Goal: Information Seeking & Learning: Check status

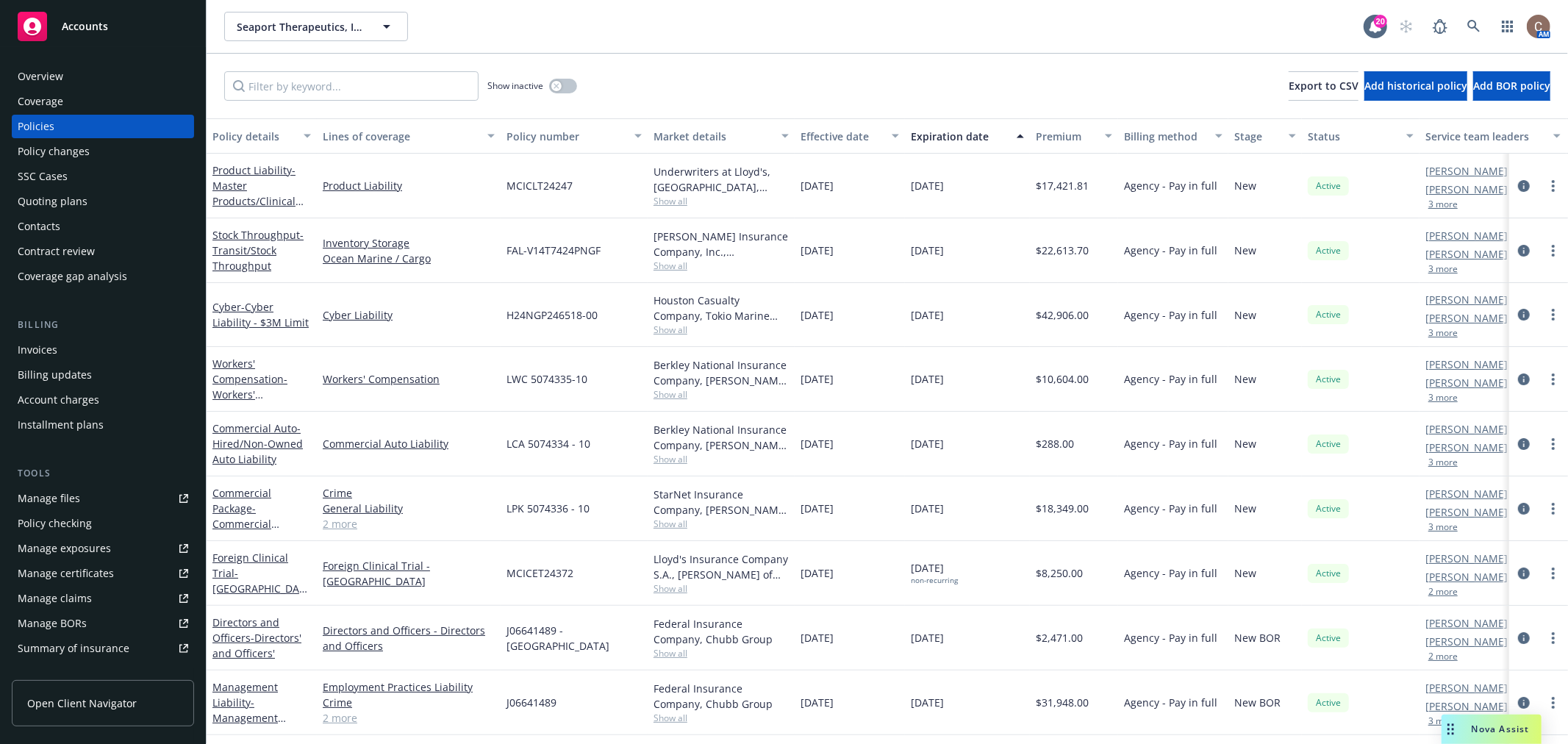
click at [114, 11] on div "Accounts" at bounding box center [103, 26] width 171 height 29
click at [106, 22] on span "Accounts" at bounding box center [85, 26] width 47 height 11
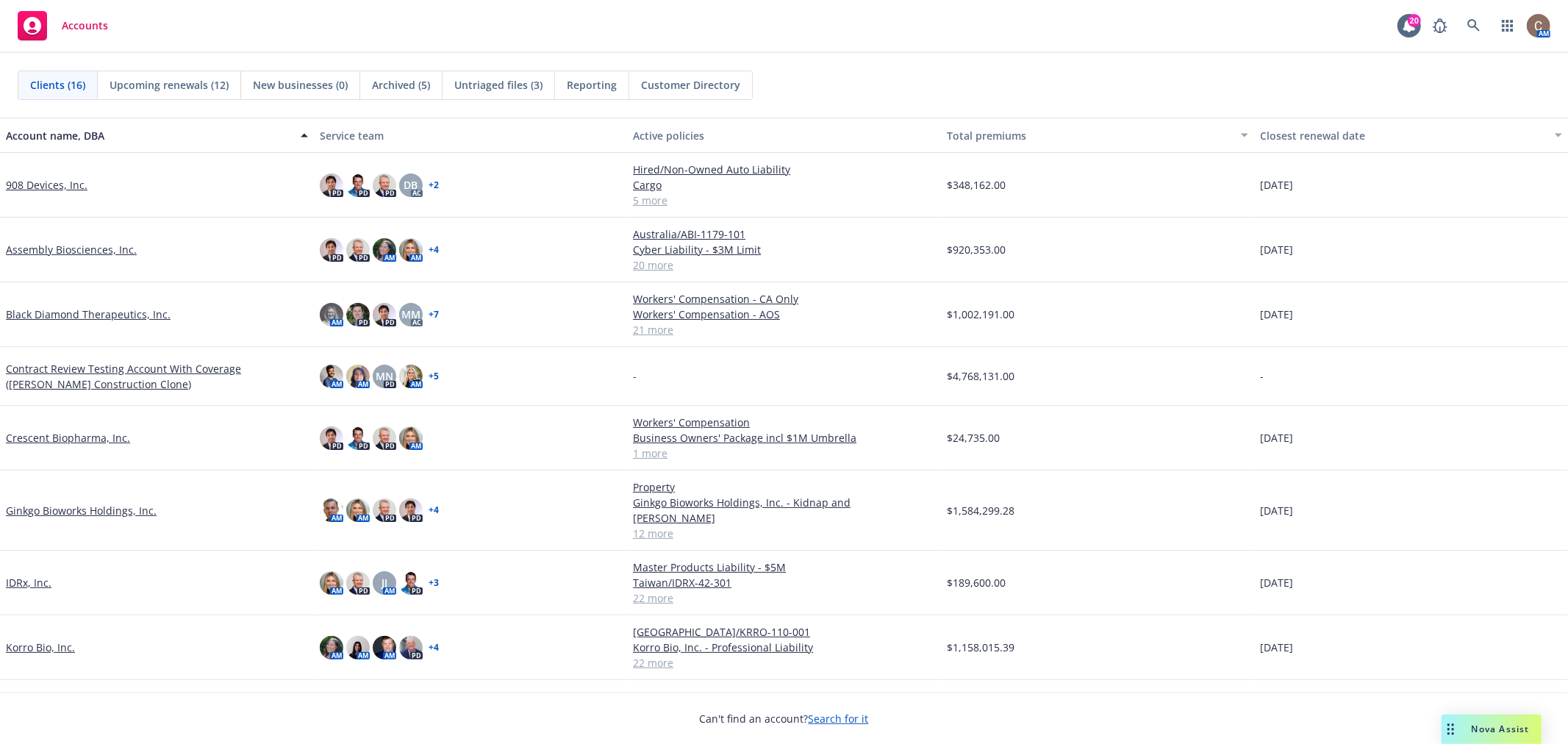
click at [68, 437] on link "Crescent Biopharma, Inc." at bounding box center [68, 438] width 124 height 16
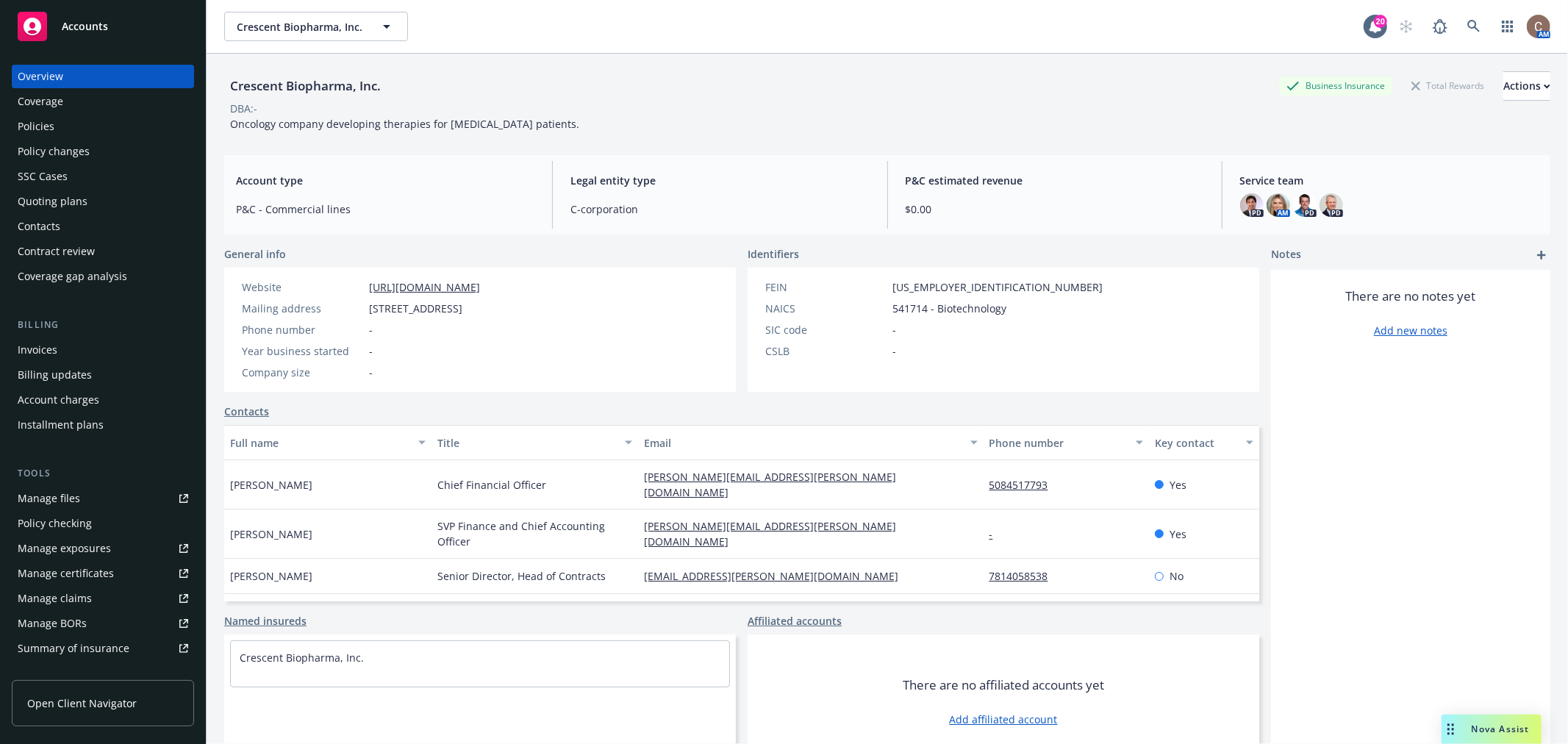
click at [47, 120] on div "Policies" at bounding box center [36, 126] width 37 height 24
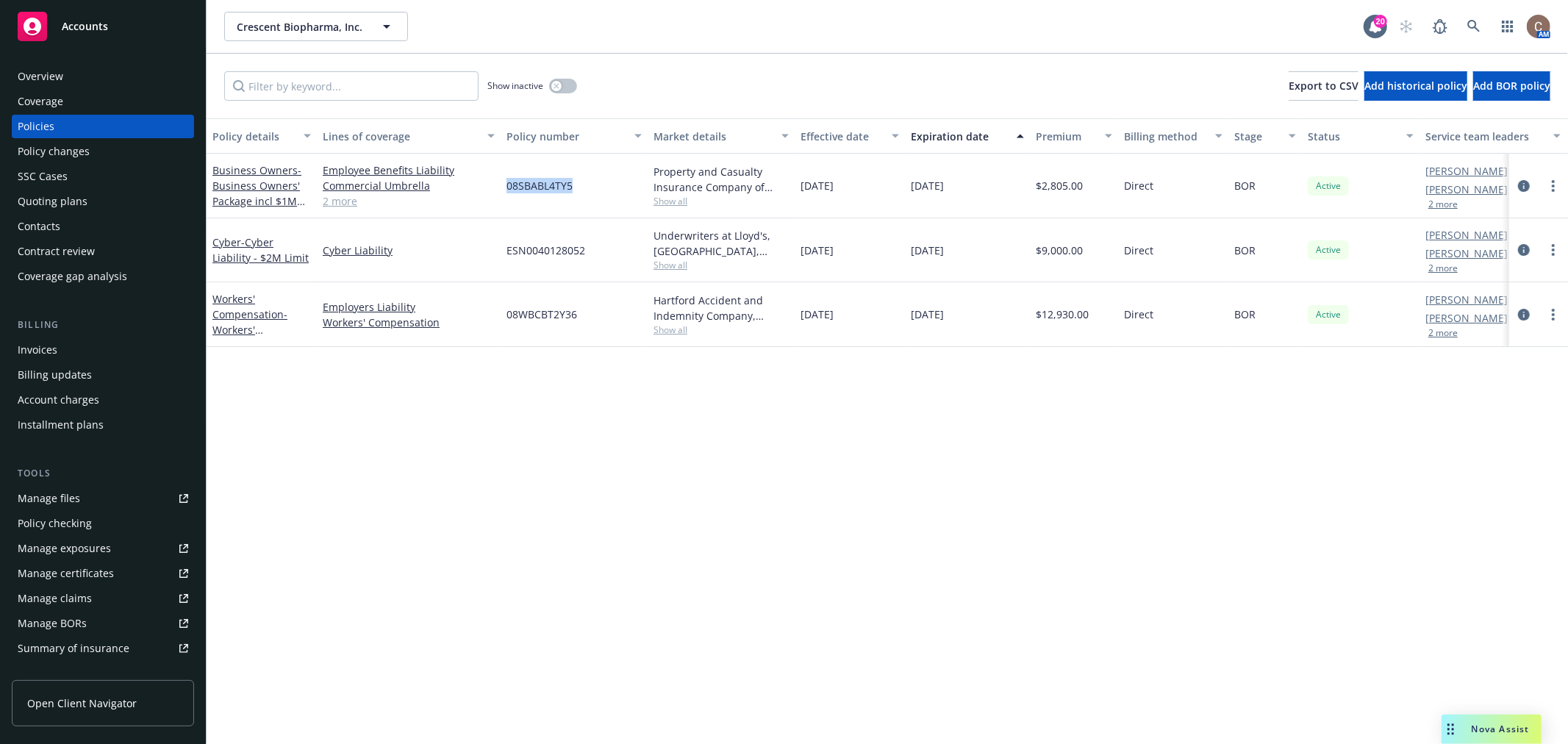
drag, startPoint x: 576, startPoint y: 179, endPoint x: 506, endPoint y: 182, distance: 70.1
click at [506, 182] on div "08SBABL4TY5" at bounding box center [574, 186] width 147 height 64
copy span "08SBABL4TY5"
click at [554, 446] on div "Policy details Lines of coverage Policy number Market details Effective date Ex…" at bounding box center [887, 431] width 1362 height 626
drag, startPoint x: 583, startPoint y: 314, endPoint x: 502, endPoint y: 314, distance: 81.0
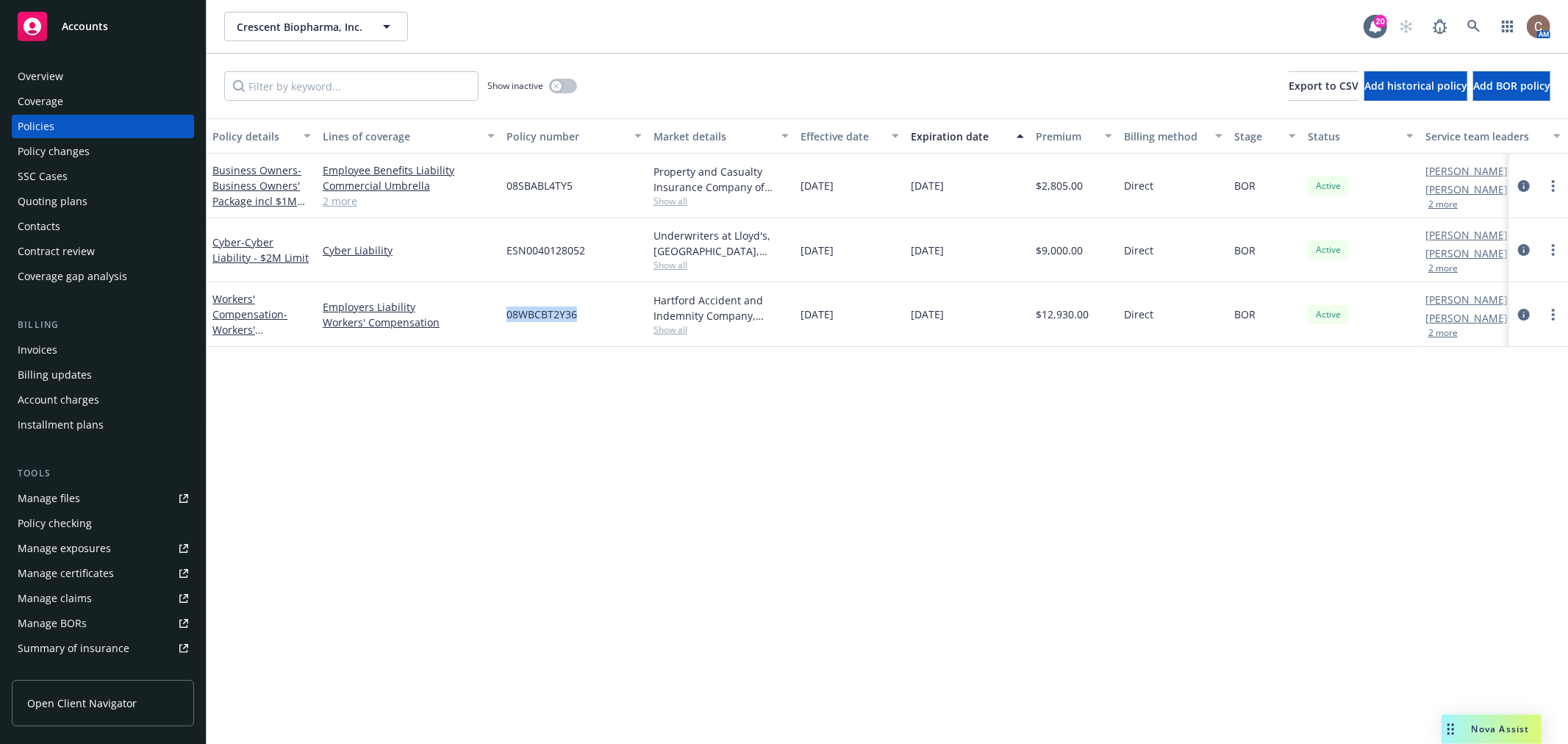
click at [502, 314] on div "08WBCBT2Y36" at bounding box center [574, 314] width 147 height 64
copy span "08WBCBT2Y36"
click at [272, 187] on span "- Business Owners' Package incl $1M Umbrella" at bounding box center [258, 193] width 92 height 60
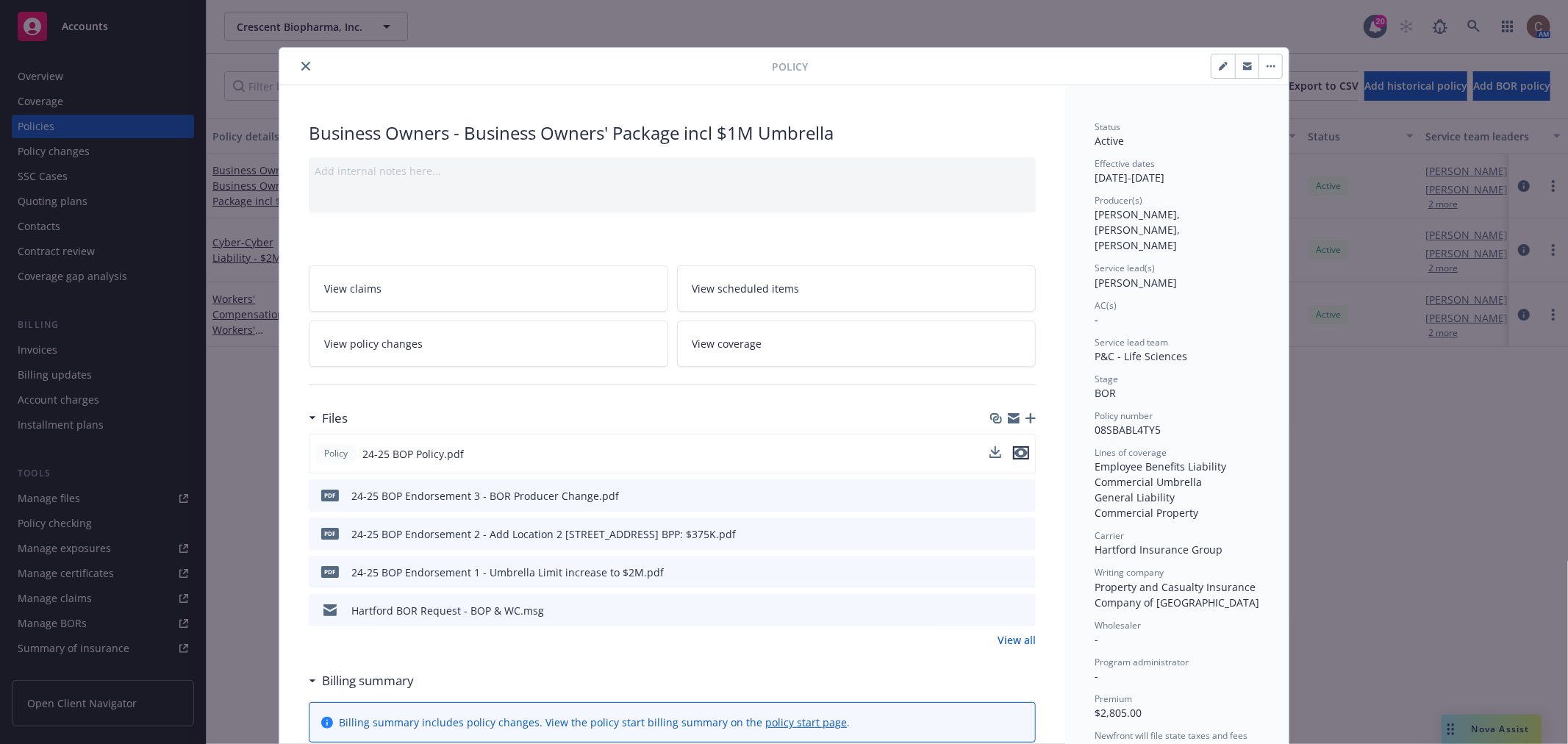
click at [1015, 450] on icon "preview file" at bounding box center [1021, 453] width 13 height 11
click at [108, 34] on div "Policy Business Owners - Business Owners' Package incl $1M Umbrella Add interna…" at bounding box center [784, 372] width 1568 height 744
click at [306, 66] on button "close" at bounding box center [306, 66] width 18 height 18
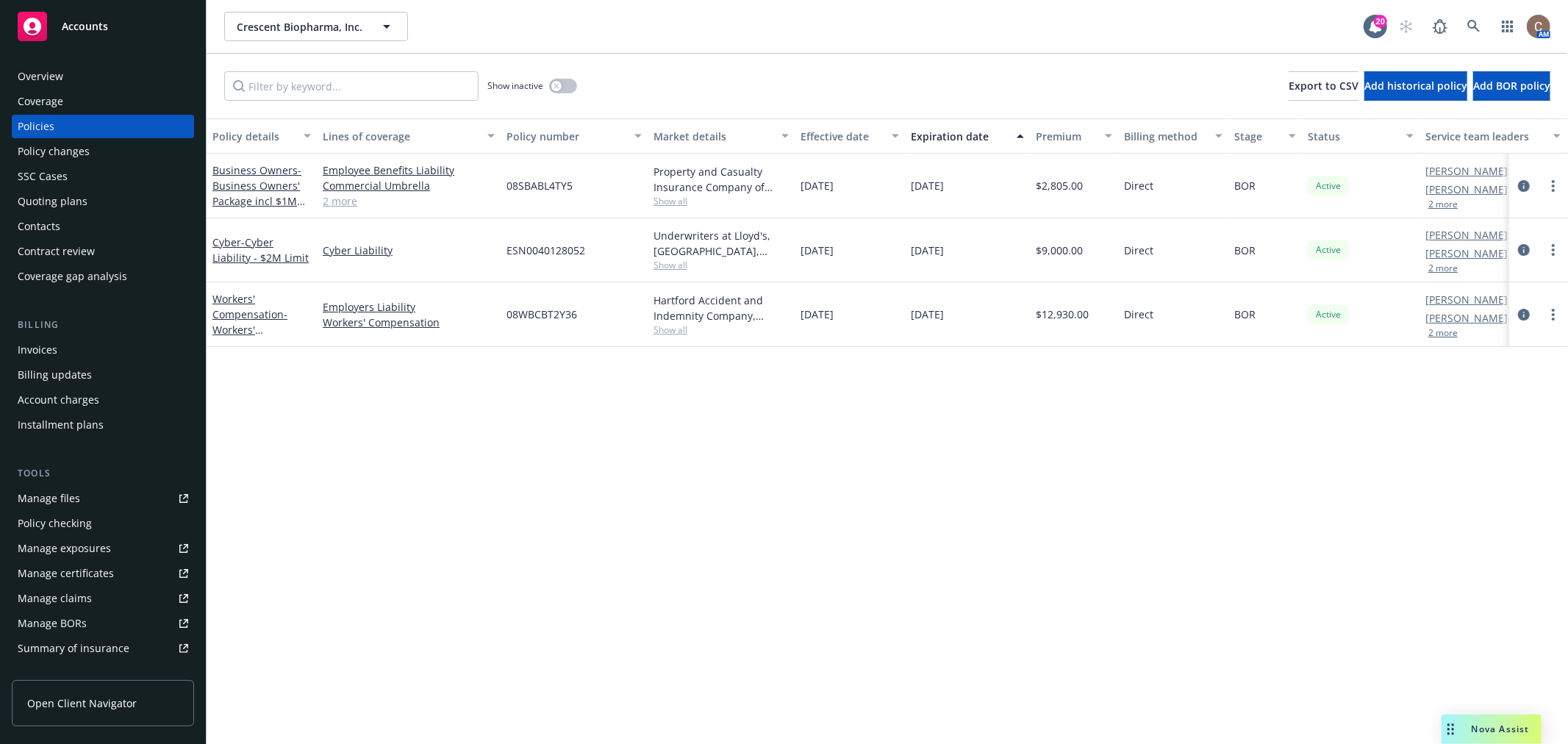
click at [92, 22] on span "Accounts" at bounding box center [85, 26] width 47 height 11
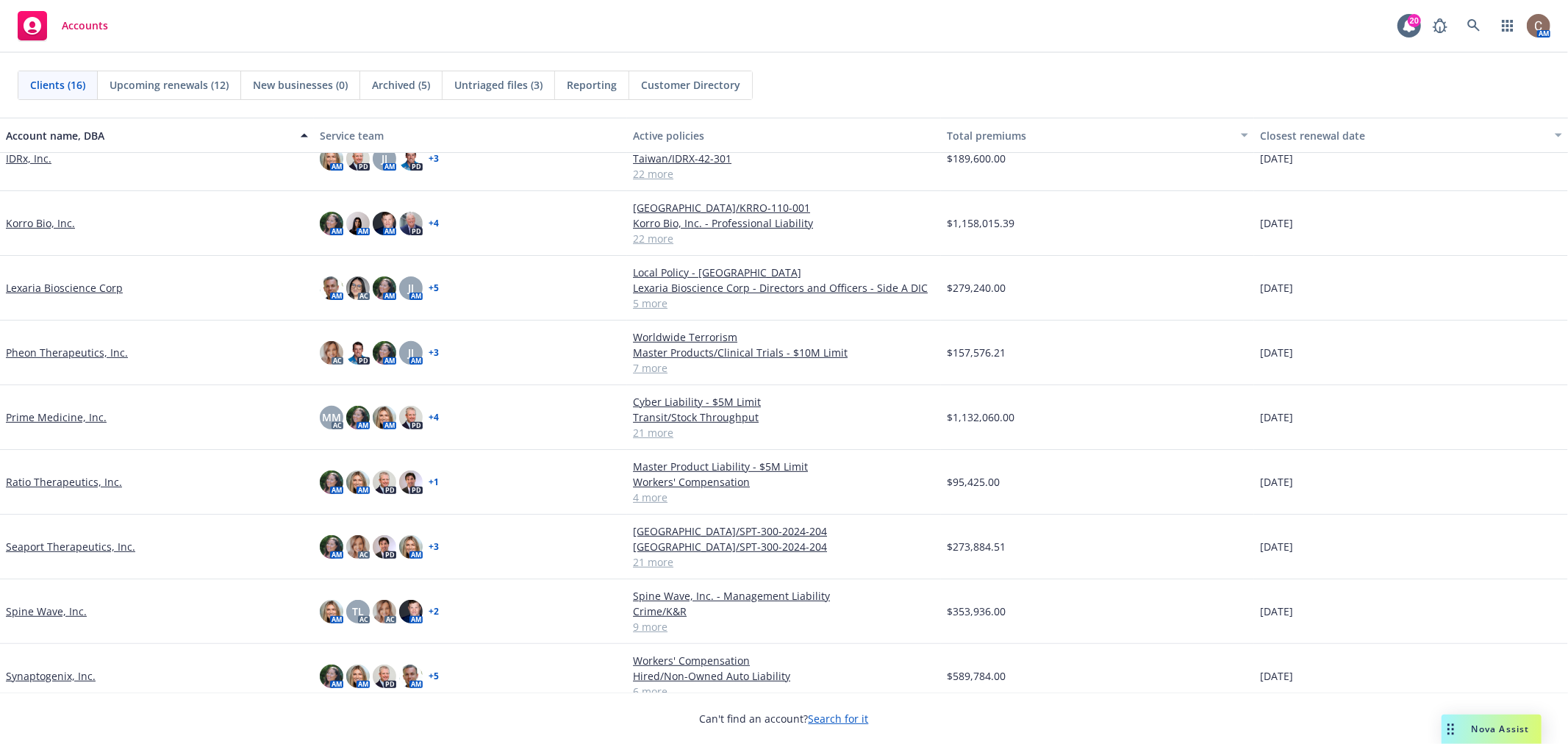
scroll to position [460, 0]
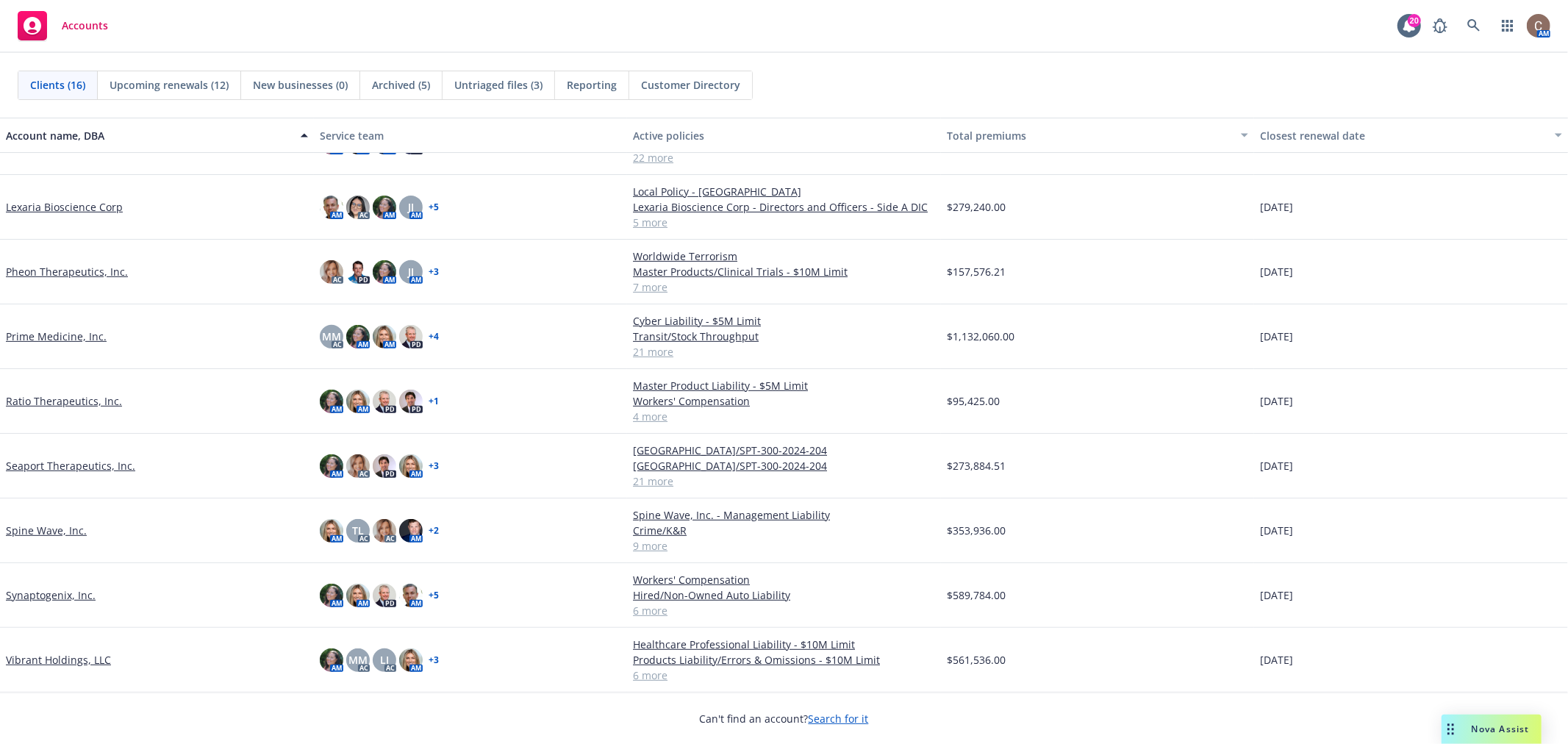
click at [78, 335] on link "Prime Medicine, Inc." at bounding box center [56, 336] width 100 height 16
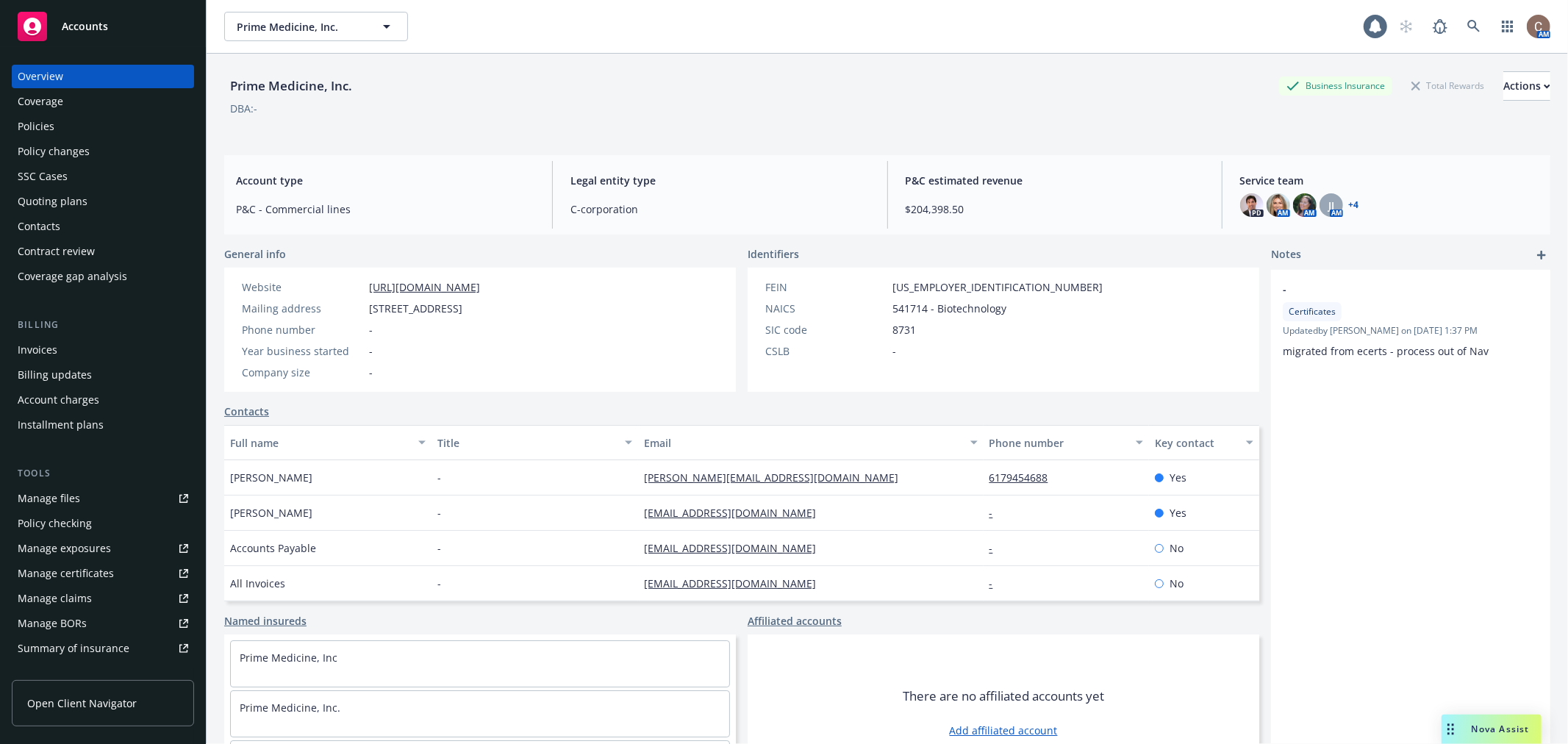
click at [70, 122] on div "Policies" at bounding box center [103, 126] width 171 height 24
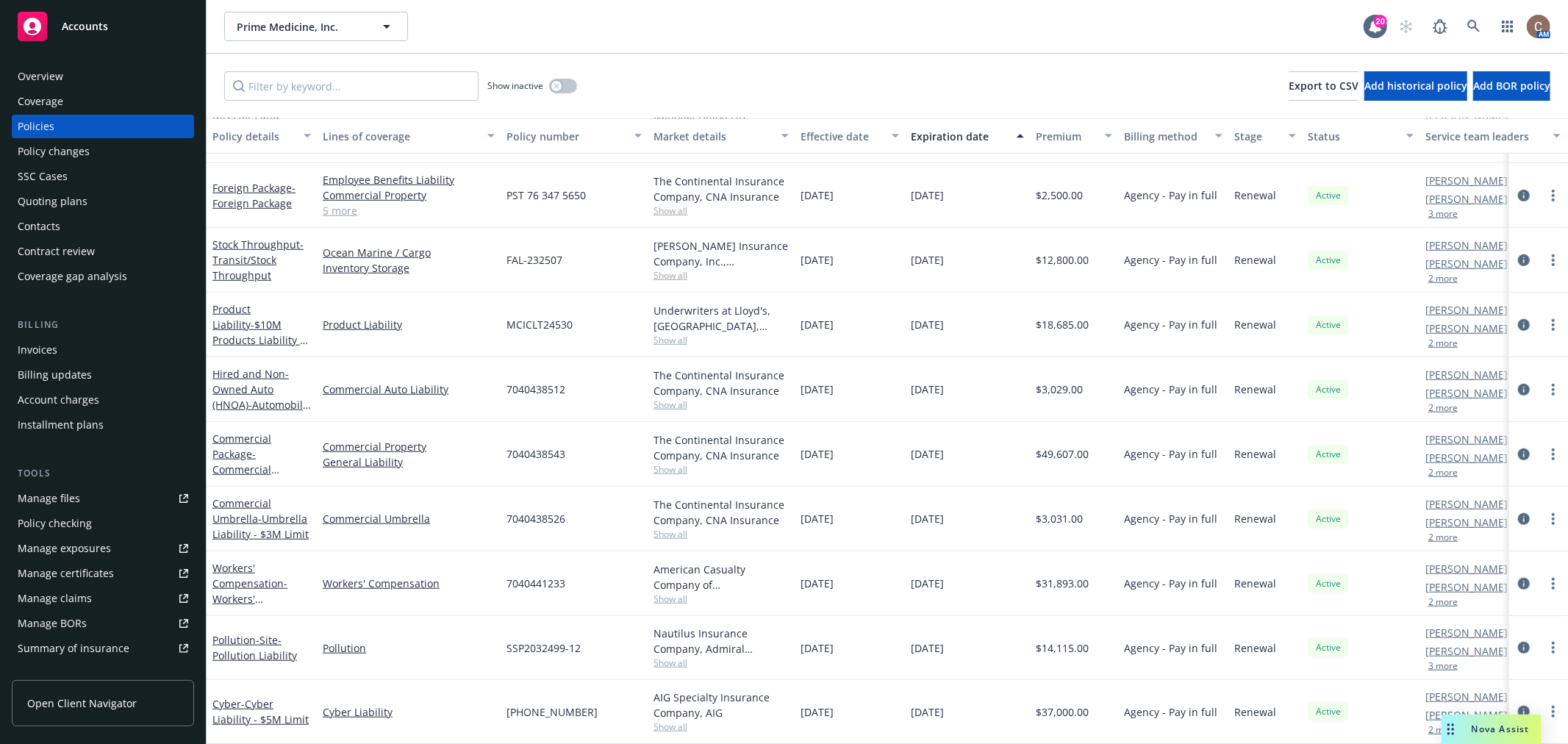
scroll to position [832, 0]
click at [246, 318] on span "- $10M Products Liability - incl UK & Canada" at bounding box center [260, 371] width 96 height 107
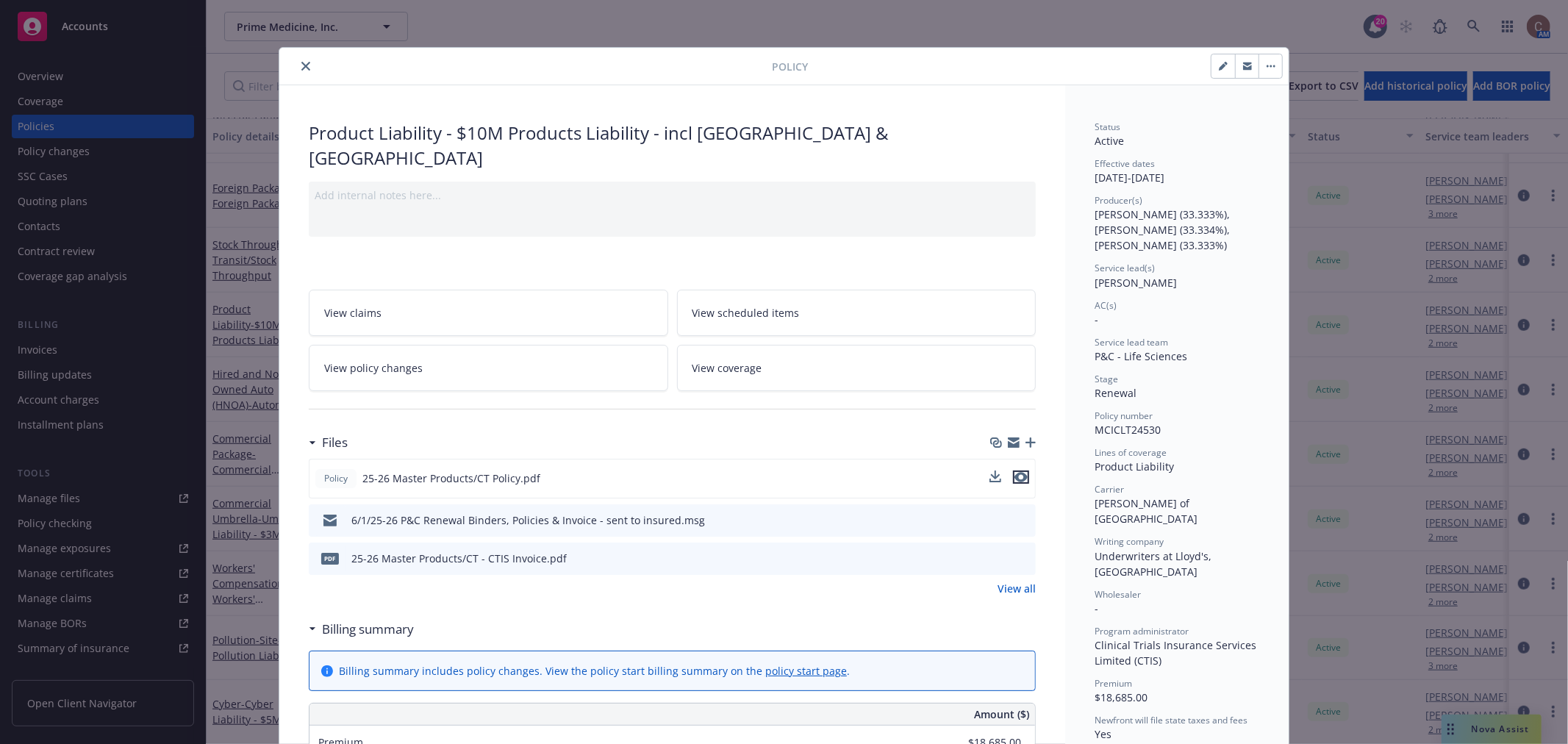
click at [1018, 472] on icon "preview file" at bounding box center [1021, 477] width 13 height 11
click at [1024, 581] on link "View all" at bounding box center [1016, 589] width 38 height 16
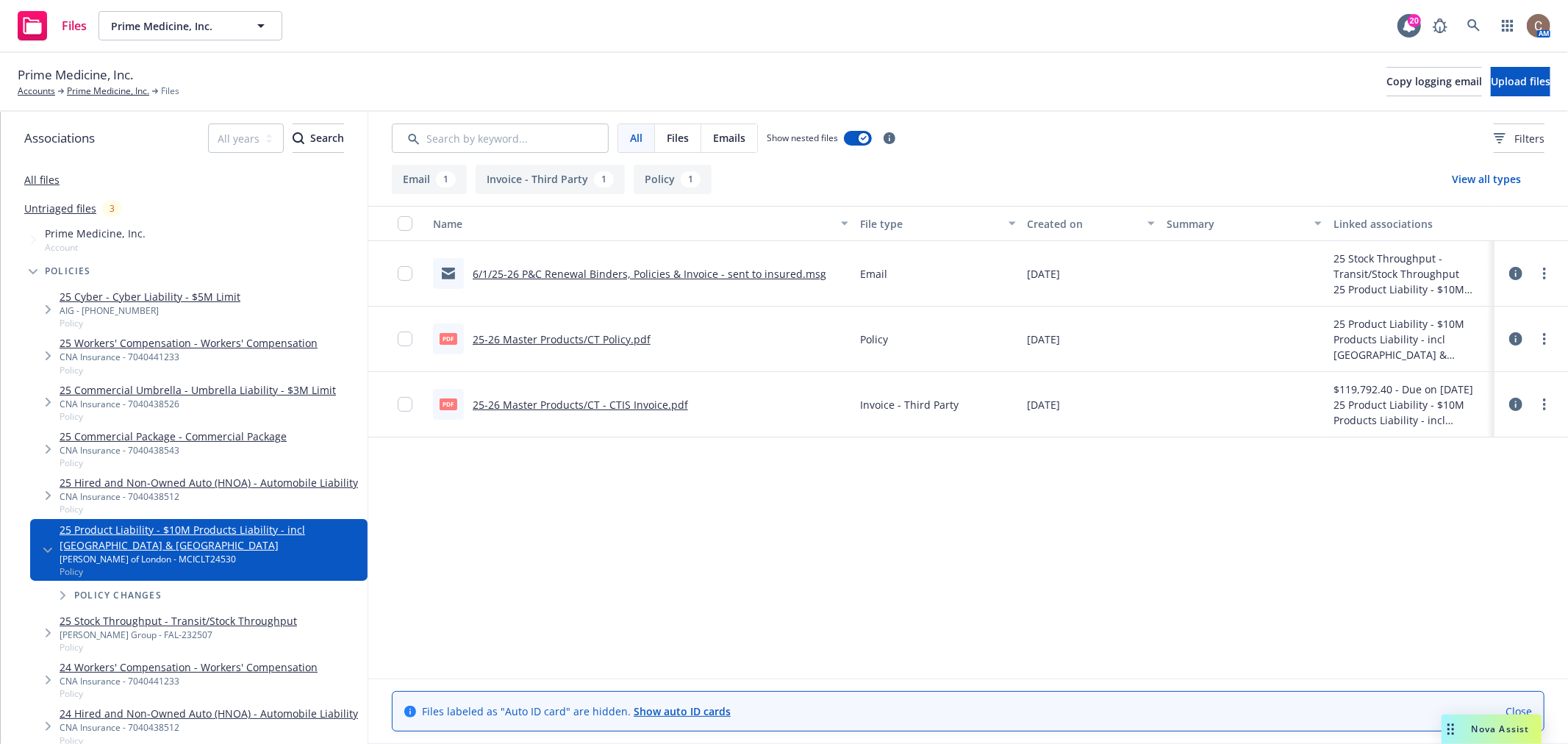
click at [44, 180] on link "All files" at bounding box center [42, 180] width 35 height 14
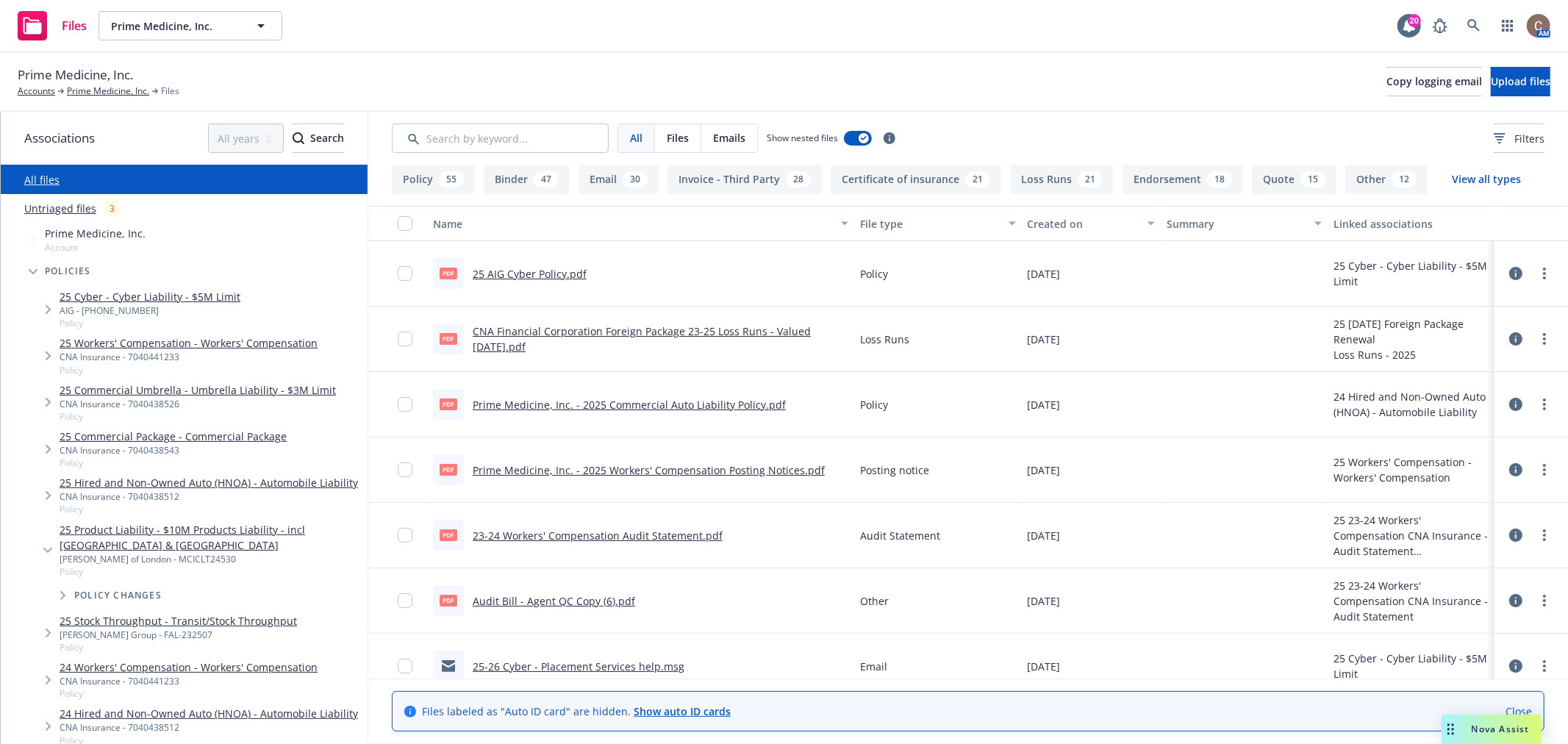
click at [1300, 176] on div "15" at bounding box center [1313, 180] width 25 height 16
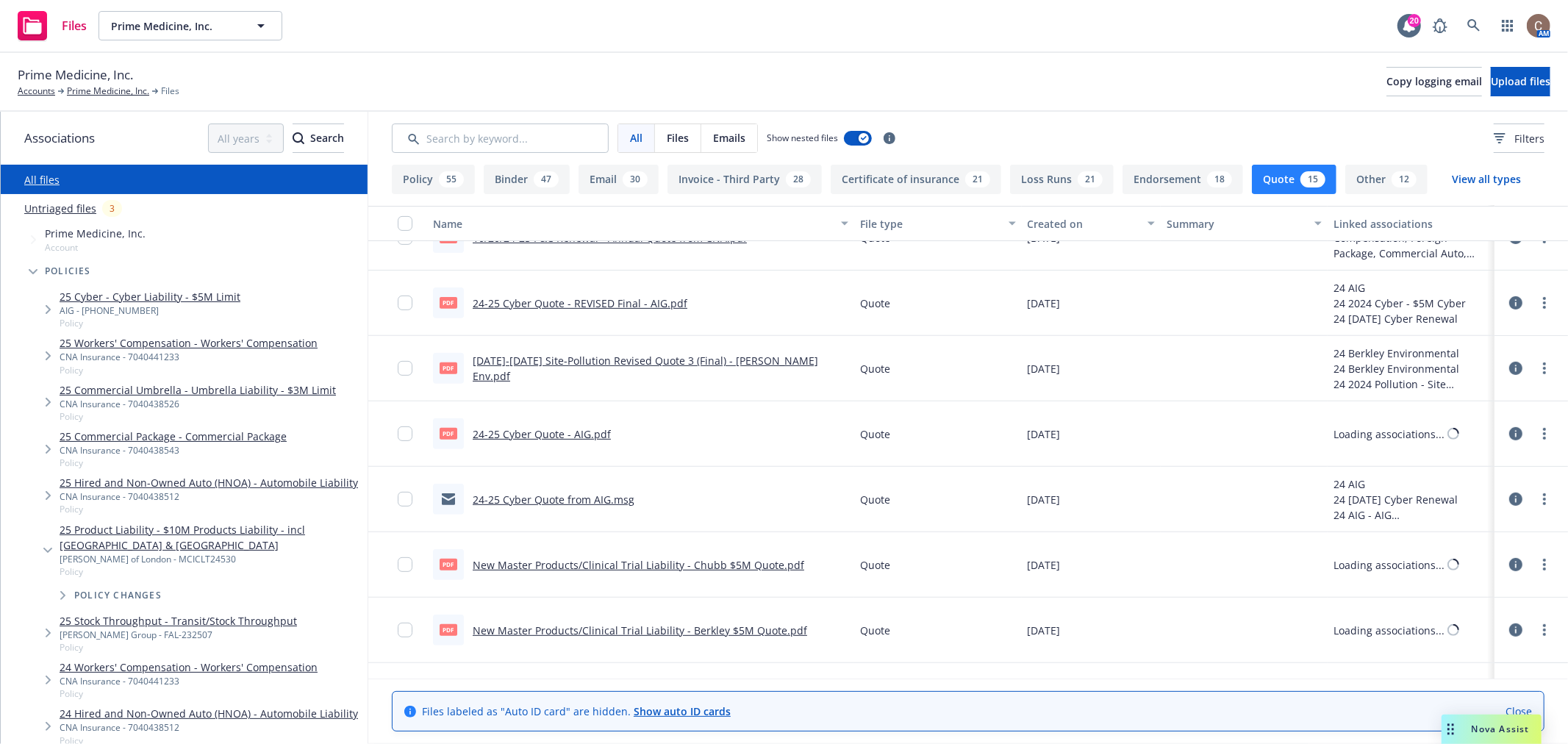
scroll to position [539, 0]
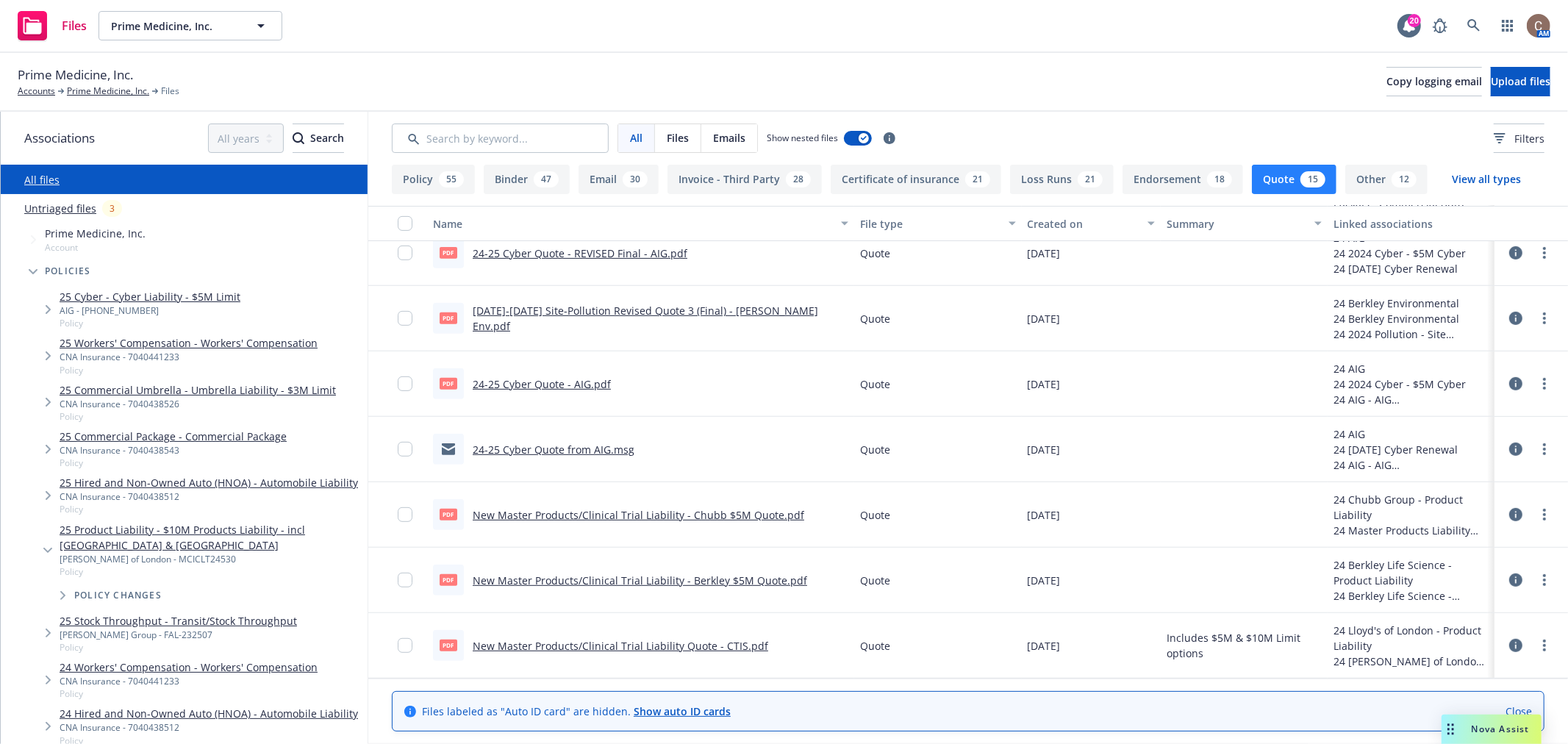
click at [684, 648] on link "New Master Products/Clinical Trial Liability Quote - CTIS.pdf" at bounding box center [621, 646] width 296 height 14
click at [33, 91] on link "Accounts" at bounding box center [36, 91] width 38 height 13
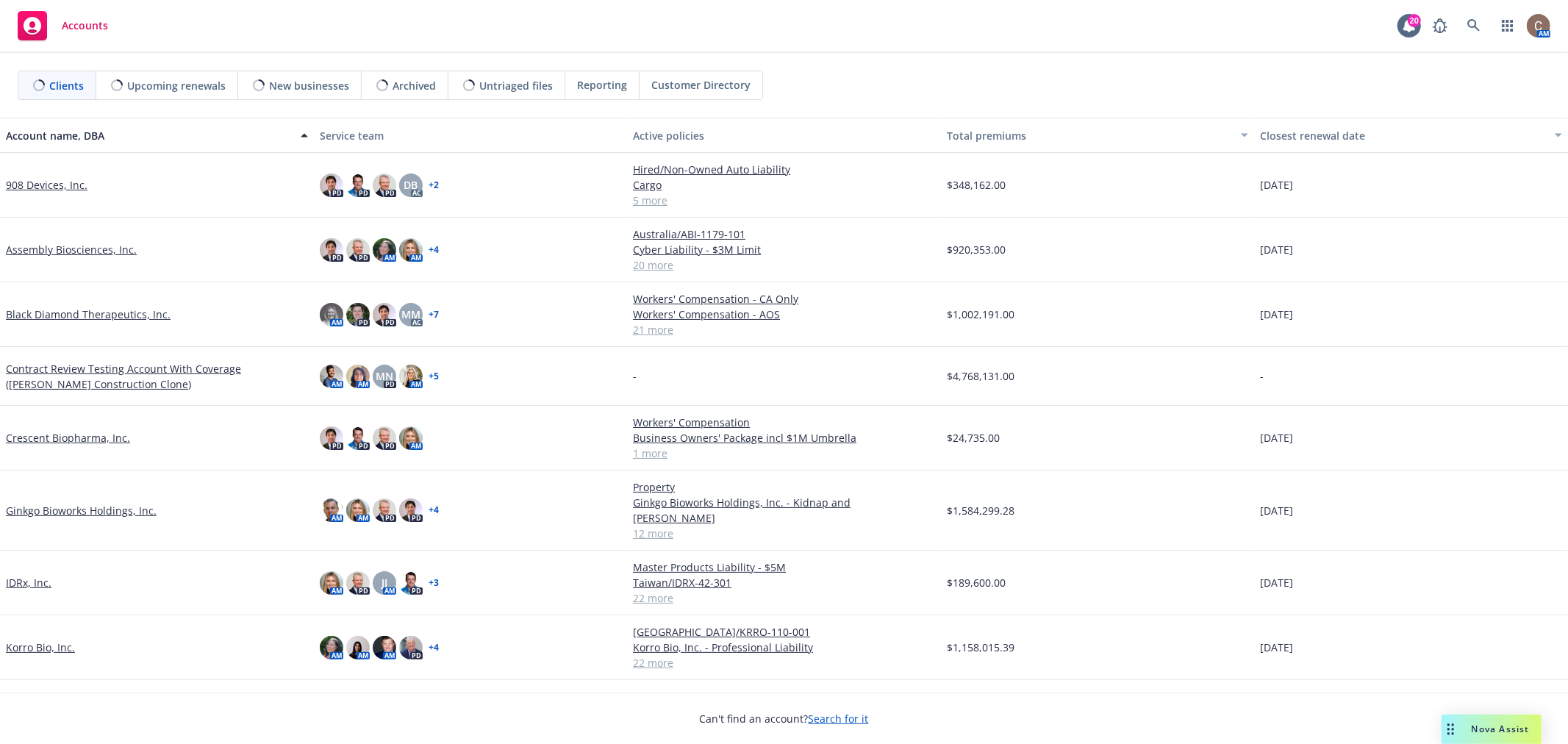
click at [98, 242] on link "Assembly Biosciences, Inc." at bounding box center [71, 250] width 131 height 16
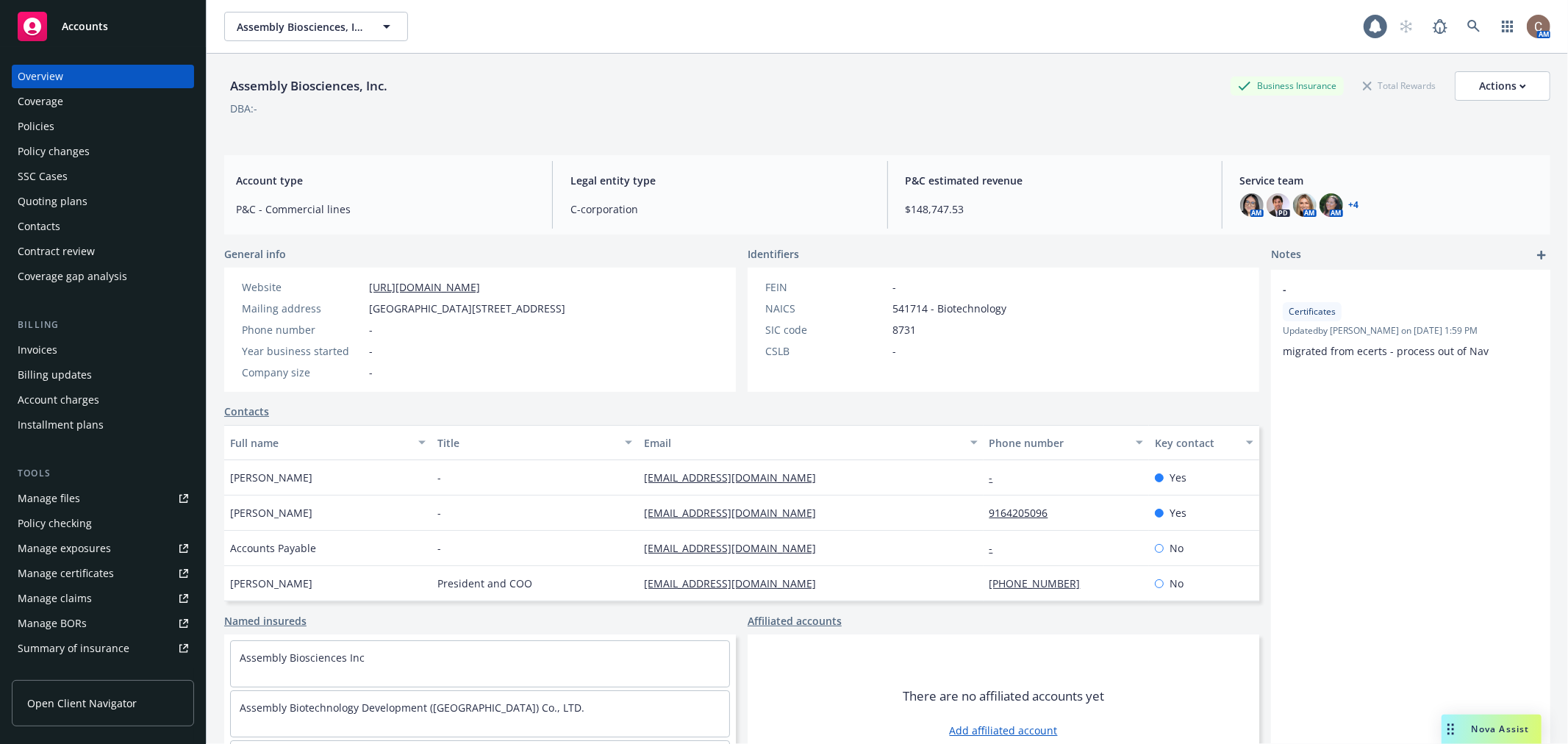
click at [64, 118] on div "Policies" at bounding box center [103, 126] width 171 height 24
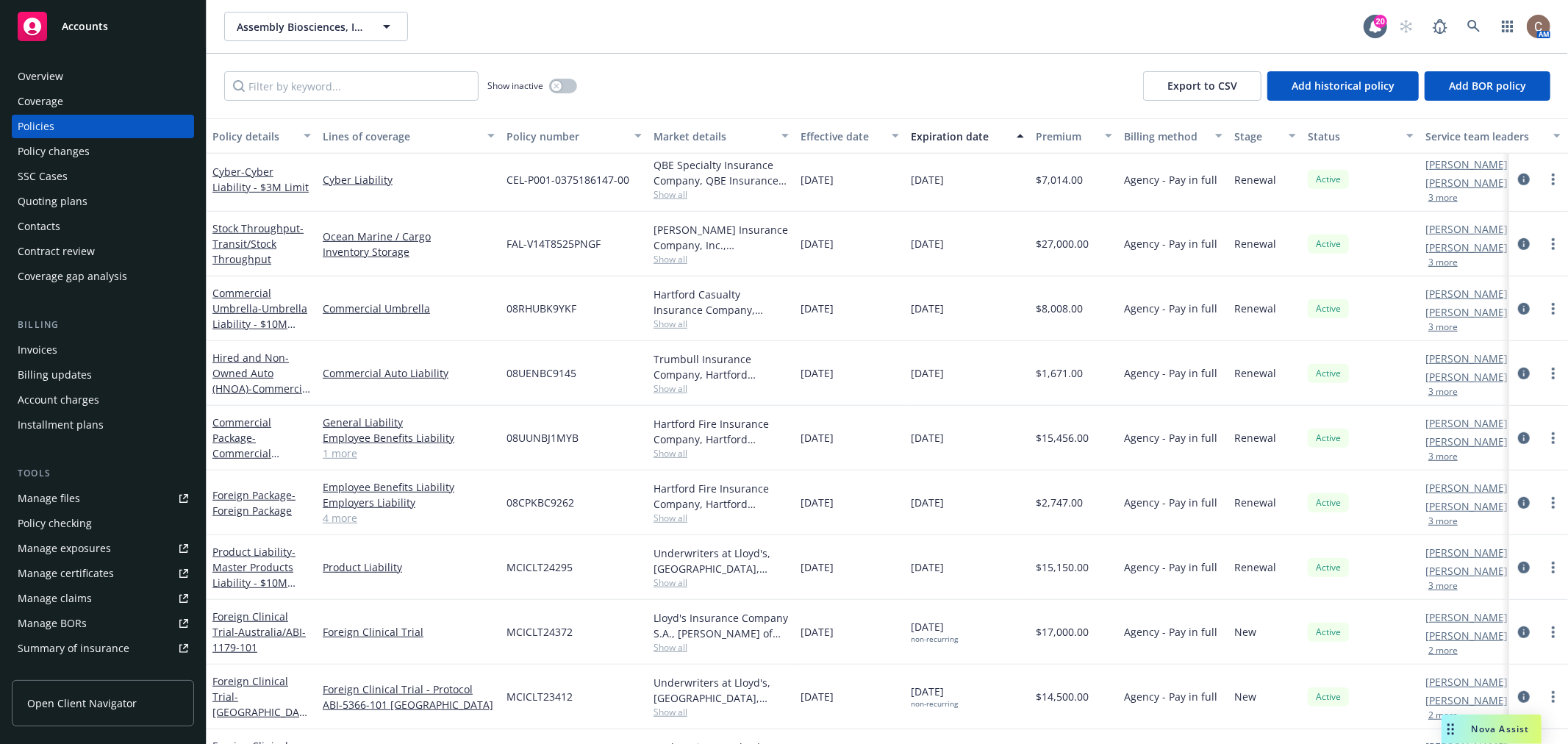
scroll to position [774, 0]
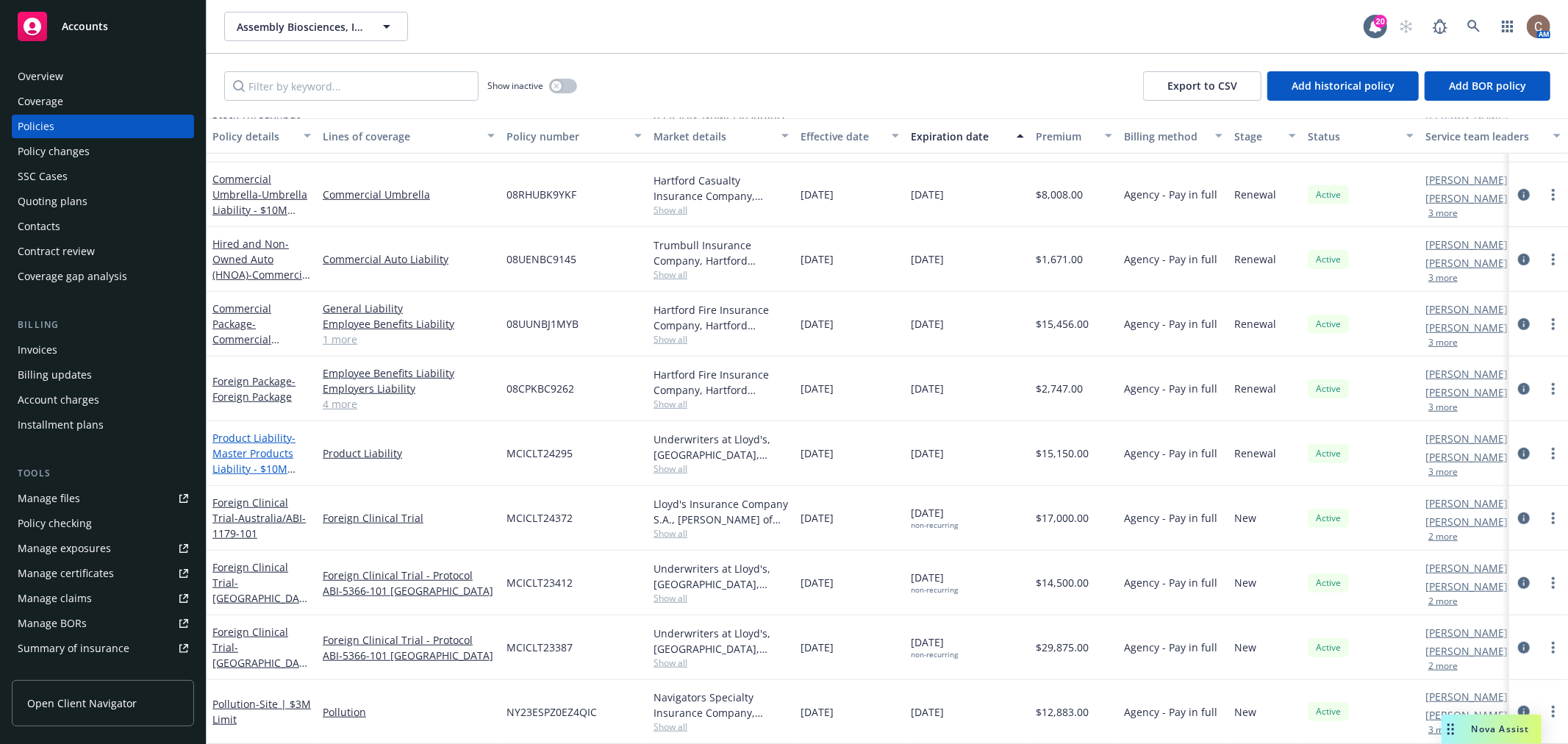
click at [253, 439] on span "- Master Products Liability - $10M Limit" at bounding box center [254, 460] width 83 height 60
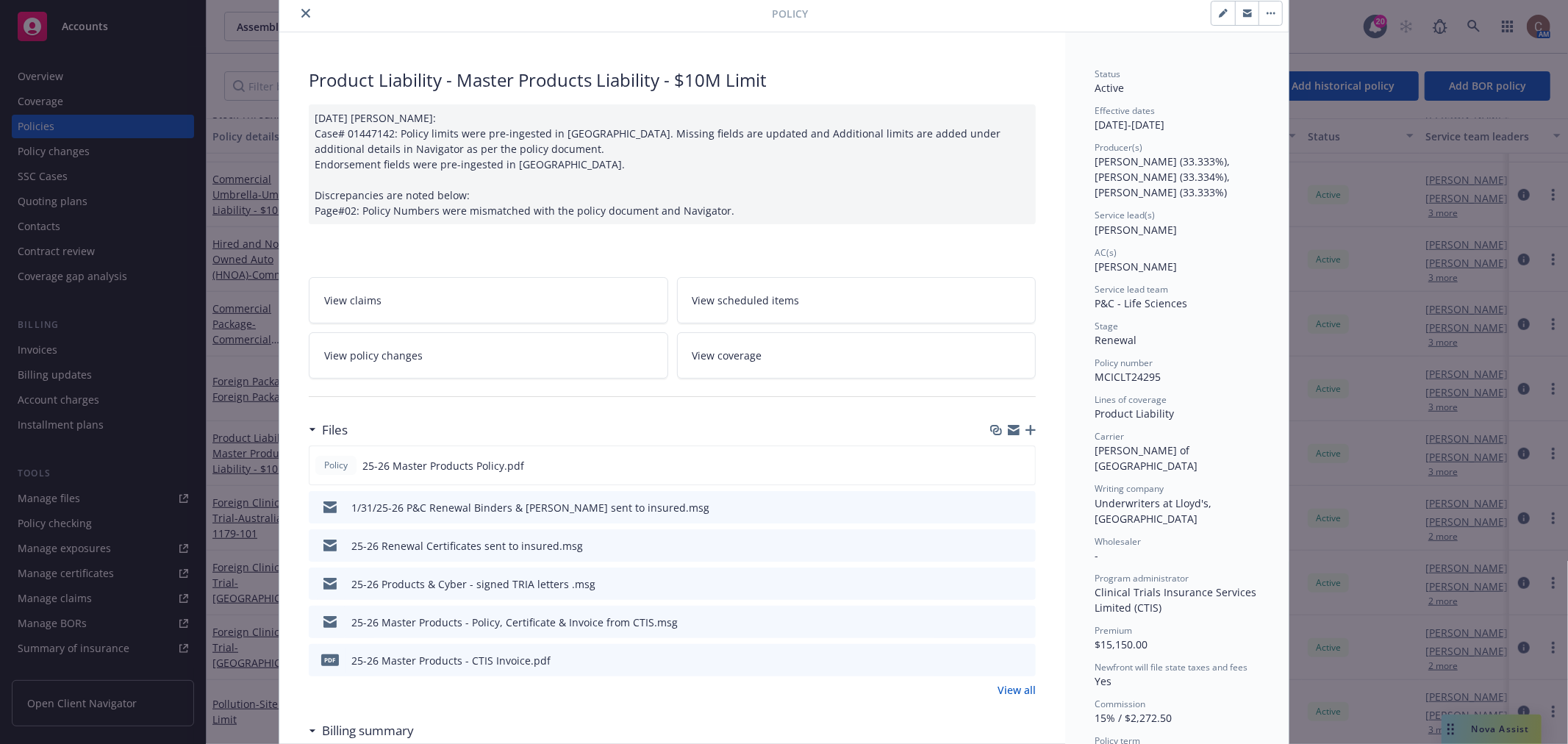
scroll to position [82, 0]
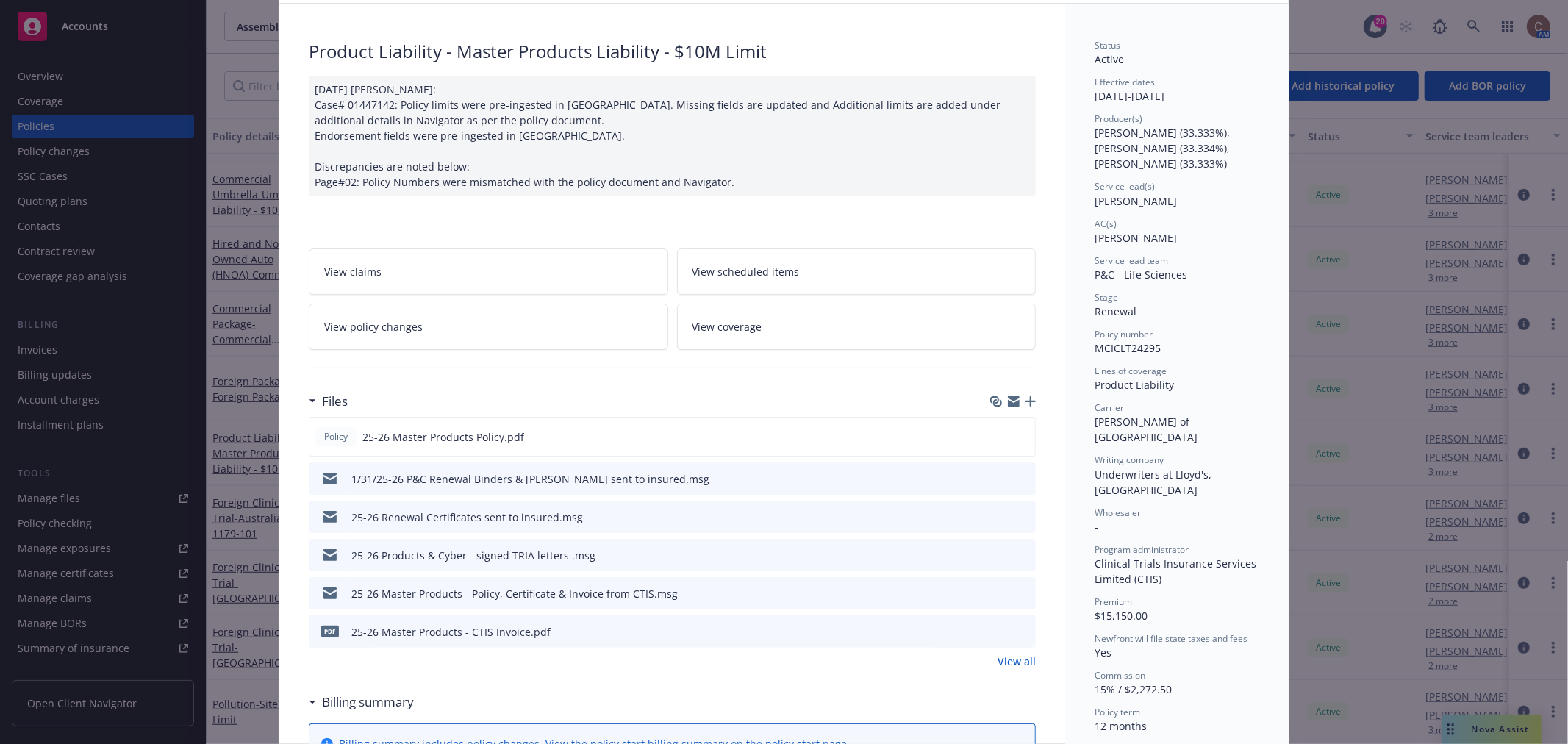
click at [1001, 662] on link "View all" at bounding box center [1016, 661] width 38 height 16
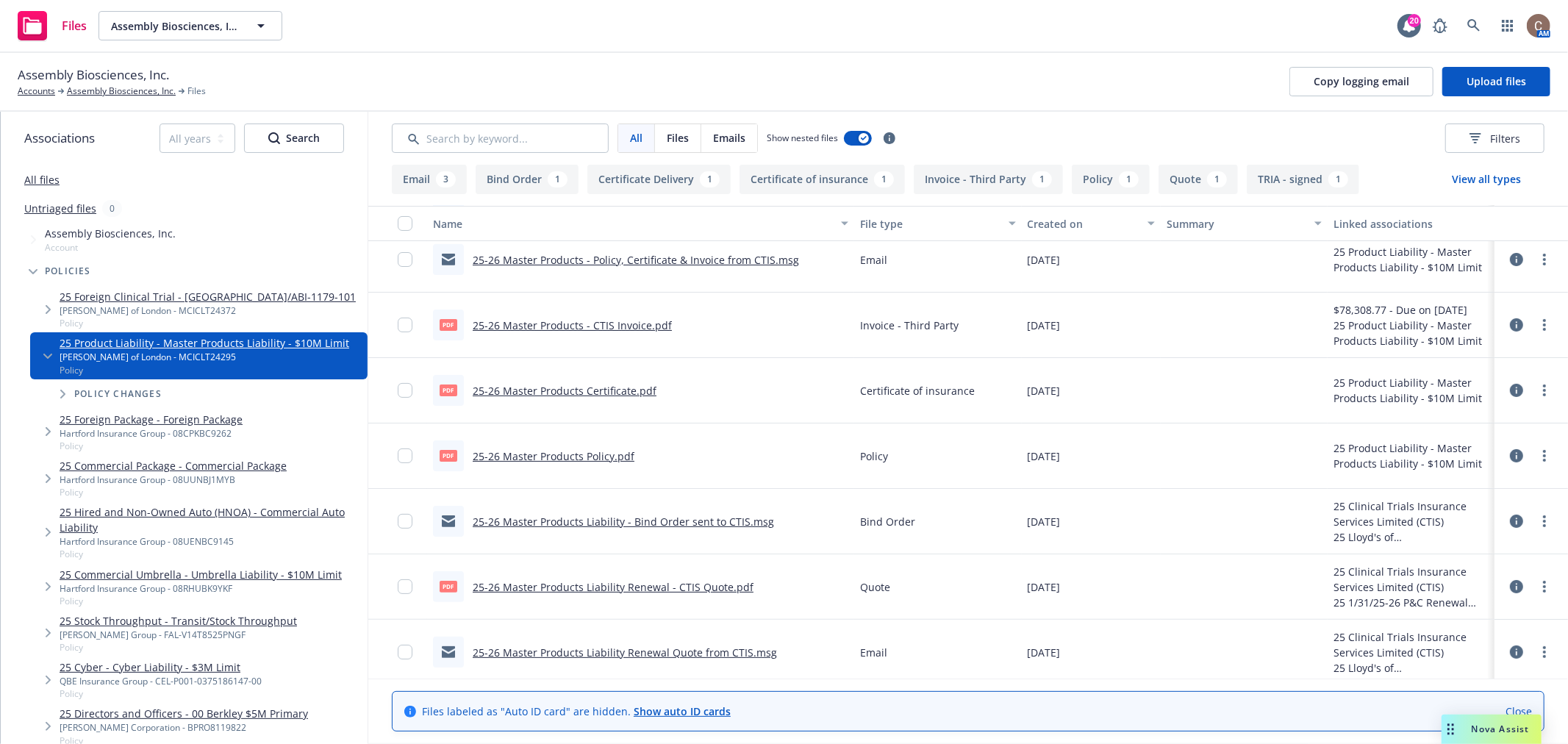
scroll to position [216, 0]
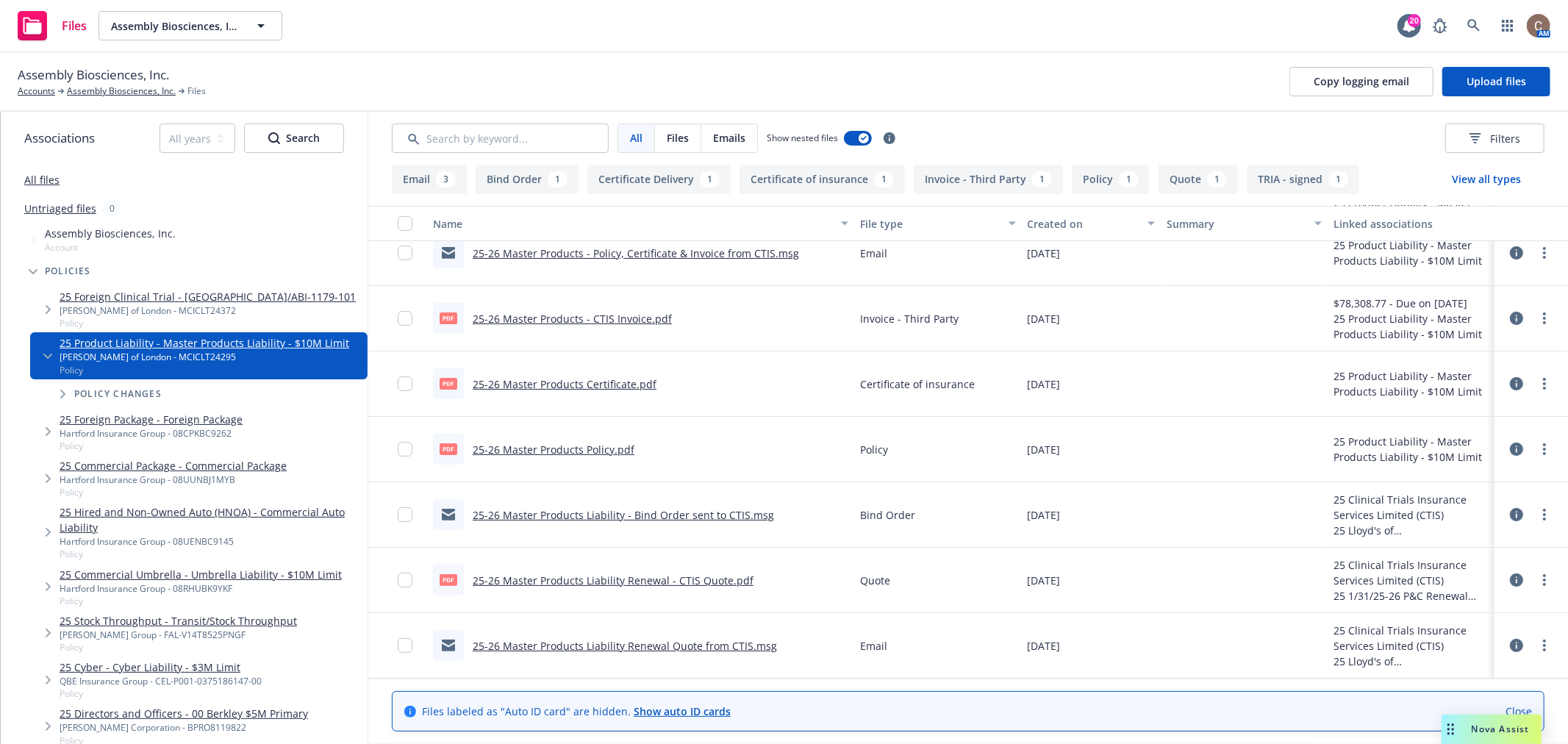
click at [658, 575] on link "25-26 Master Products Liability Renewal - CTIS Quote.pdf" at bounding box center [613, 580] width 281 height 14
click at [44, 92] on link "Accounts" at bounding box center [36, 91] width 38 height 13
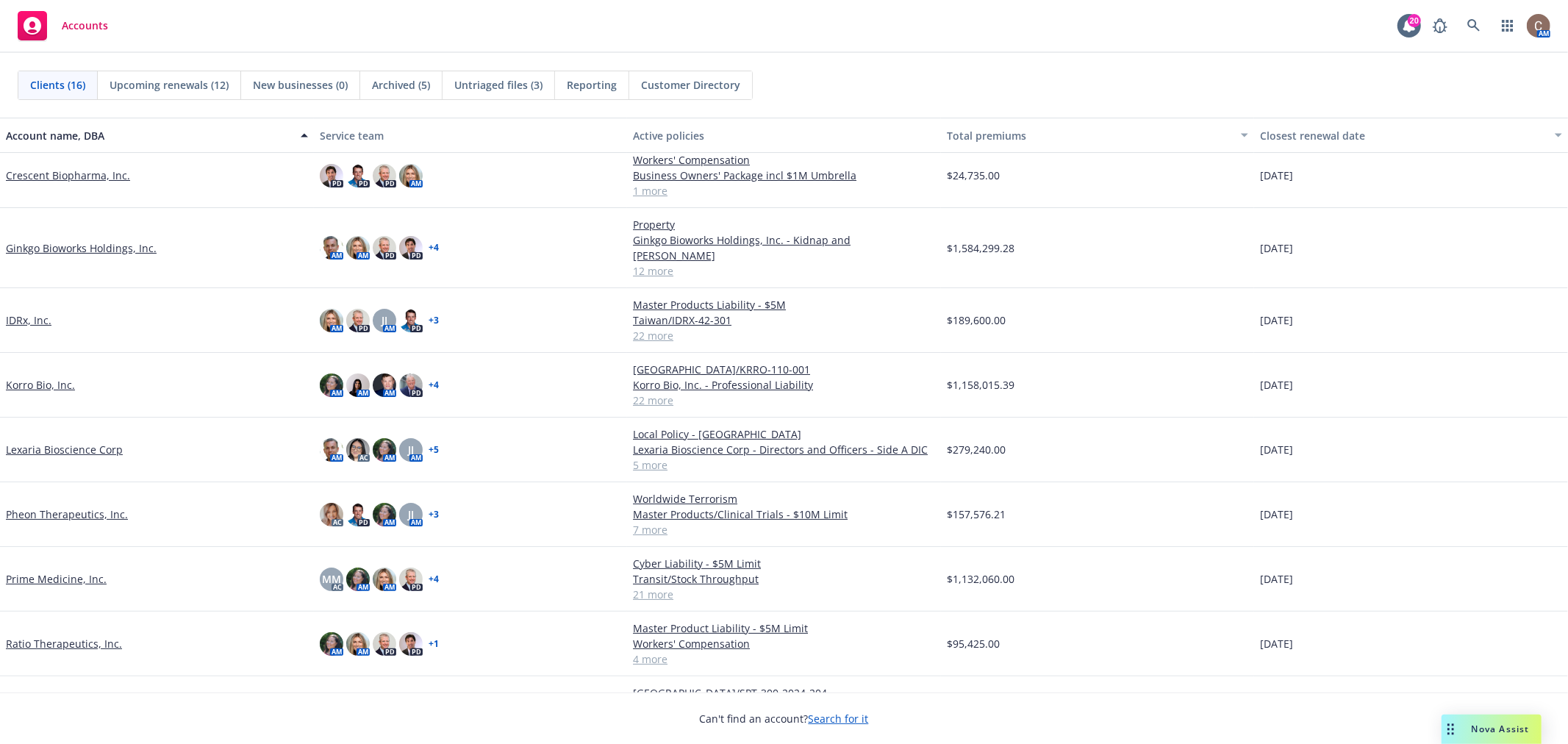
scroll to position [327, 0]
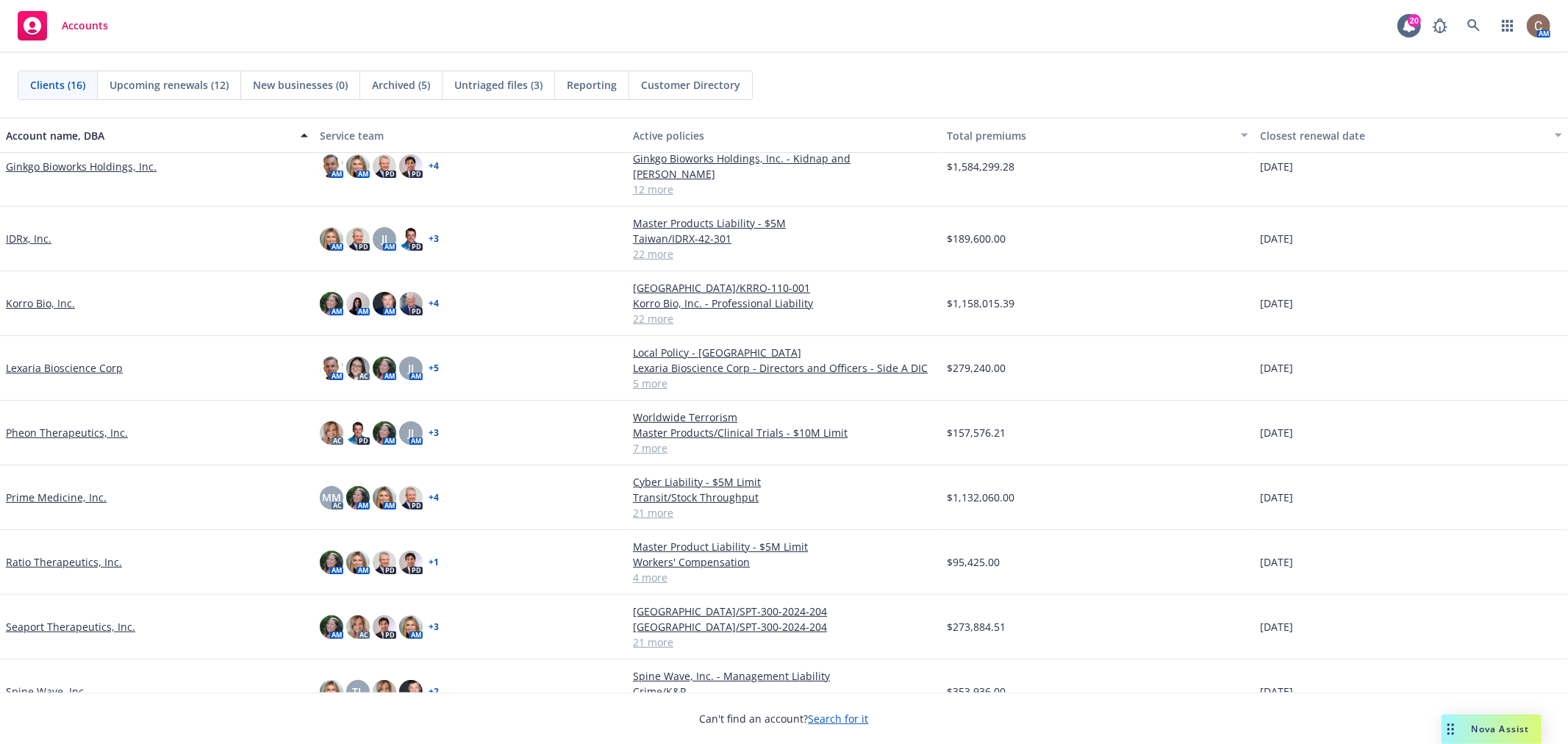
click at [32, 296] on link "Korro Bio, Inc." at bounding box center [40, 304] width 70 height 16
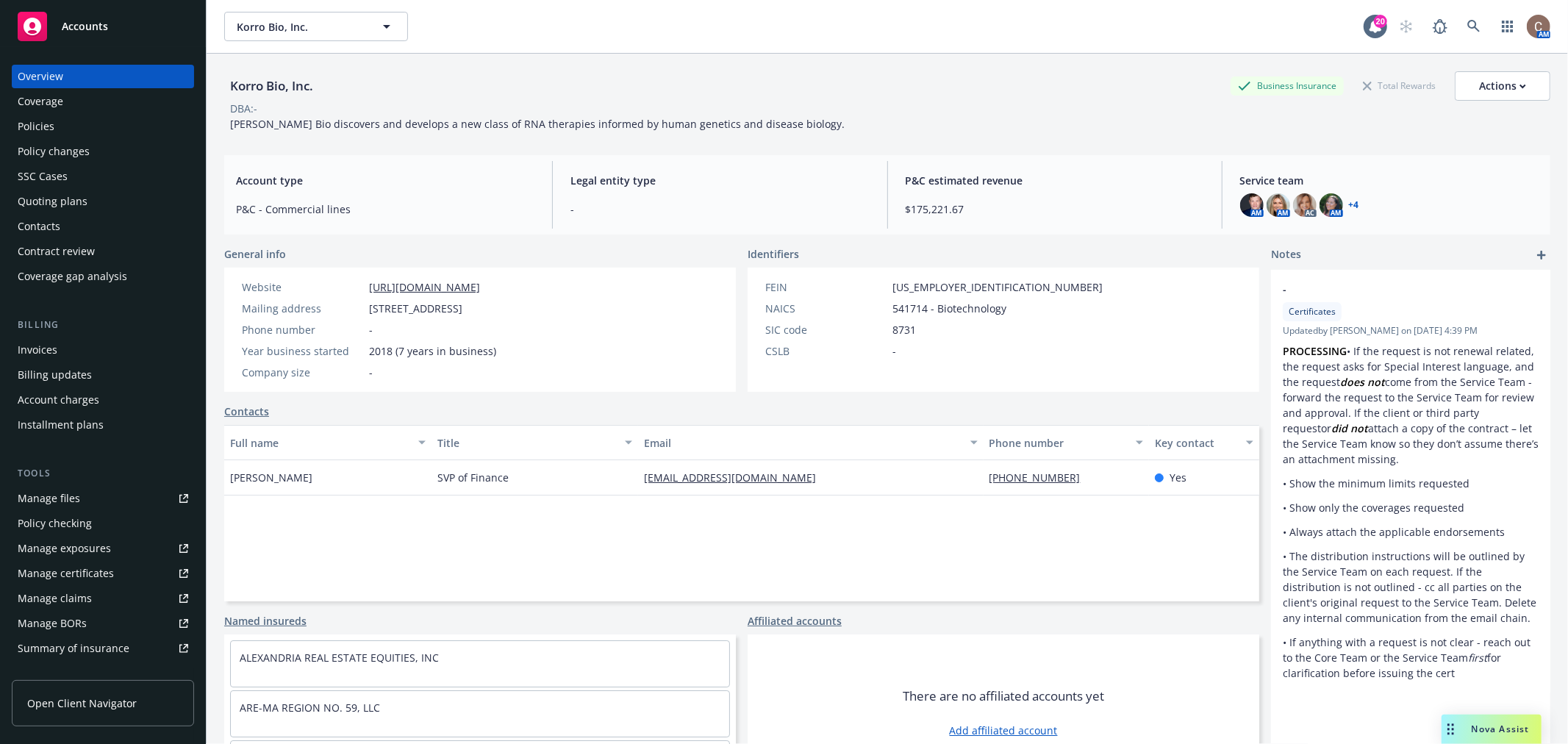
click at [64, 119] on div "Policies" at bounding box center [103, 126] width 171 height 24
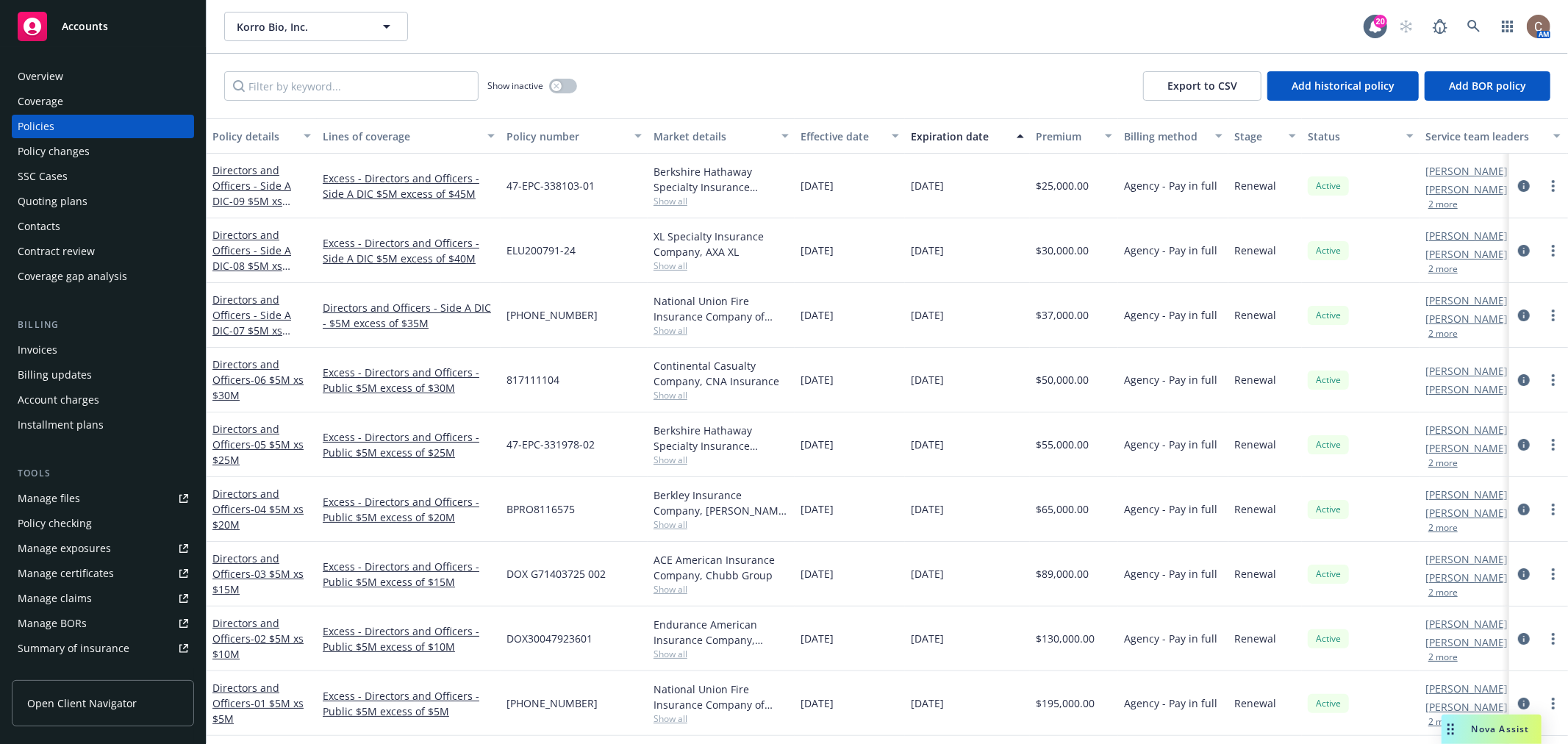
click at [407, 100] on div "Show inactive Export to CSV Add historical policy Add BOR policy" at bounding box center [887, 85] width 1362 height 64
click at [407, 92] on input "Filter by keyword..." at bounding box center [351, 85] width 254 height 29
type input "prod"
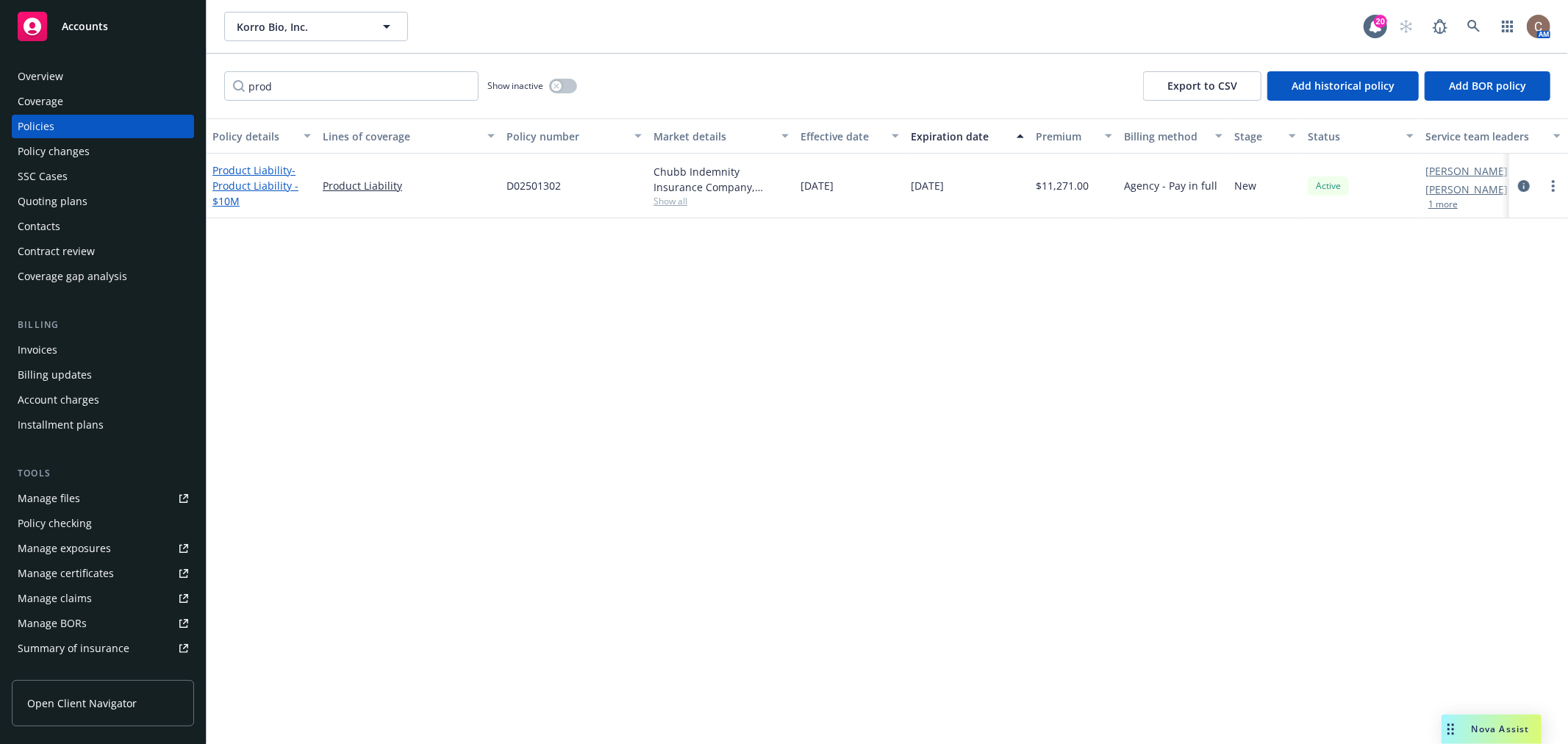
click at [265, 187] on span "- Product Liability - $10M" at bounding box center [255, 185] width 86 height 45
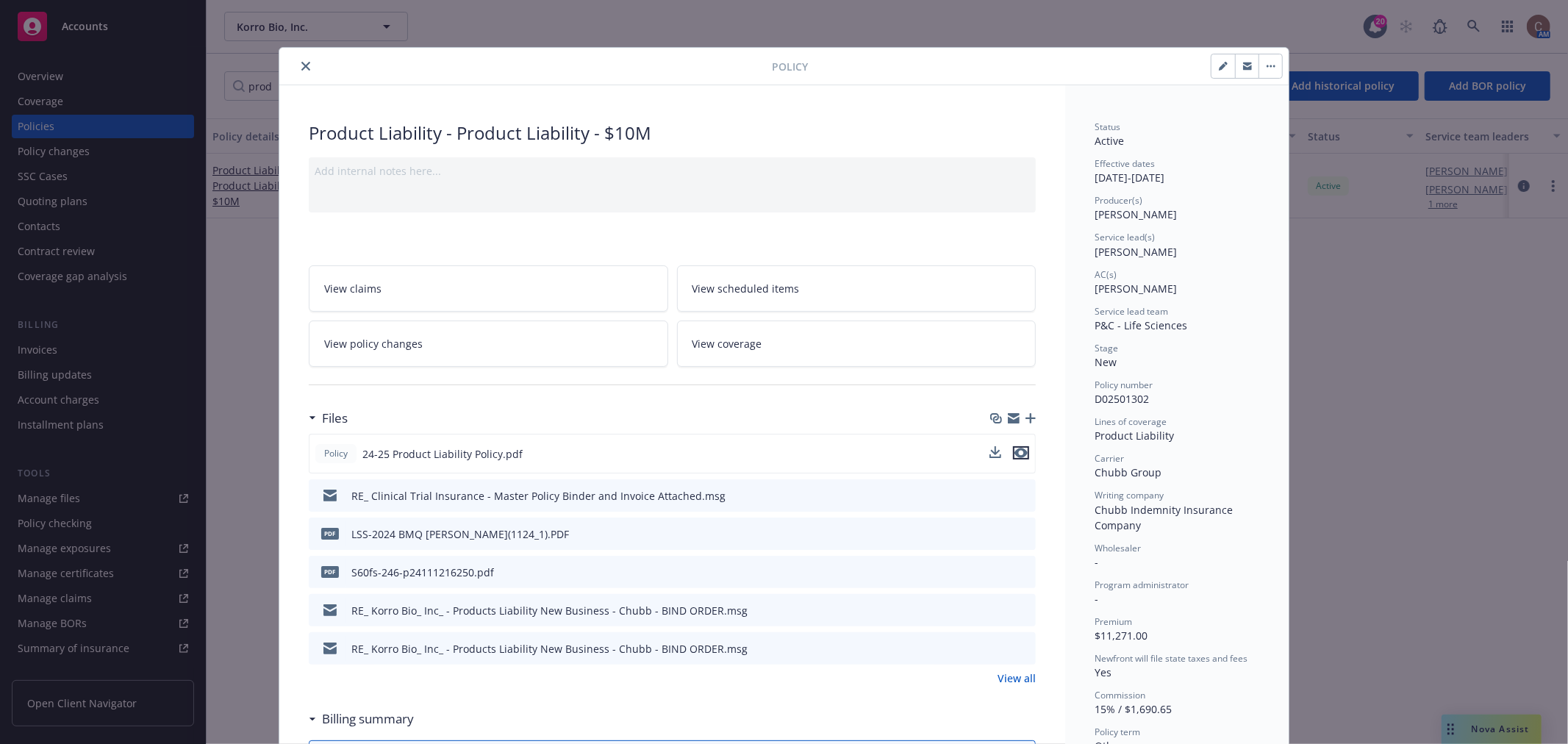
click at [1022, 450] on icon "preview file" at bounding box center [1021, 453] width 13 height 11
click at [304, 66] on icon "close" at bounding box center [306, 66] width 9 height 9
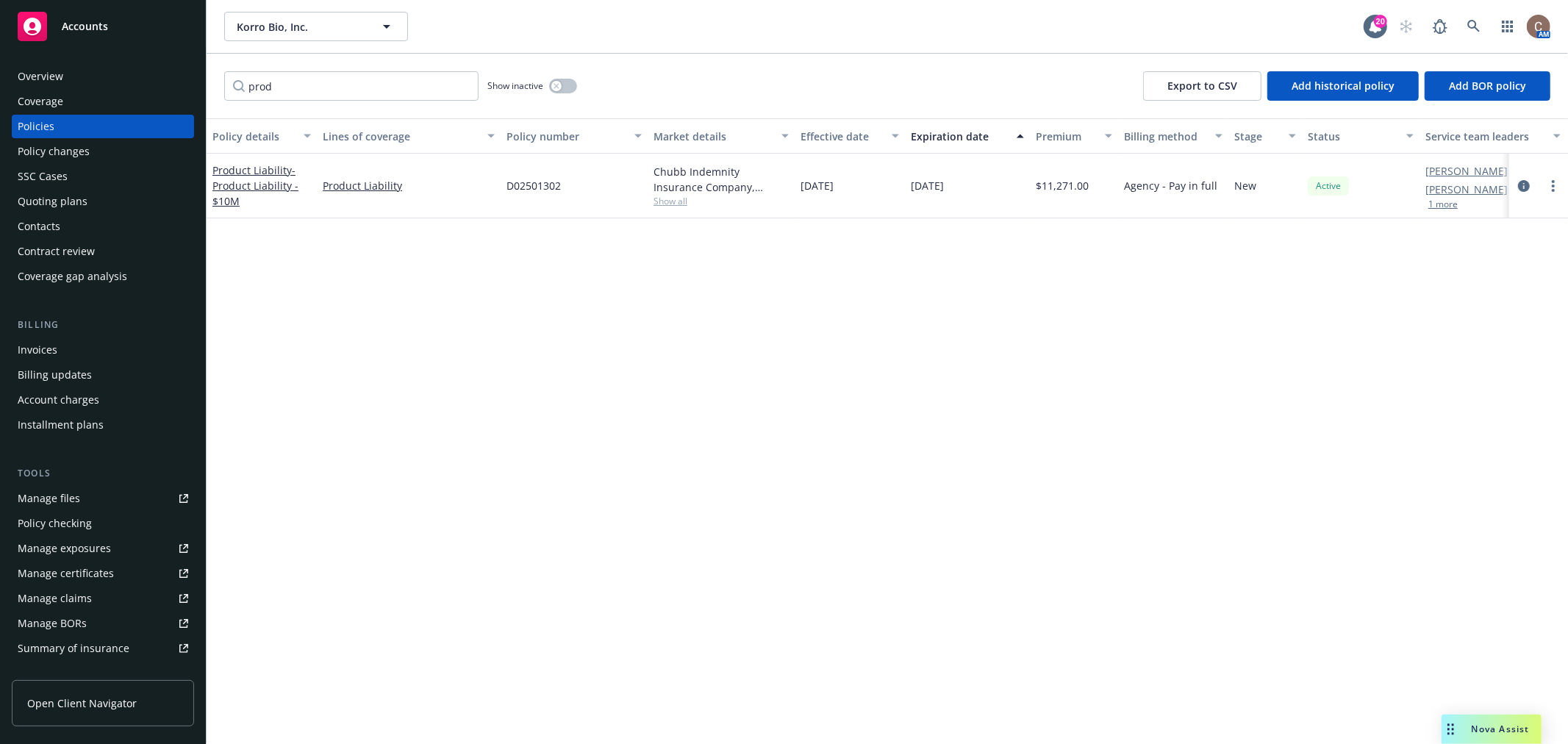
click at [74, 29] on span "Accounts" at bounding box center [85, 26] width 47 height 11
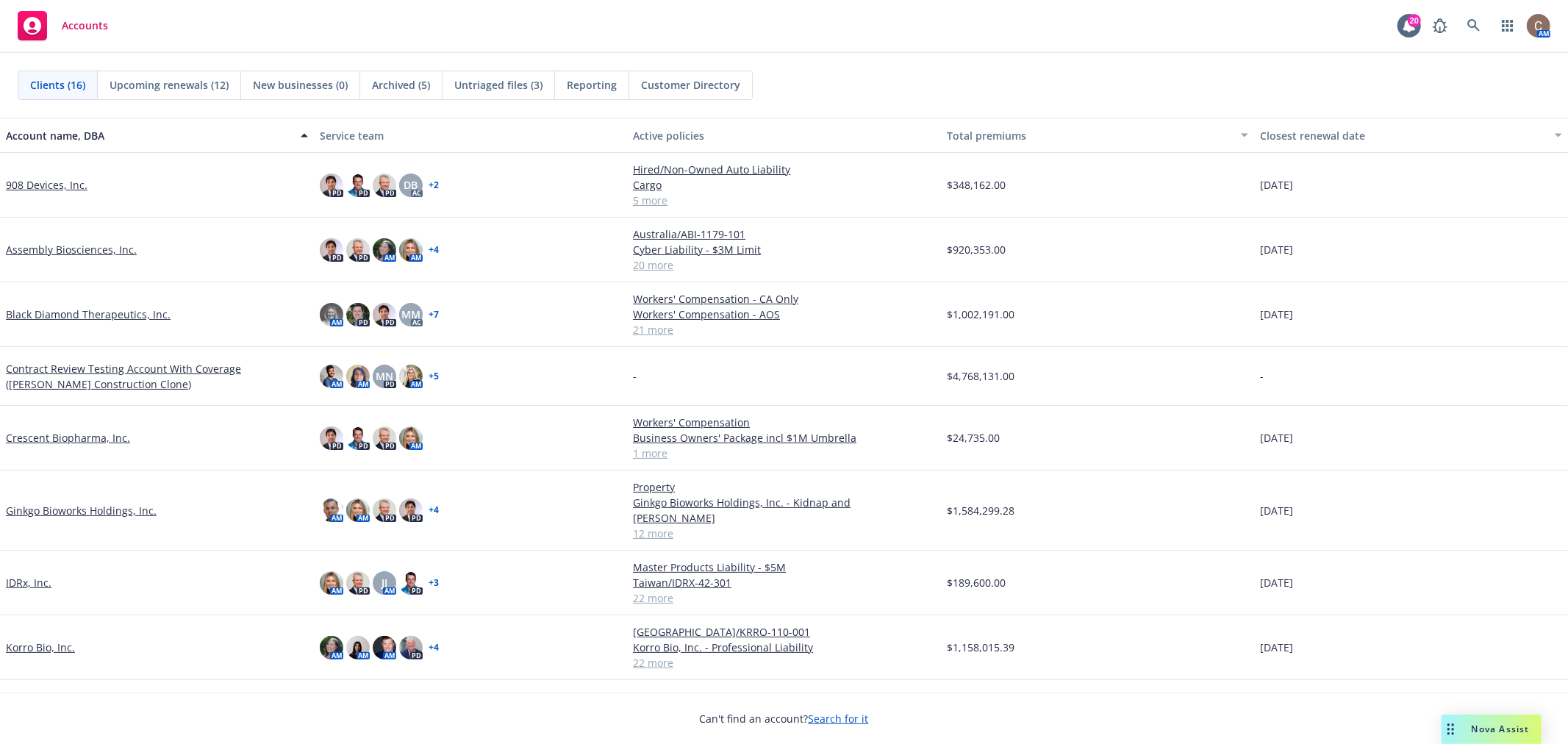
click at [63, 435] on link "Crescent Biopharma, Inc." at bounding box center [68, 438] width 124 height 16
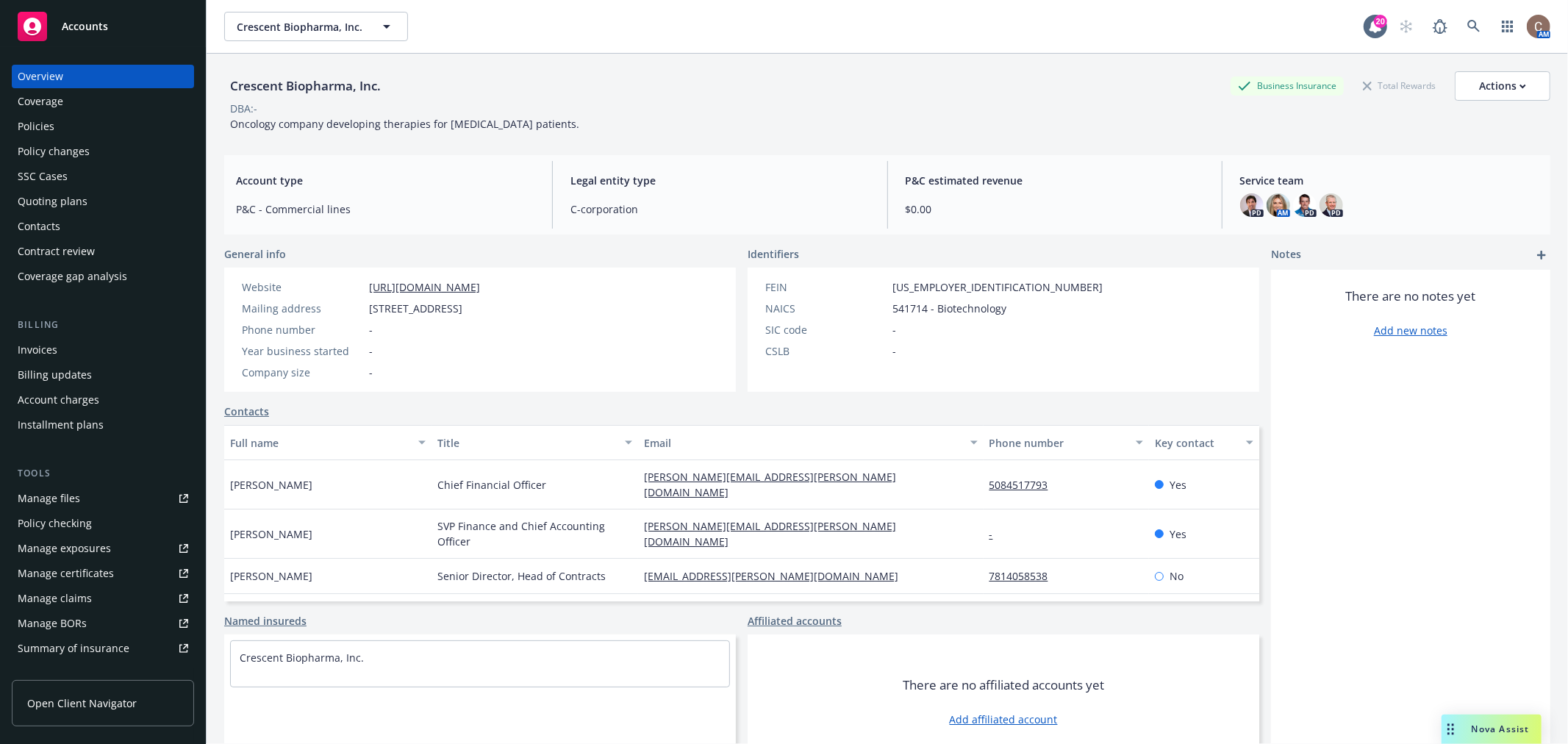
click at [96, 119] on div "Policies" at bounding box center [103, 126] width 171 height 24
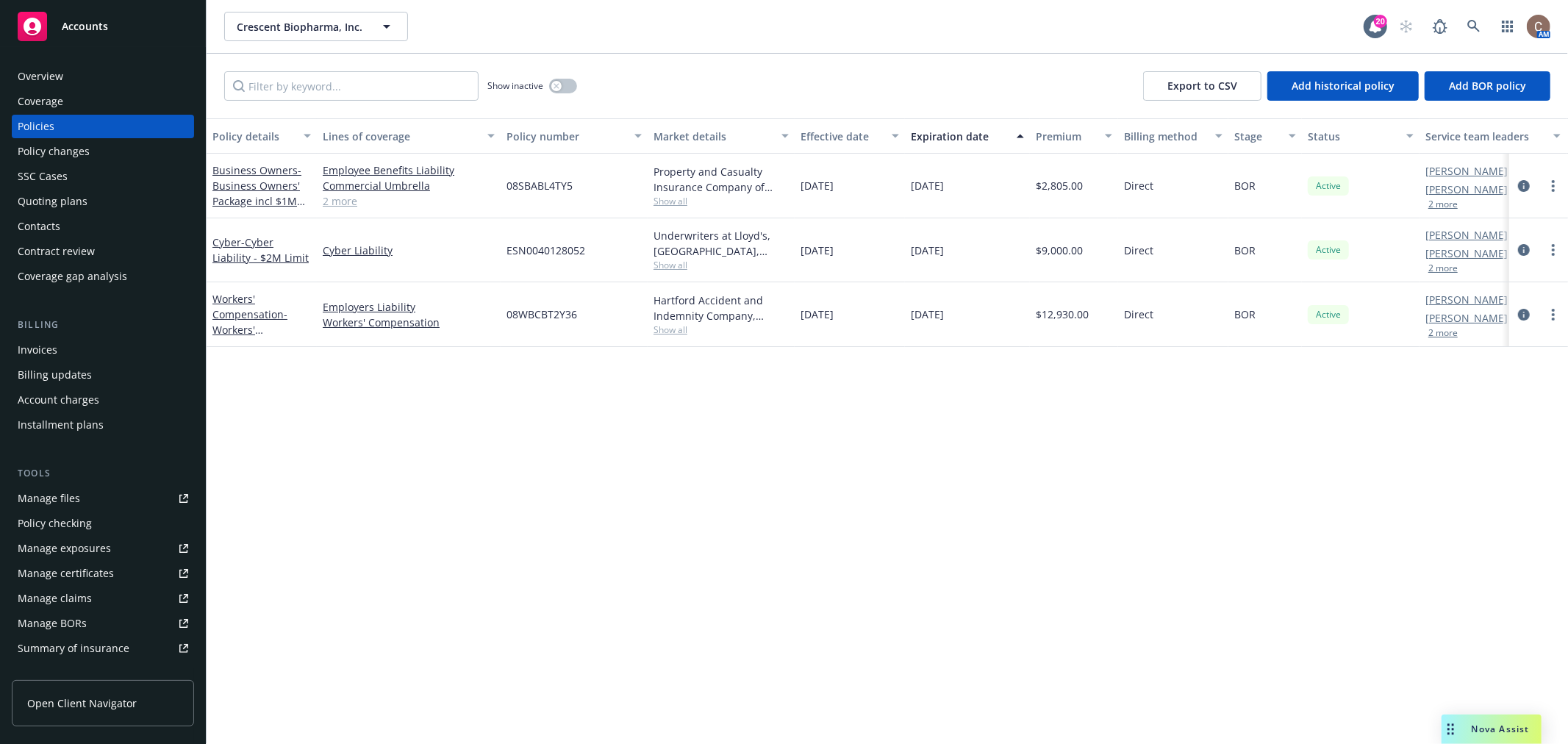
click at [75, 495] on div "Manage files" at bounding box center [48, 498] width 63 height 24
click at [259, 250] on span "- Cyber Liability - $2M Limit" at bounding box center [260, 249] width 96 height 29
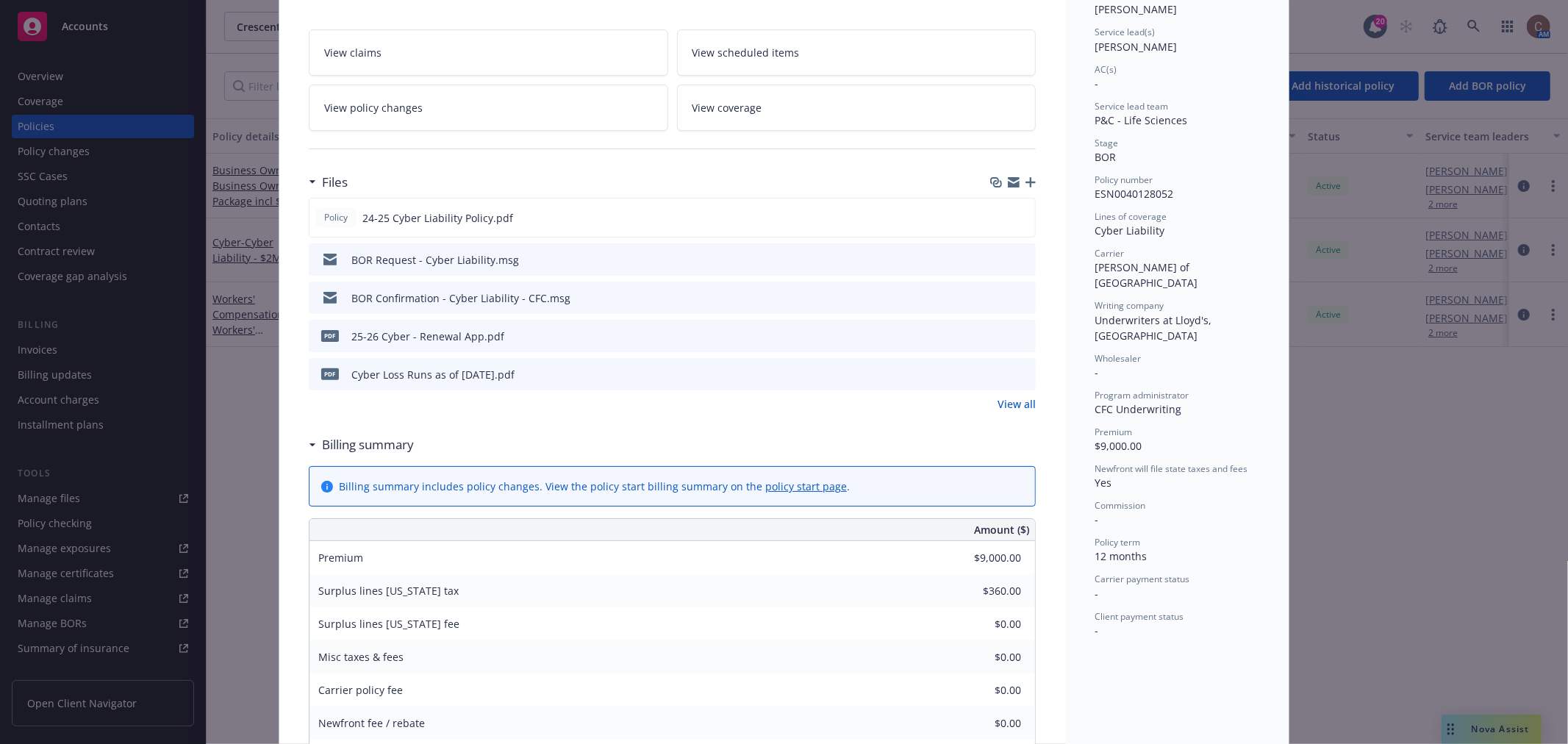
scroll to position [154, 0]
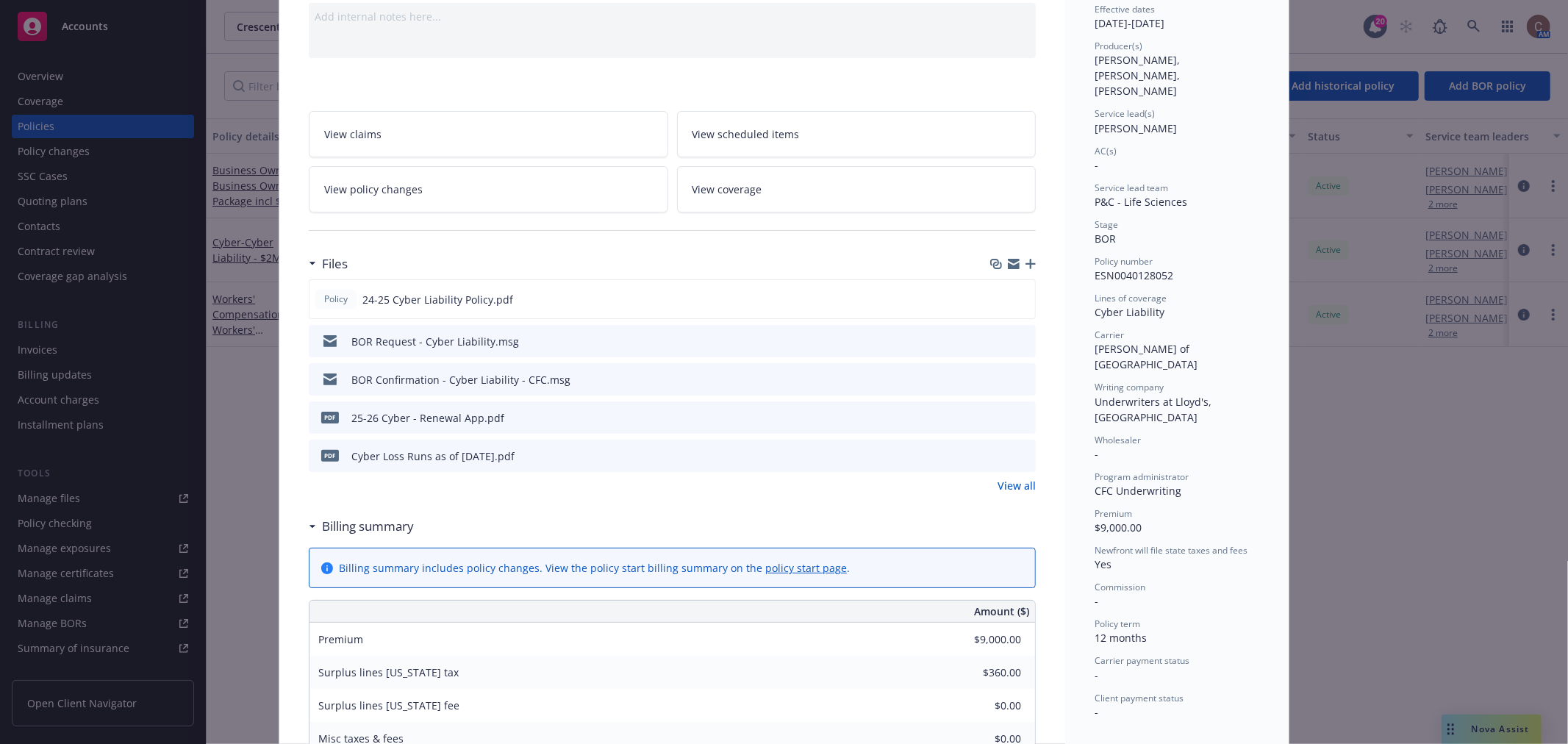
click at [608, 505] on div "Files Policy 24-25 Cyber Liability Policy.pdf BOR Request - Cyber Liability.msg…" at bounding box center [673, 379] width 727 height 262
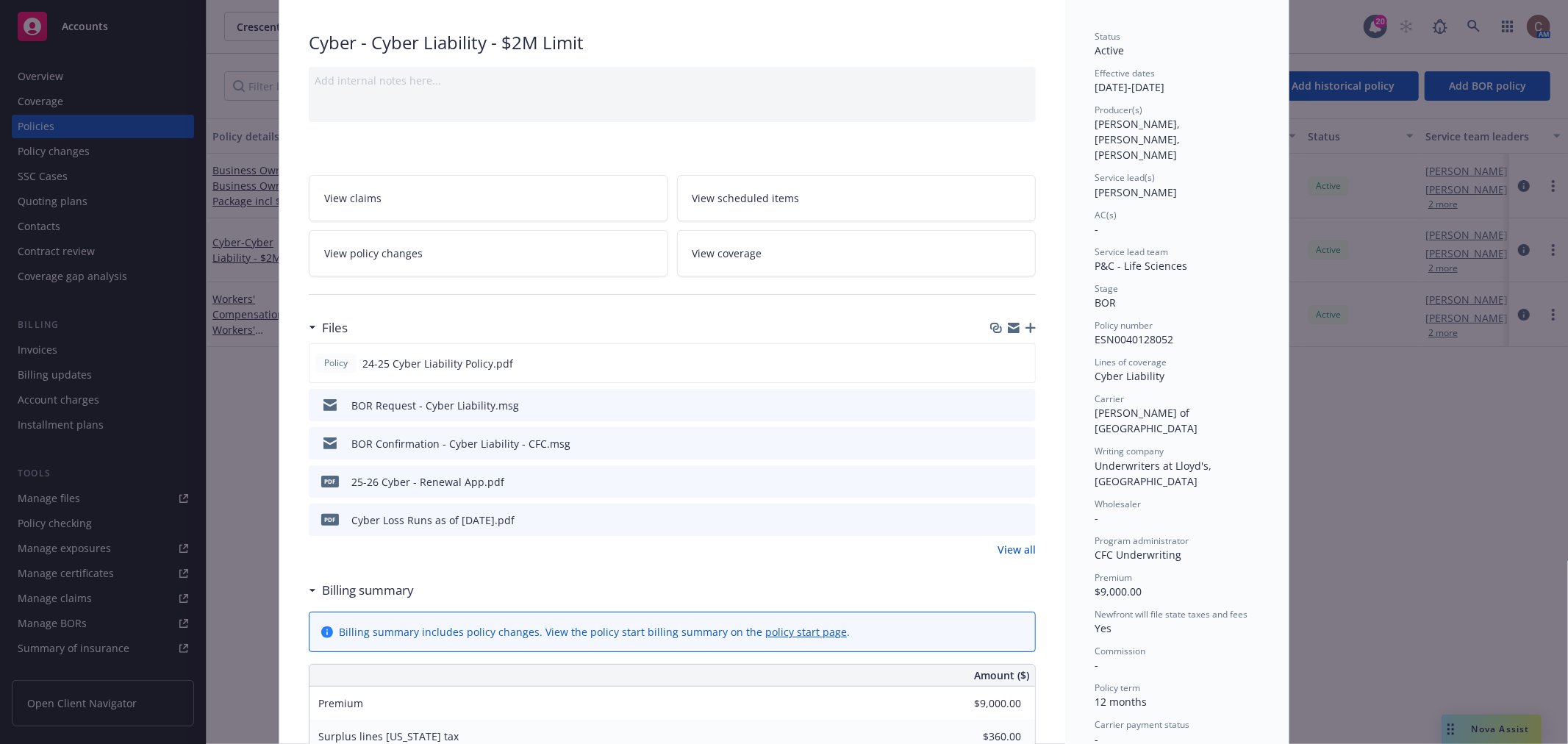
scroll to position [0, 0]
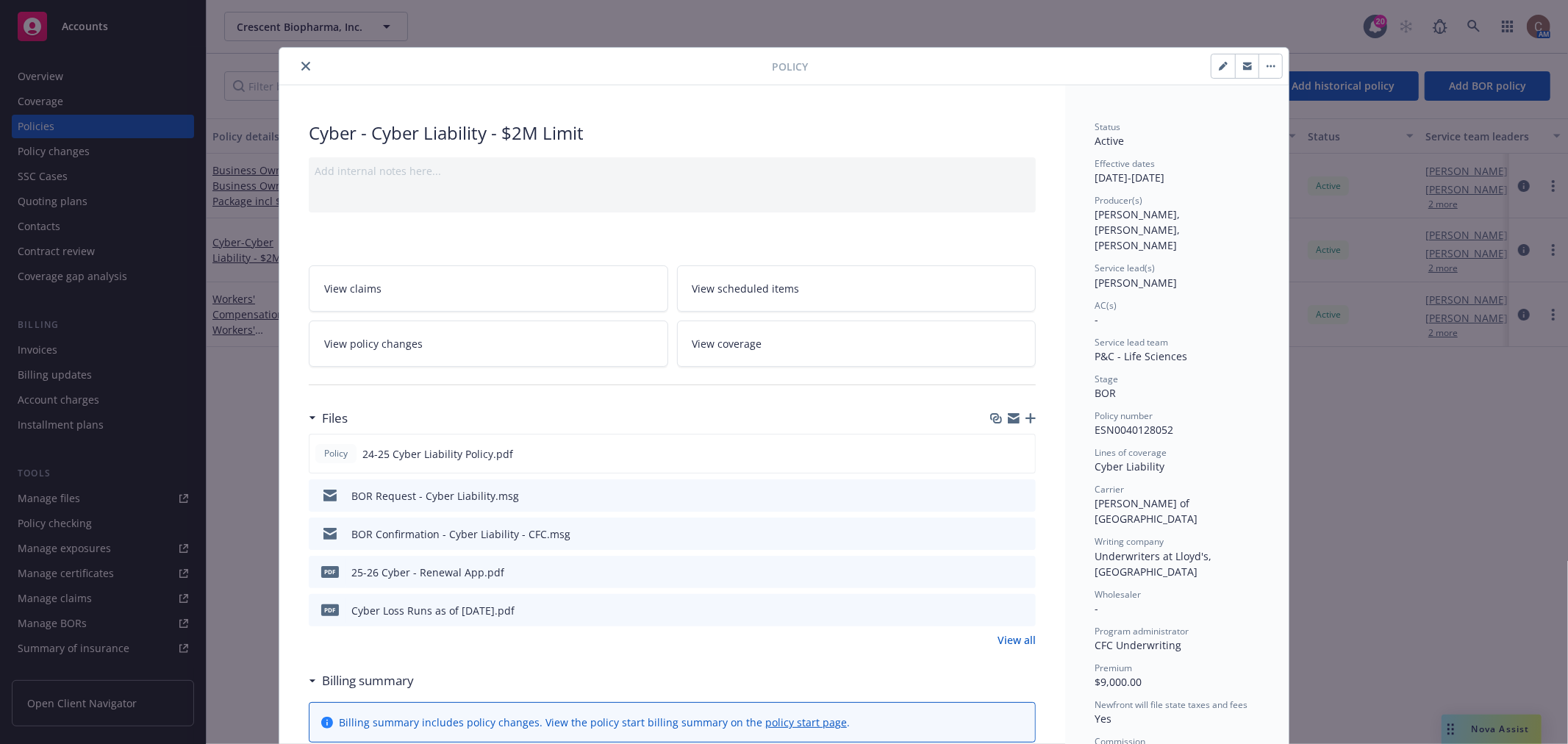
click at [301, 68] on icon "close" at bounding box center [306, 66] width 9 height 9
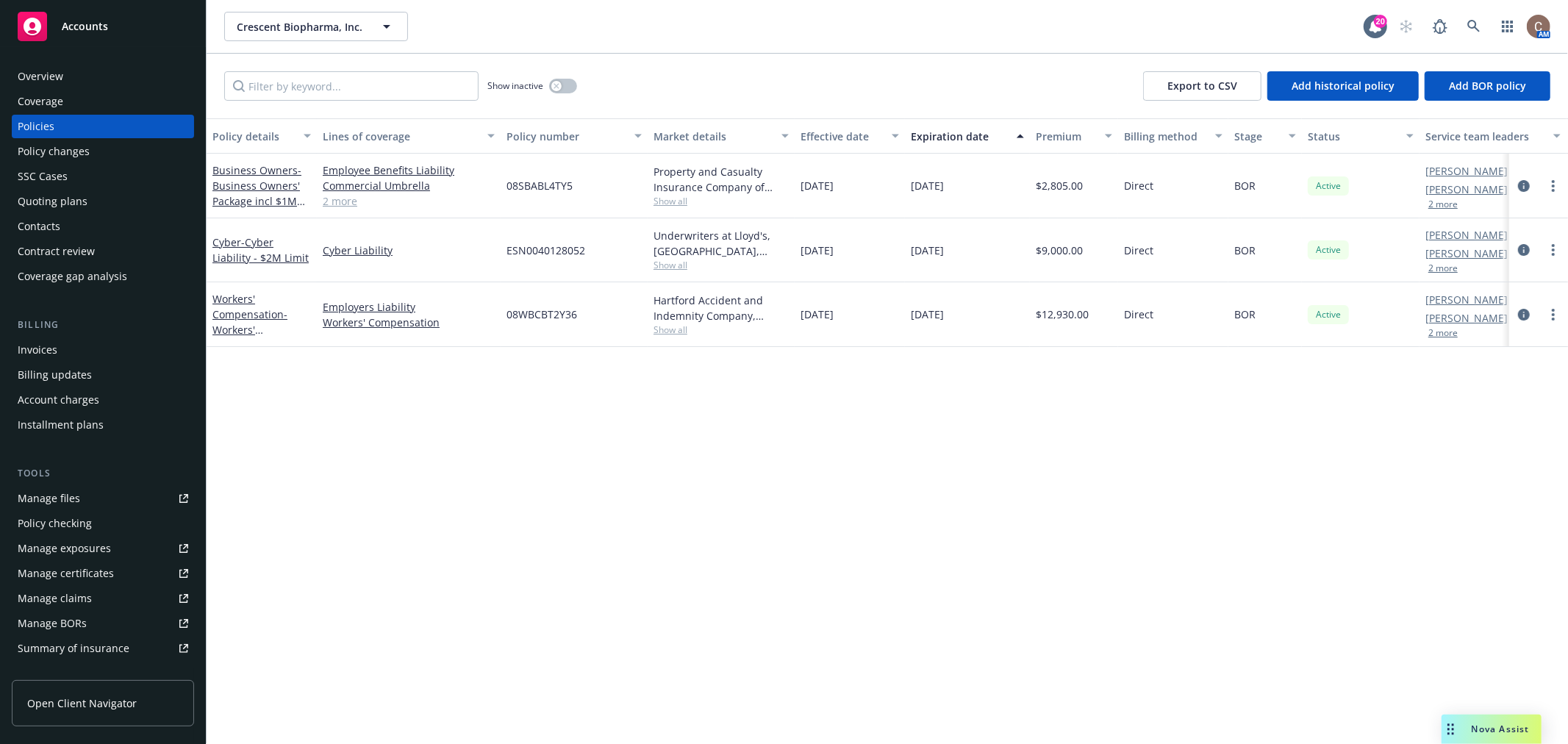
click at [533, 350] on div "Policy details Lines of coverage Policy number Market details Effective date Ex…" at bounding box center [887, 431] width 1362 height 626
click at [275, 258] on span "- Cyber Liability - $2M Limit" at bounding box center [260, 249] width 96 height 29
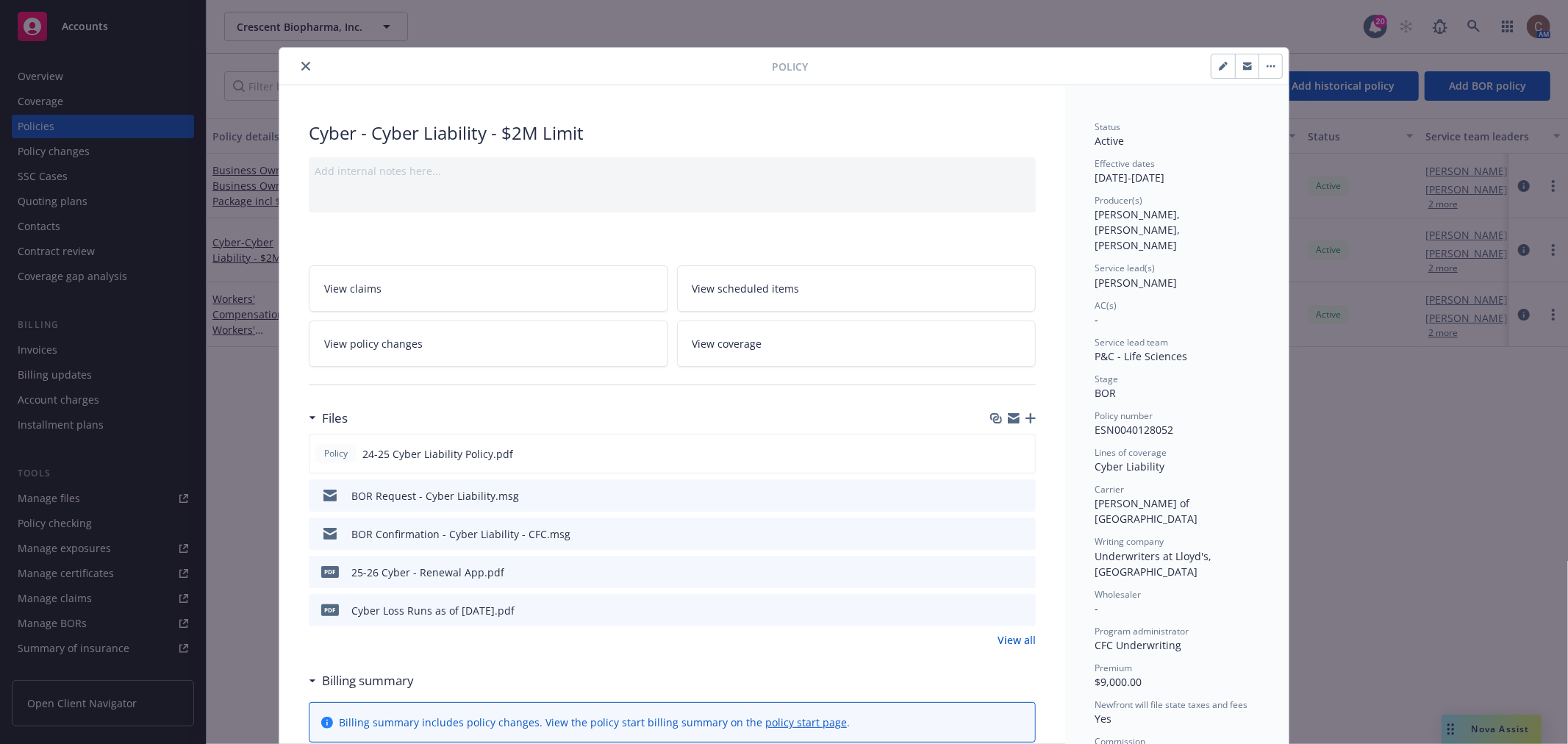
click at [301, 70] on icon "close" at bounding box center [306, 66] width 9 height 9
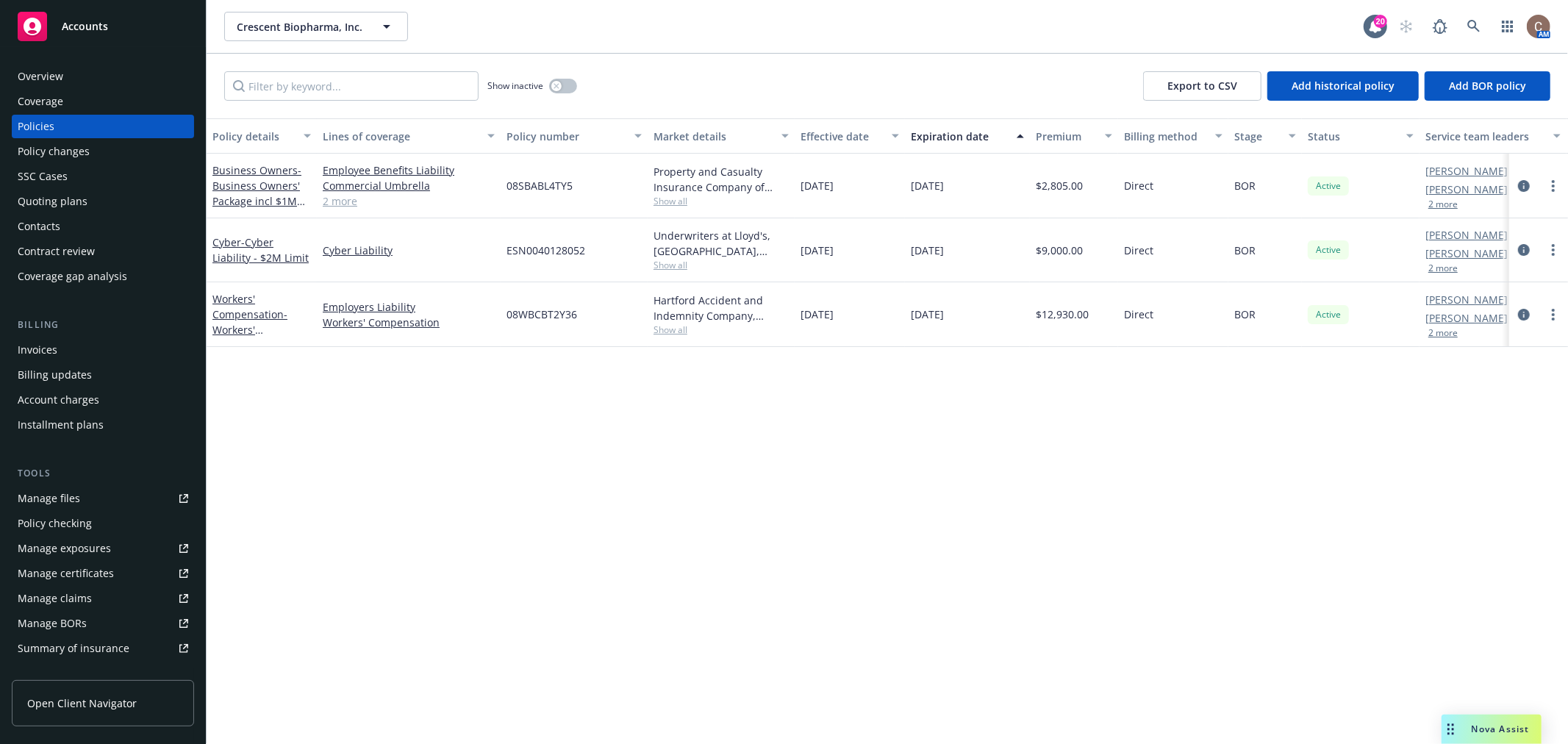
click at [577, 473] on div "Policy details Lines of coverage Policy number Market details Effective date Ex…" at bounding box center [887, 431] width 1362 height 626
click at [258, 256] on span "- Cyber Liability - $2M Limit" at bounding box center [260, 249] width 96 height 29
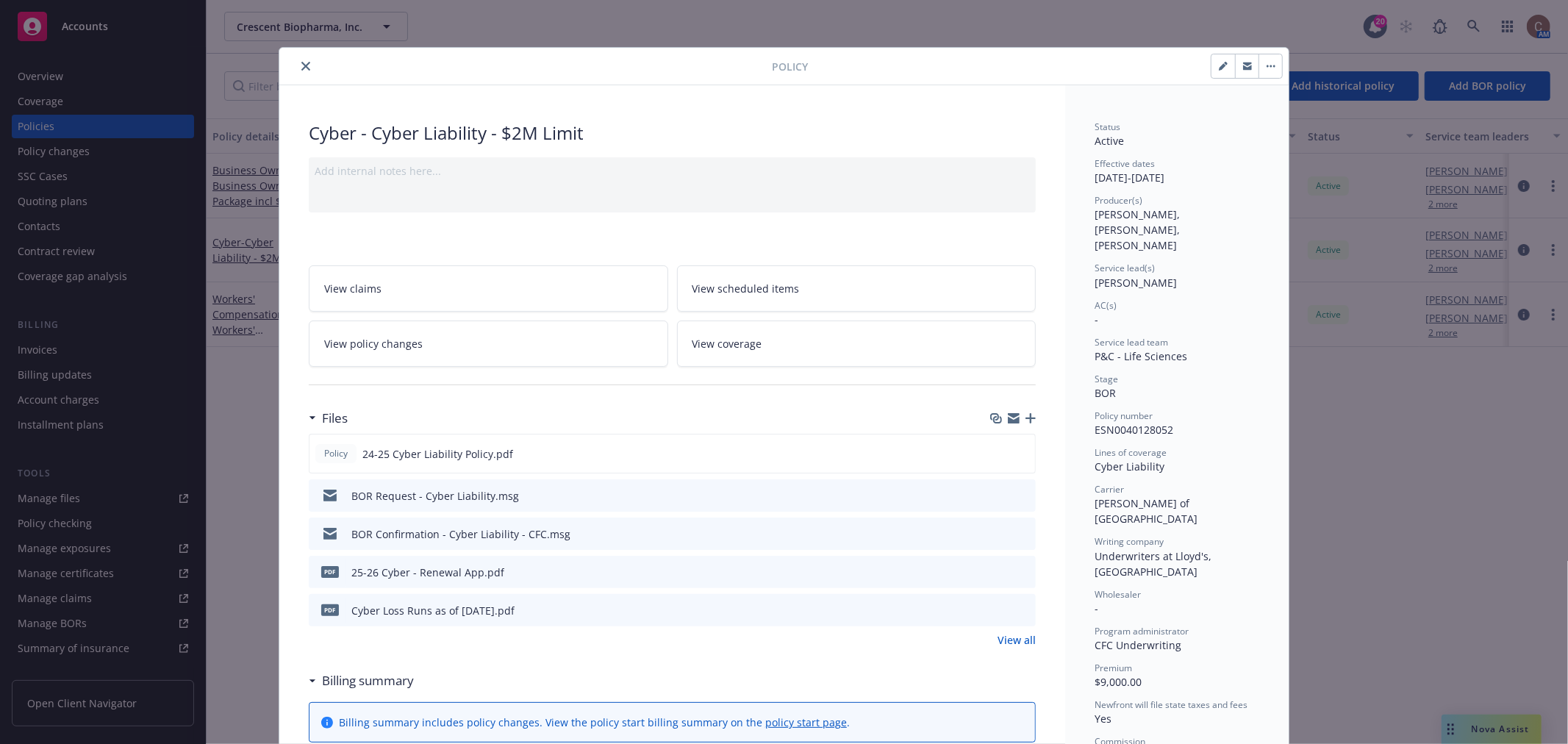
scroll to position [44, 0]
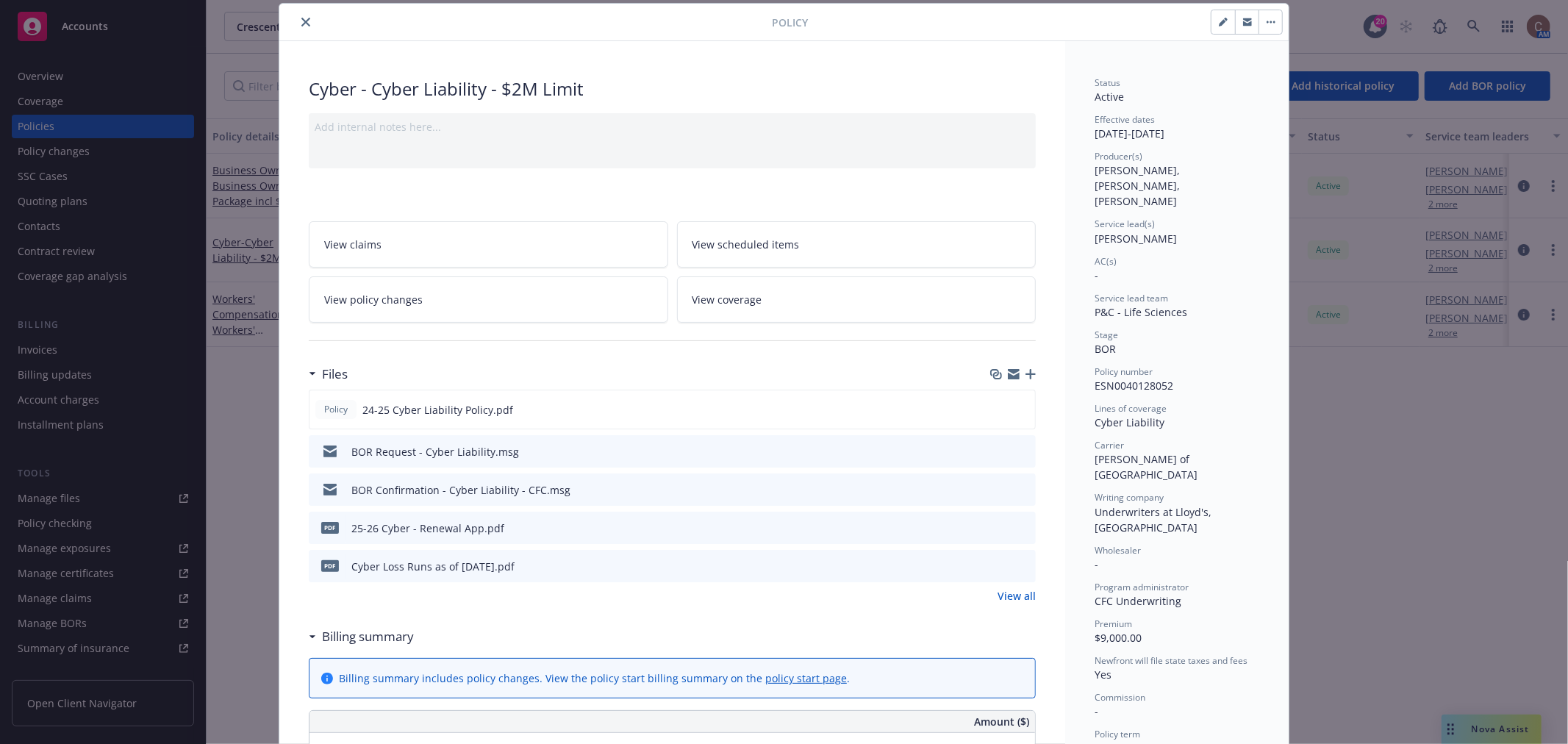
click at [1019, 564] on icon "preview file" at bounding box center [1021, 565] width 13 height 11
click at [301, 25] on icon "close" at bounding box center [306, 22] width 9 height 9
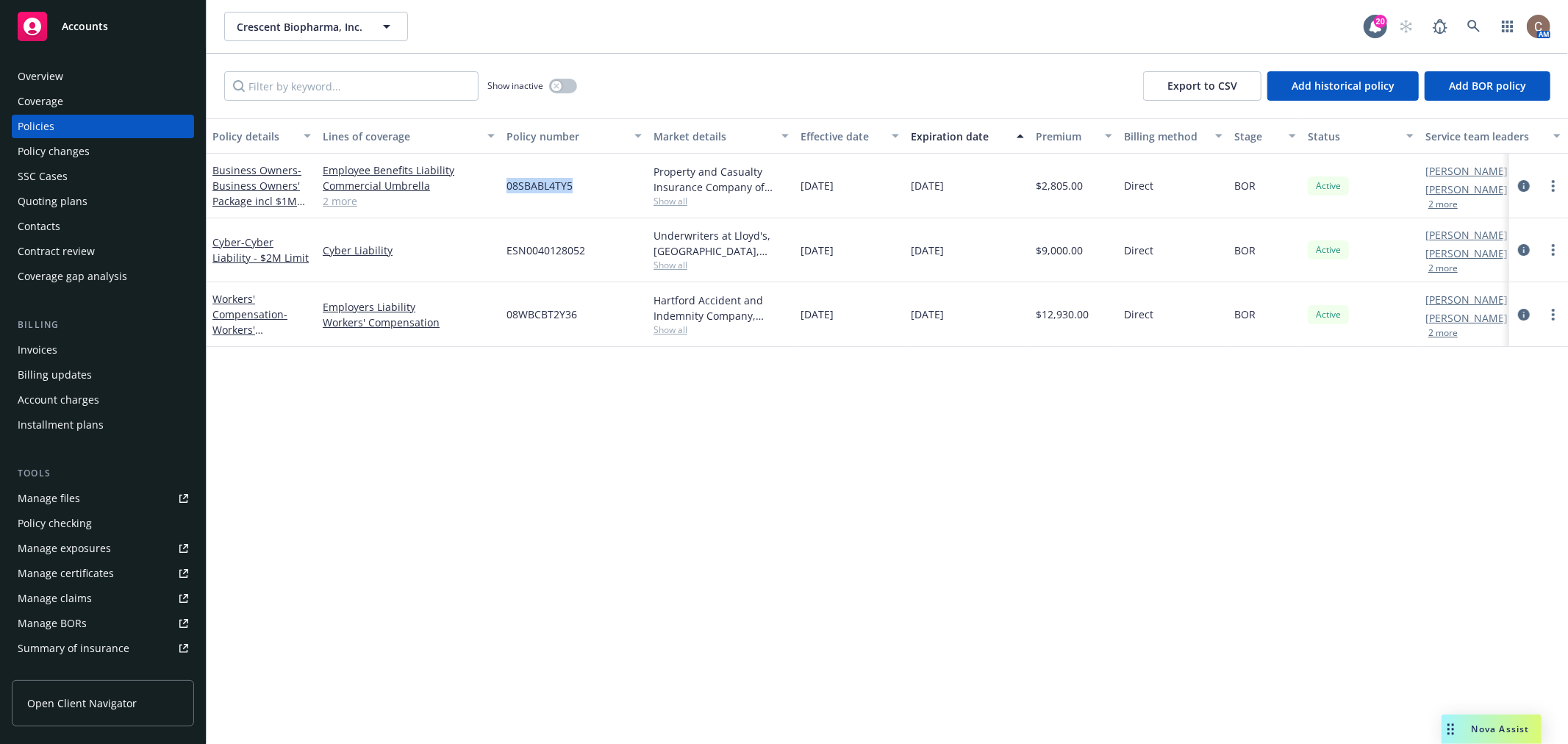
drag, startPoint x: 572, startPoint y: 184, endPoint x: 505, endPoint y: 185, distance: 67.0
click at [505, 185] on div "08SBABL4TY5" at bounding box center [574, 186] width 147 height 64
copy span "08SBABL4TY5"
drag, startPoint x: 581, startPoint y: 313, endPoint x: 498, endPoint y: 314, distance: 83.0
click at [498, 314] on div "Workers' Compensation - Workers' Compensation Employers Liability Workers' Comp…" at bounding box center [917, 314] width 1419 height 64
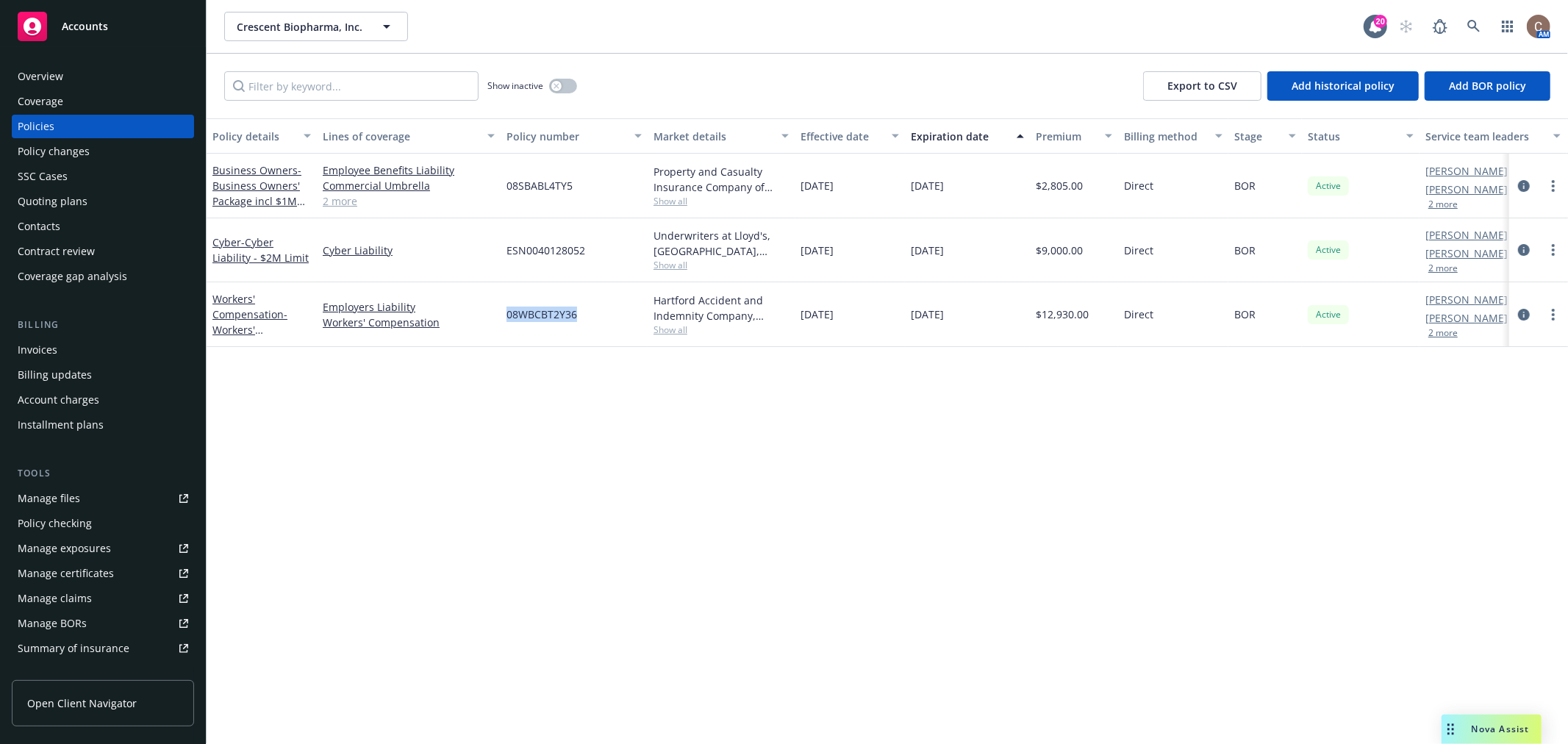
copy div "08WBCBT2Y36"
click at [269, 260] on span "- Cyber Liability - $2M Limit" at bounding box center [260, 249] width 96 height 29
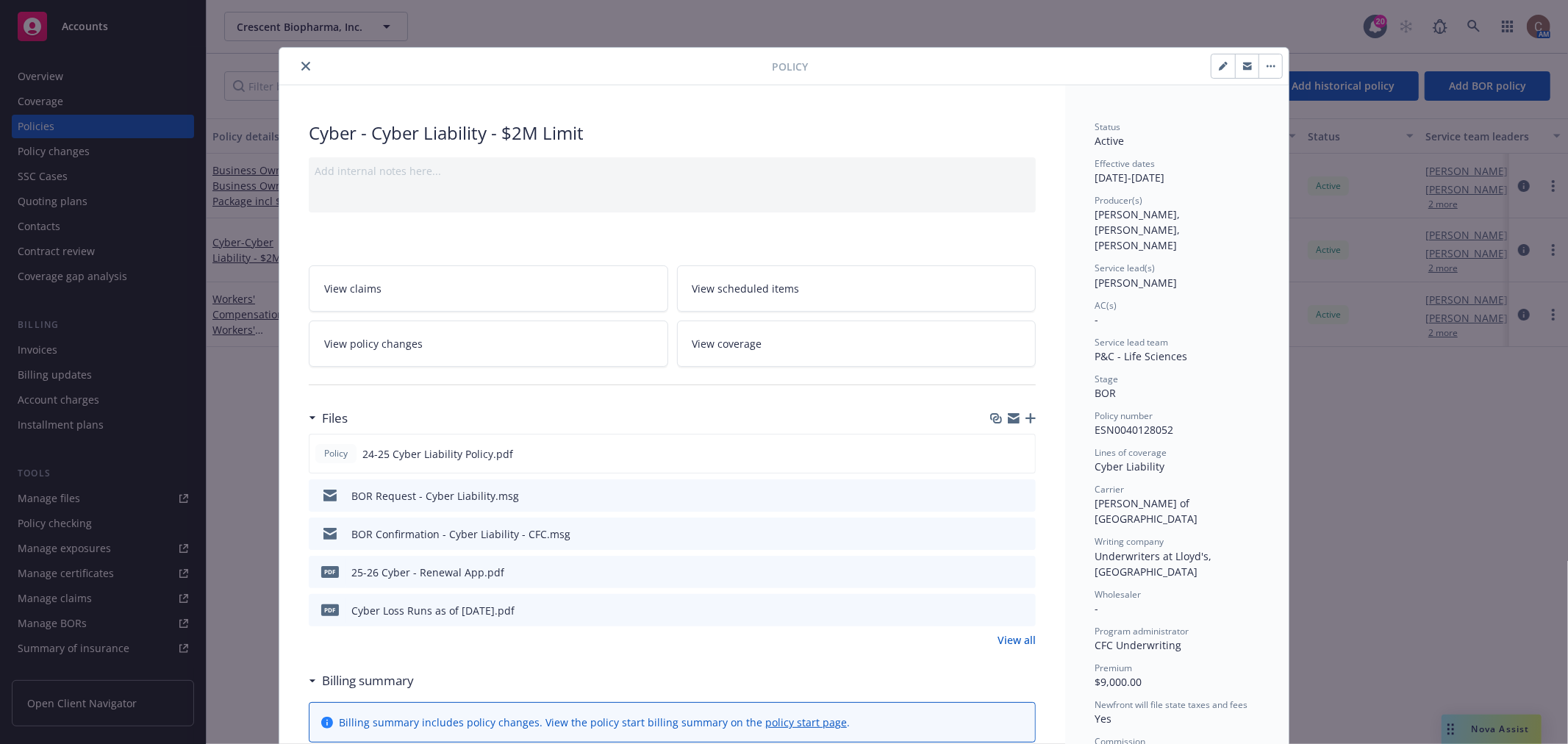
click at [297, 59] on button "close" at bounding box center [306, 66] width 18 height 18
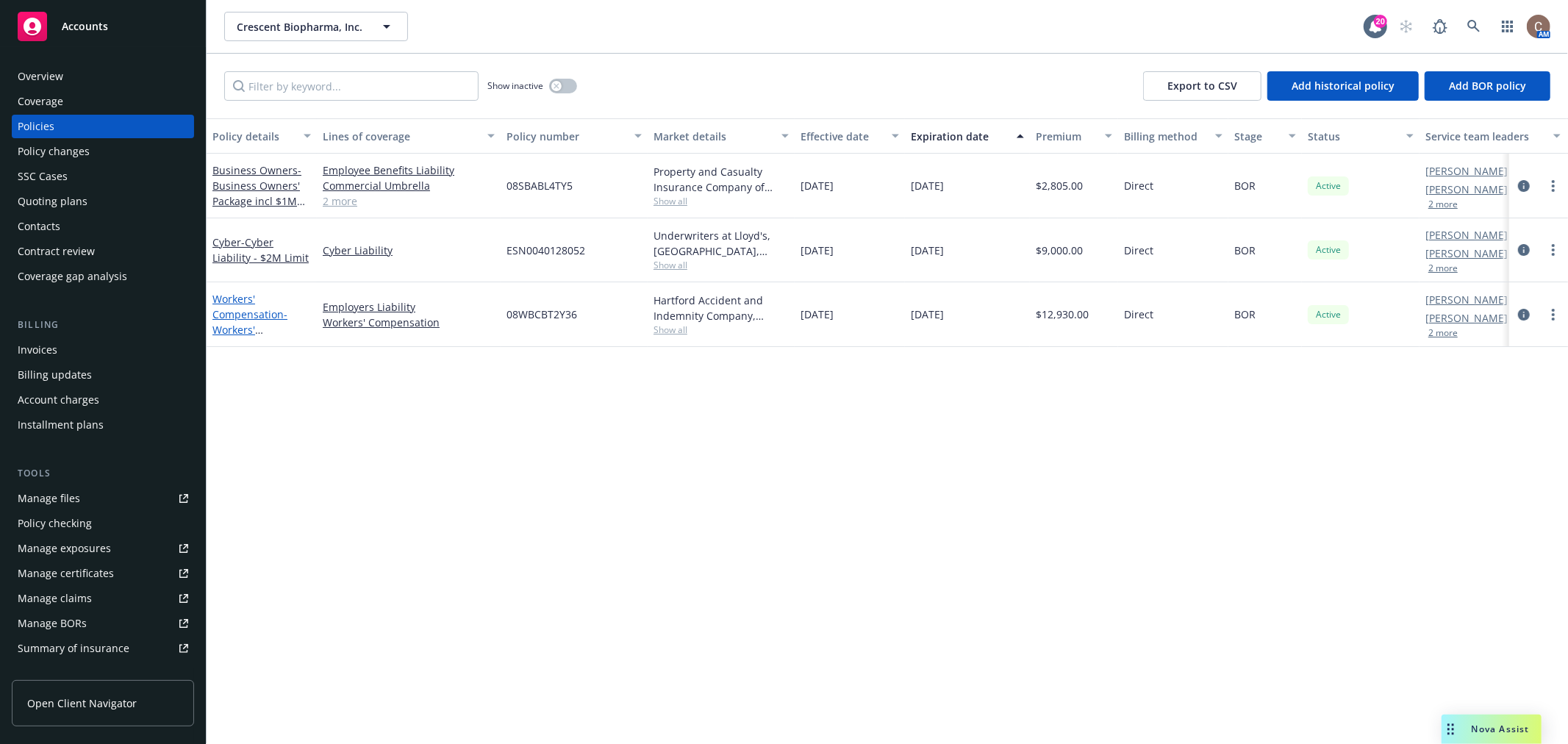
click at [243, 307] on link "Workers' Compensation - Workers' Compensation" at bounding box center [249, 322] width 75 height 60
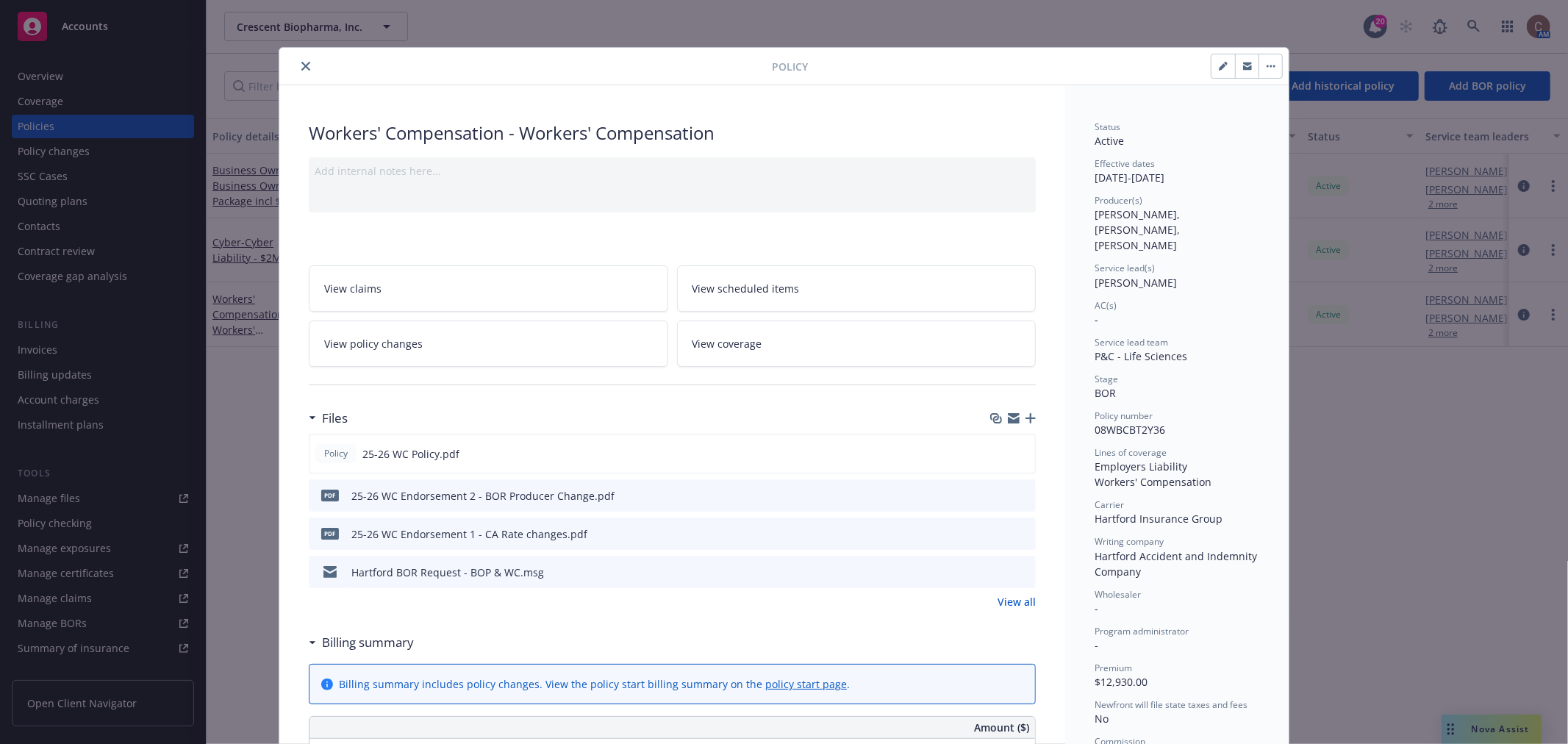
click at [301, 64] on icon "close" at bounding box center [306, 66] width 9 height 9
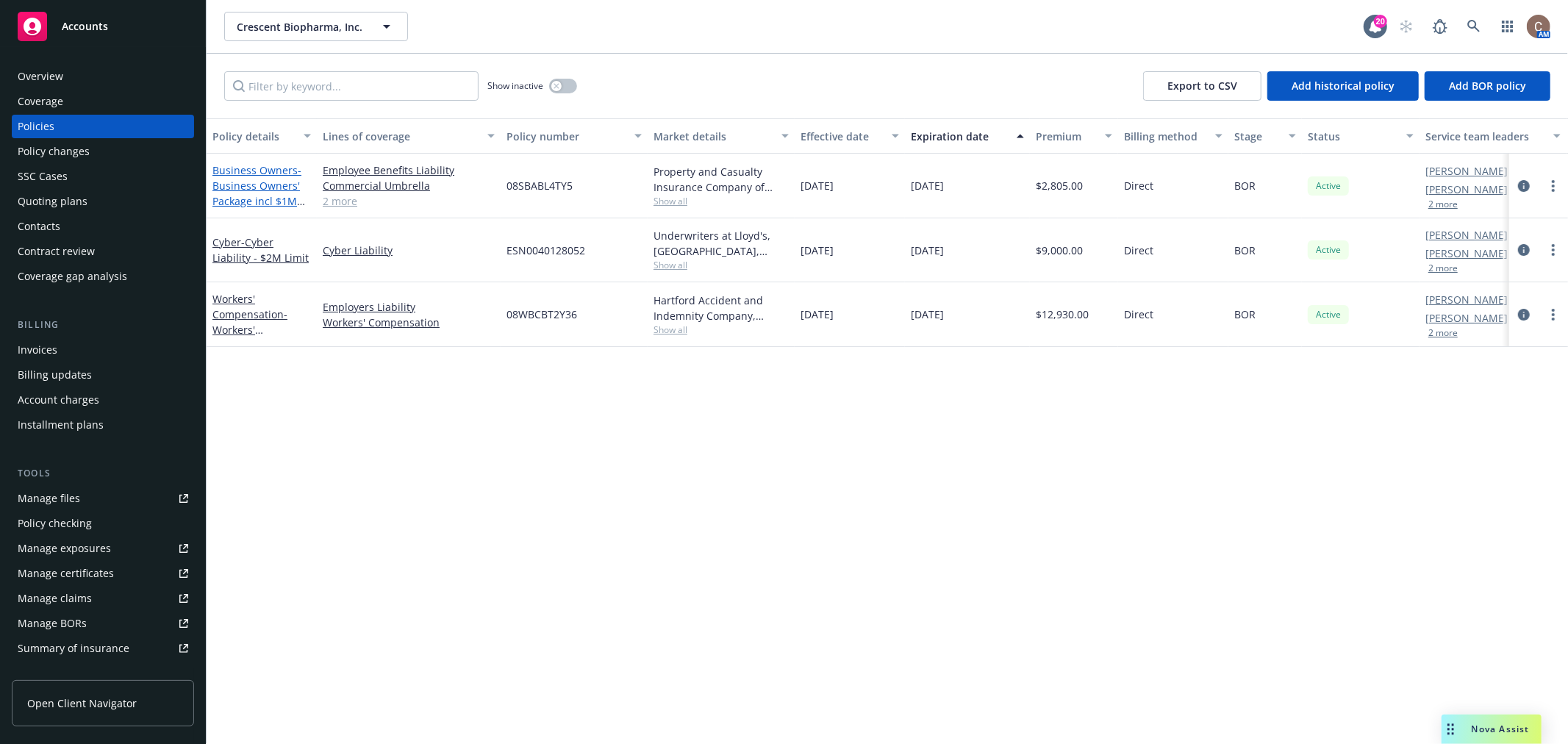
click at [269, 185] on span "- Business Owners' Package incl $1M Umbrella" at bounding box center [258, 193] width 92 height 60
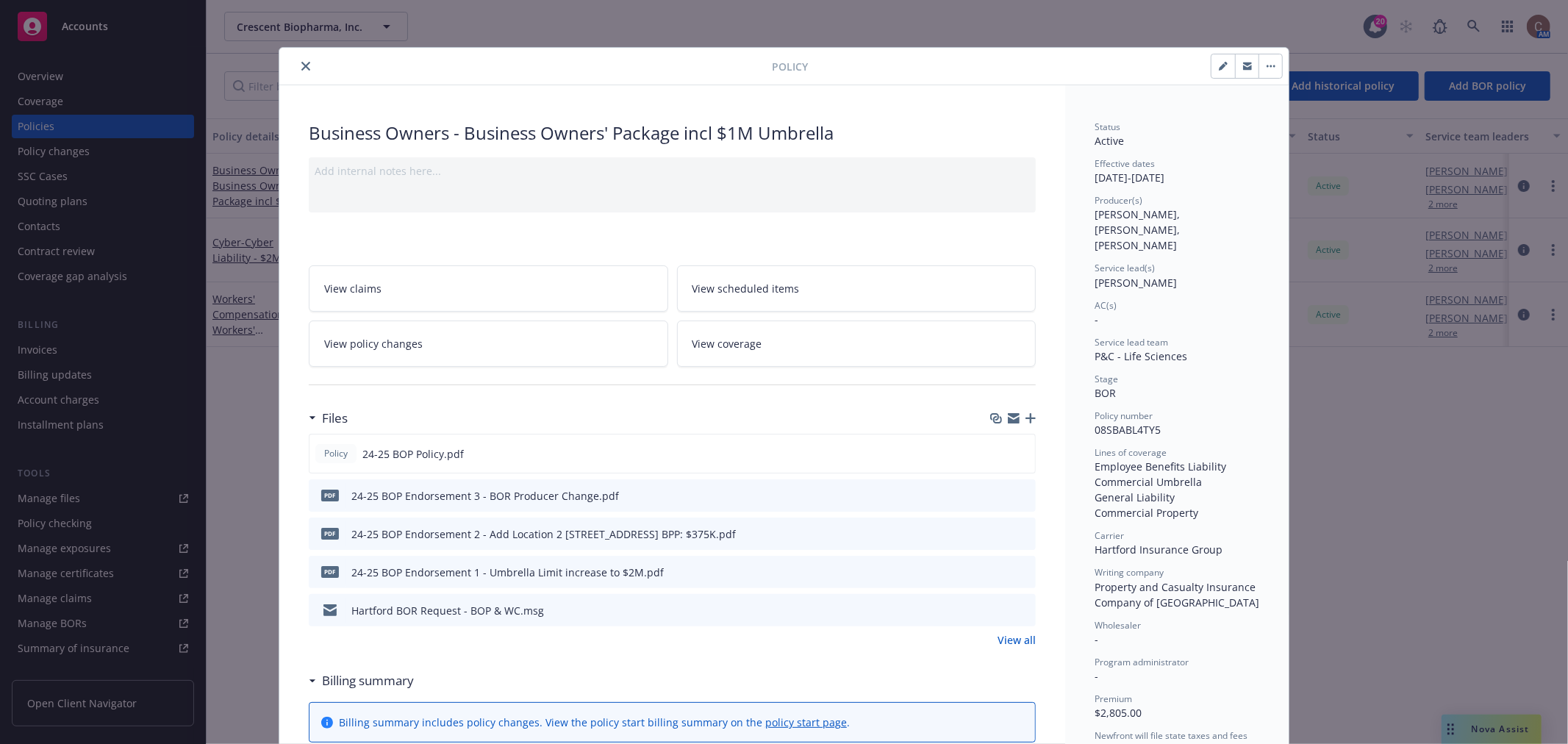
click at [1211, 71] on button "button" at bounding box center [1223, 66] width 24 height 24
select select "BOR"
select select "12"
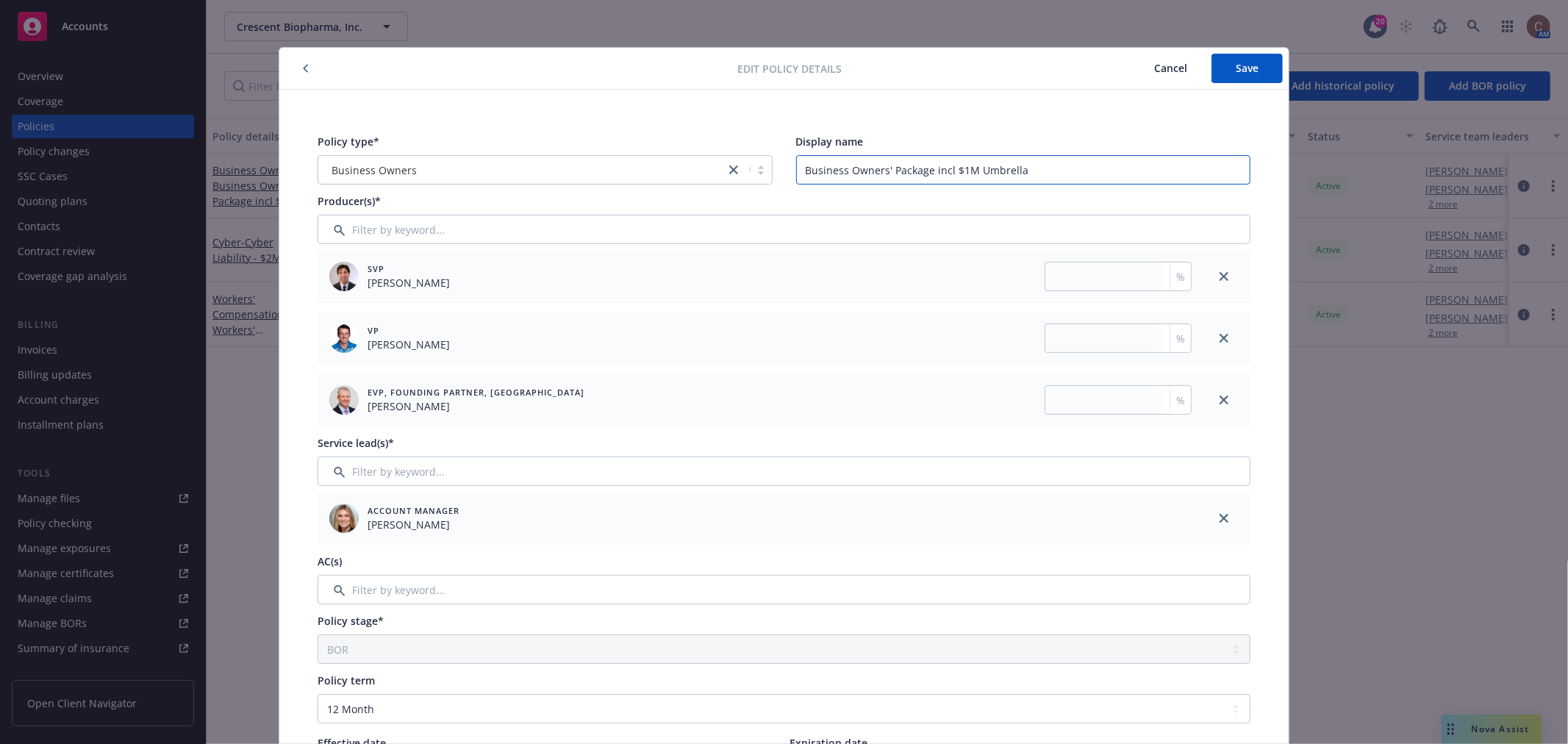
click at [957, 166] on input "Business Owners' Package incl $1M Umbrella" at bounding box center [1023, 169] width 455 height 29
type input "Business Owners' Package incl $2M Umbrella"
click at [1229, 59] on button "Save" at bounding box center [1247, 68] width 71 height 29
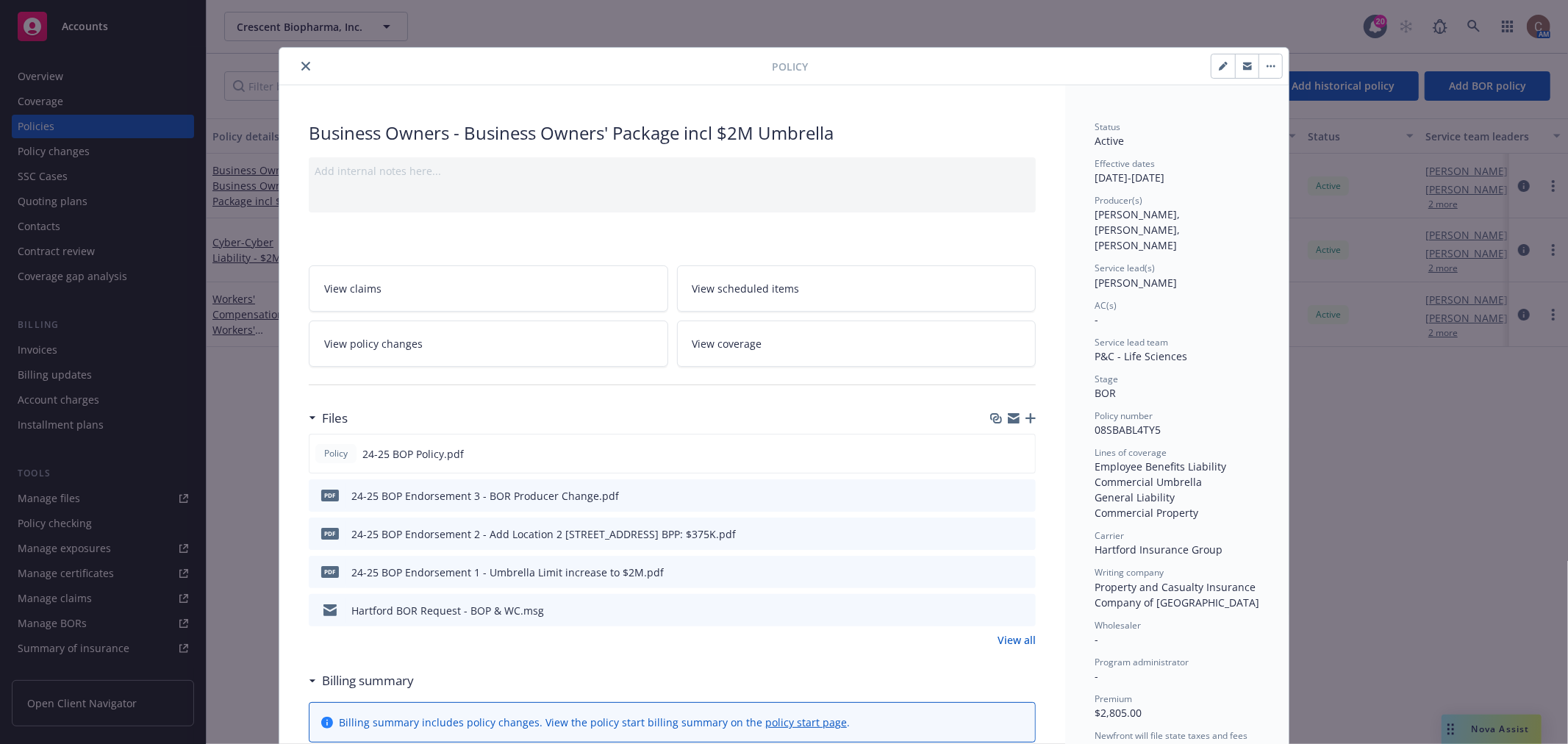
drag, startPoint x: 300, startPoint y: 63, endPoint x: 461, endPoint y: 121, distance: 171.1
click at [301, 63] on icon "close" at bounding box center [306, 66] width 9 height 9
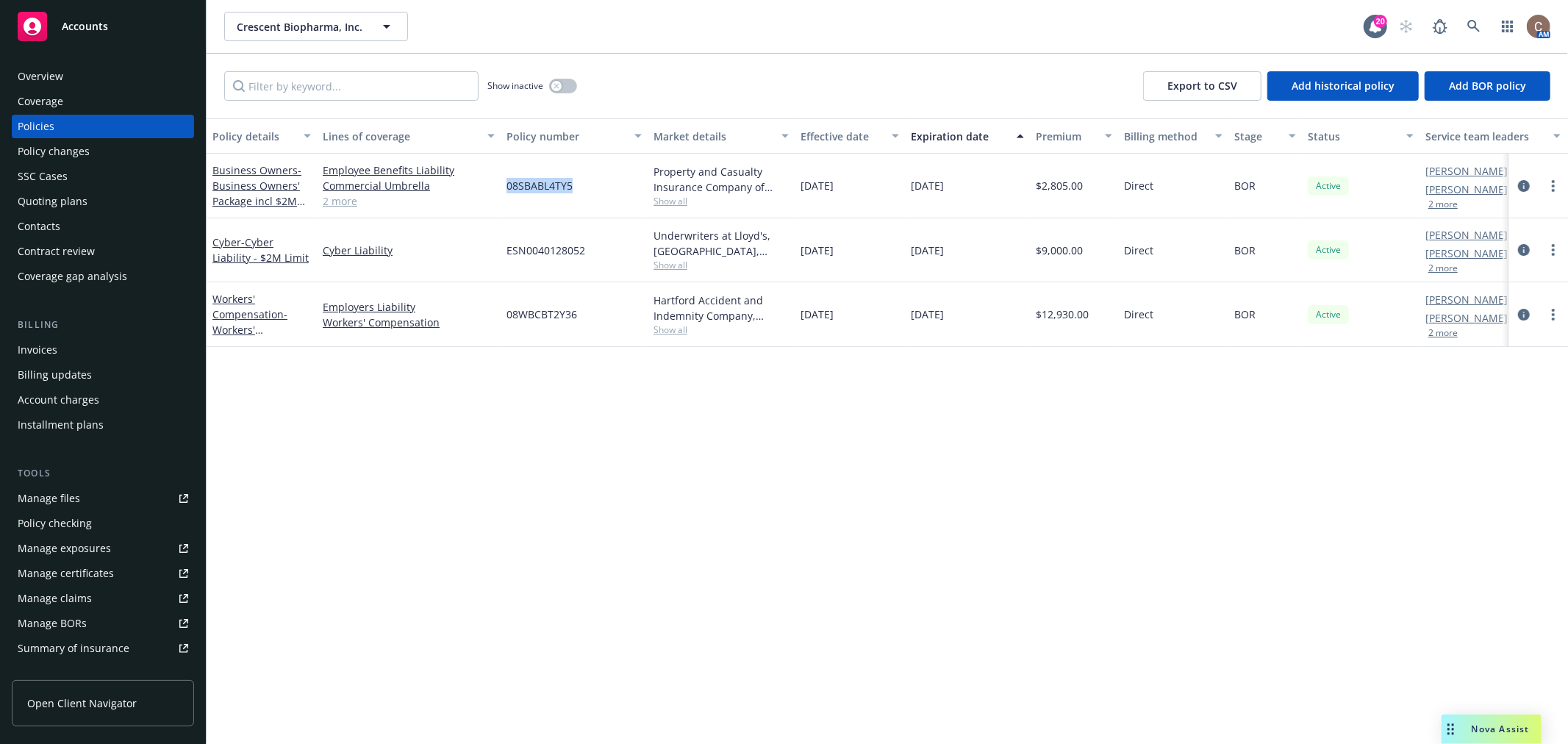
drag, startPoint x: 572, startPoint y: 182, endPoint x: 508, endPoint y: 186, distance: 64.1
click at [508, 186] on div "08SBABL4TY5" at bounding box center [574, 186] width 147 height 64
copy span "08SBABL4TY5"
click at [259, 246] on span "- Cyber Liability - $2M Limit" at bounding box center [260, 249] width 96 height 29
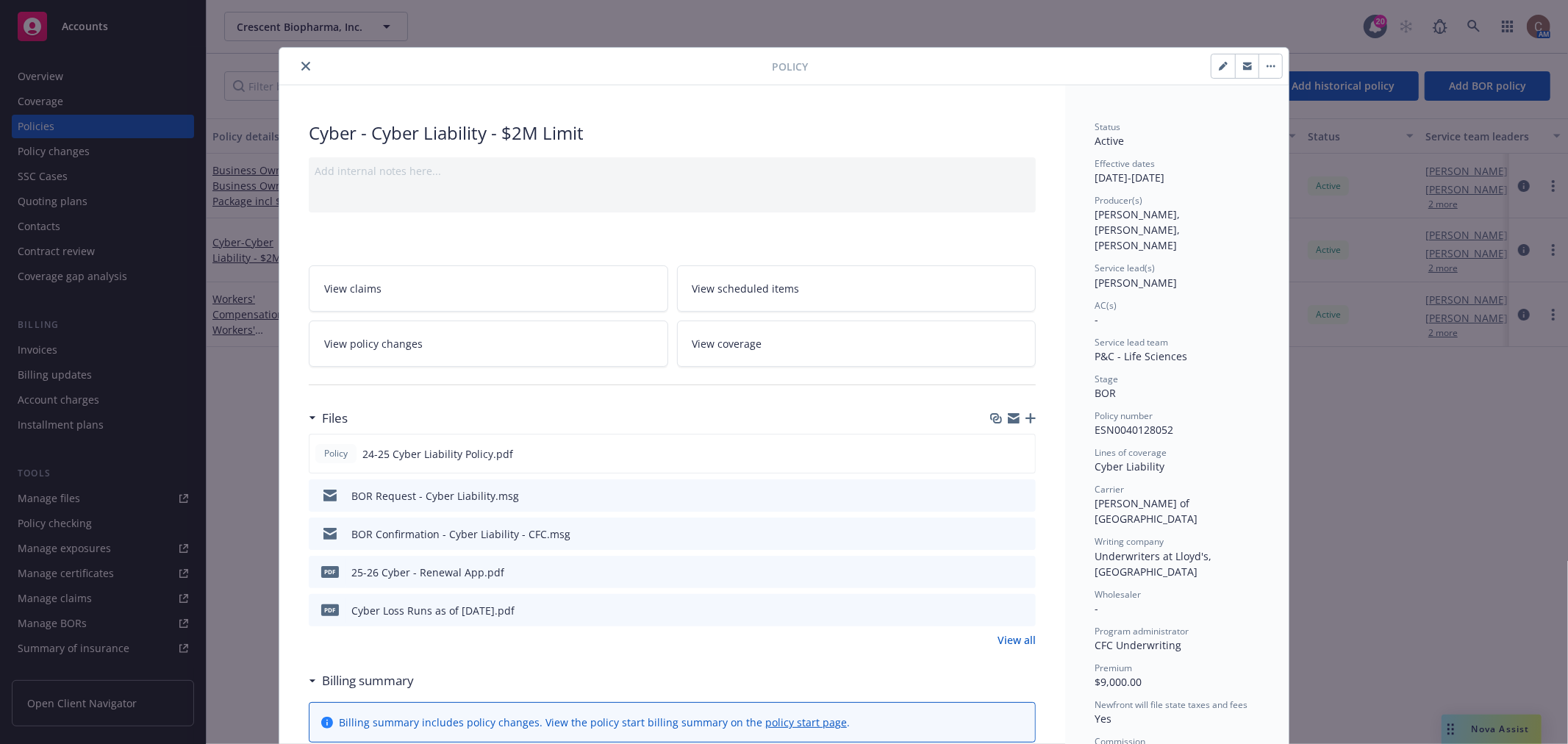
click at [301, 64] on icon "close" at bounding box center [306, 66] width 9 height 9
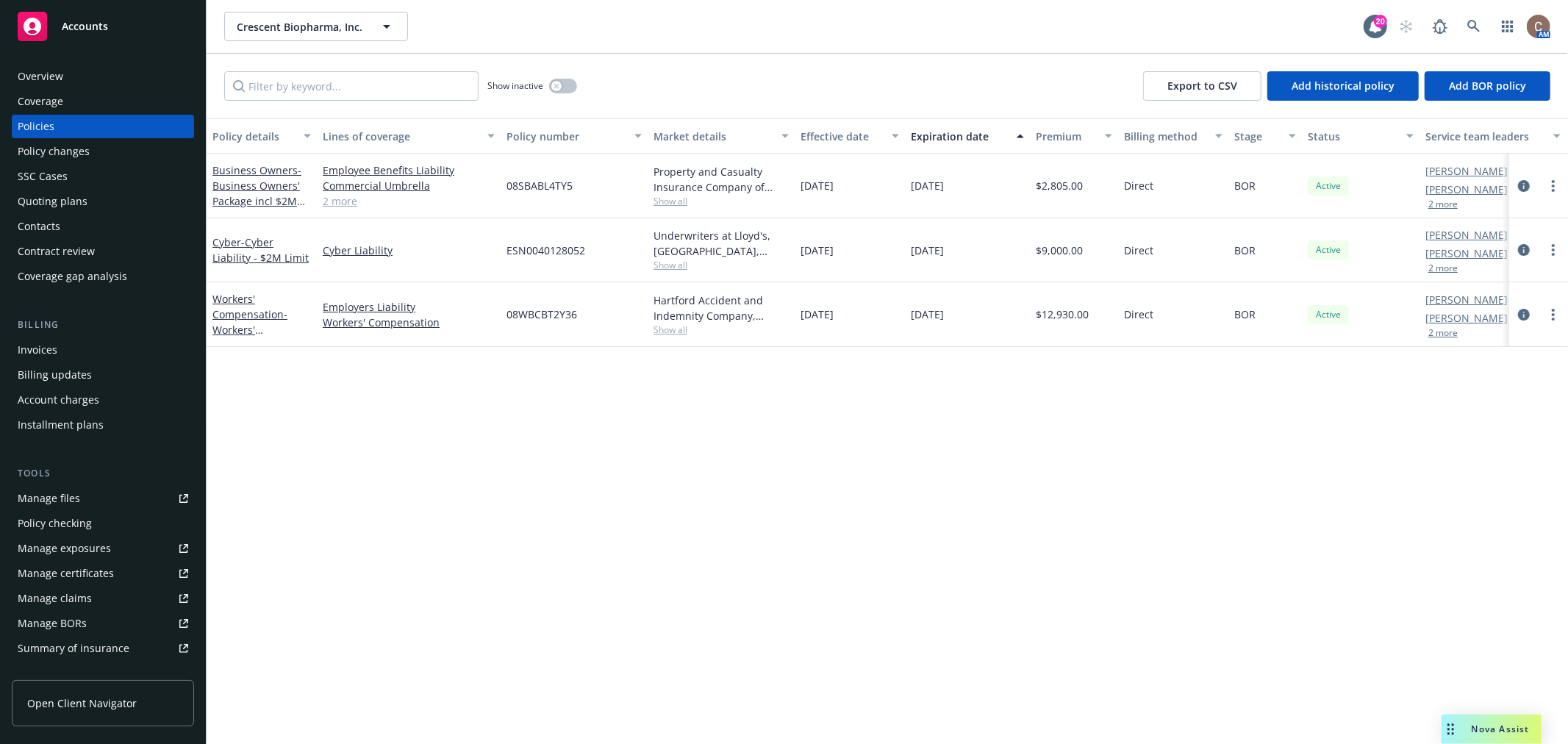
drag, startPoint x: 502, startPoint y: 416, endPoint x: 556, endPoint y: 339, distance: 94.0
click at [506, 415] on div "Policy details Lines of coverage Policy number Market details Effective date Ex…" at bounding box center [887, 431] width 1362 height 626
drag, startPoint x: 585, startPoint y: 247, endPoint x: 509, endPoint y: 244, distance: 76.1
click at [509, 244] on div "ESN0040128052" at bounding box center [574, 250] width 147 height 64
copy span "ESN0040128052"
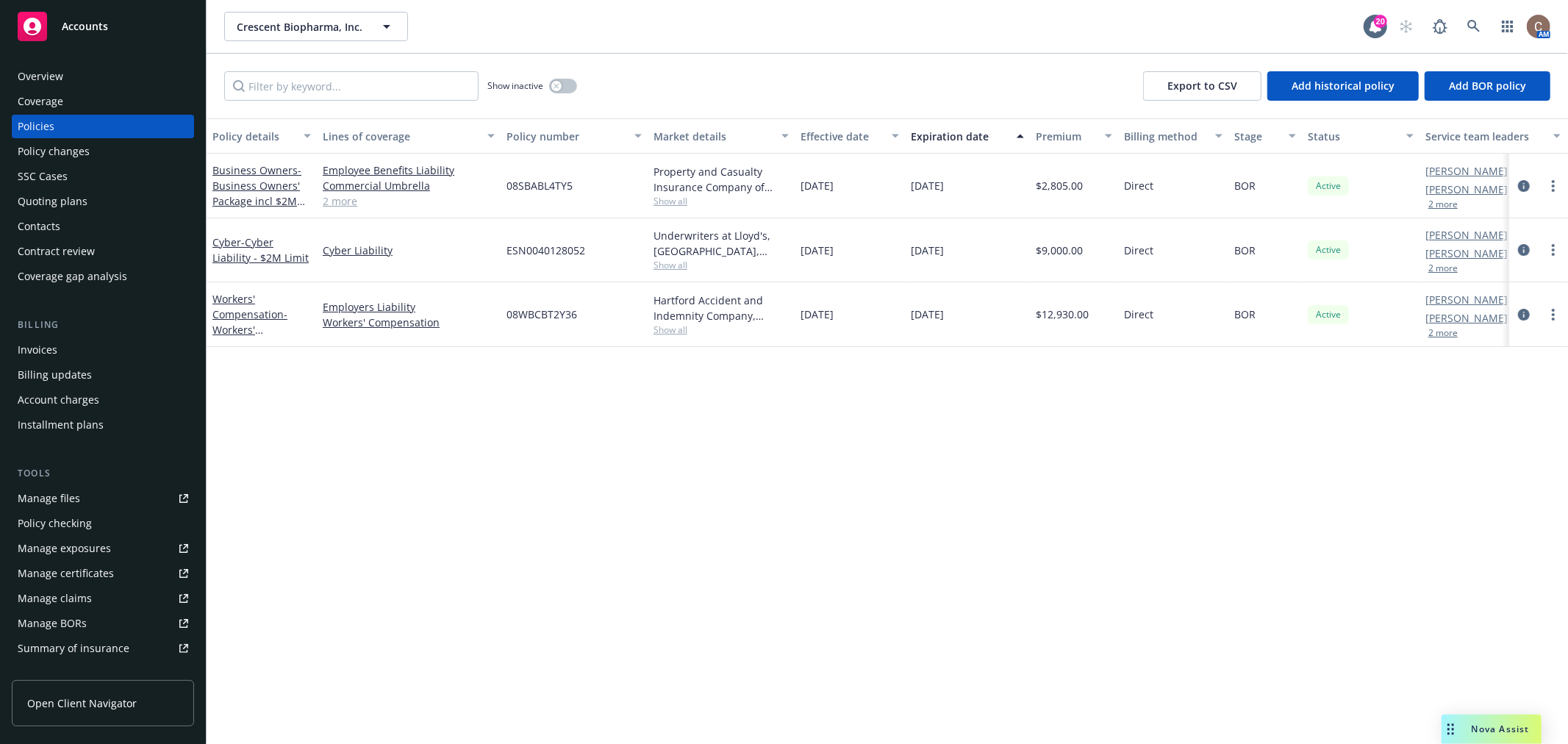
click at [579, 394] on div "Policy details Lines of coverage Policy number Market details Effective date Ex…" at bounding box center [887, 431] width 1362 height 626
drag, startPoint x: 582, startPoint y: 309, endPoint x: 507, endPoint y: 313, distance: 75.1
click at [507, 313] on div "08WBCBT2Y36" at bounding box center [574, 314] width 147 height 64
copy span "08WBCBT2Y36"
click at [250, 256] on span "- Cyber Liability - $2M Limit" at bounding box center [260, 249] width 96 height 29
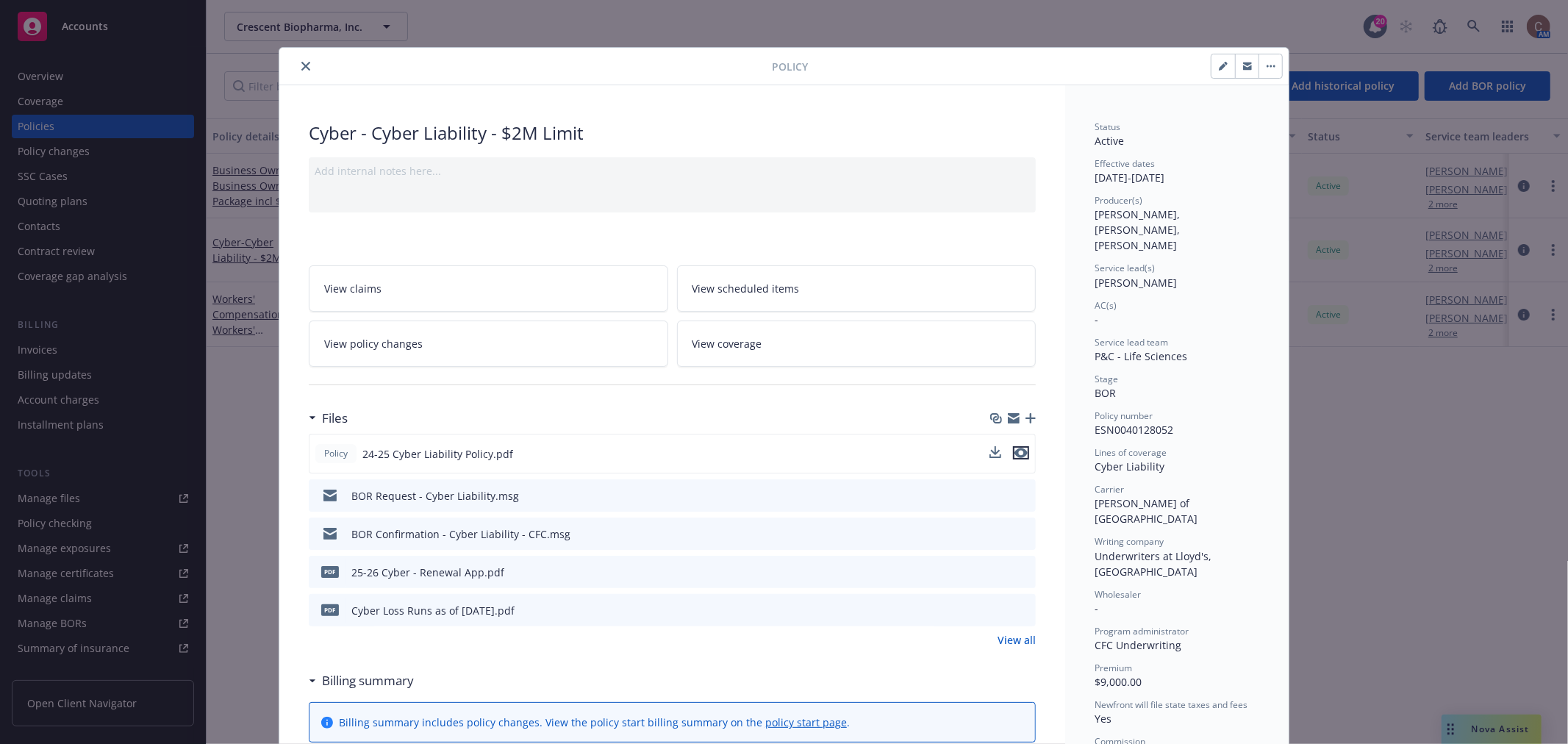
click at [1018, 452] on icon "preview file" at bounding box center [1021, 453] width 13 height 11
click at [301, 63] on icon "close" at bounding box center [306, 66] width 9 height 9
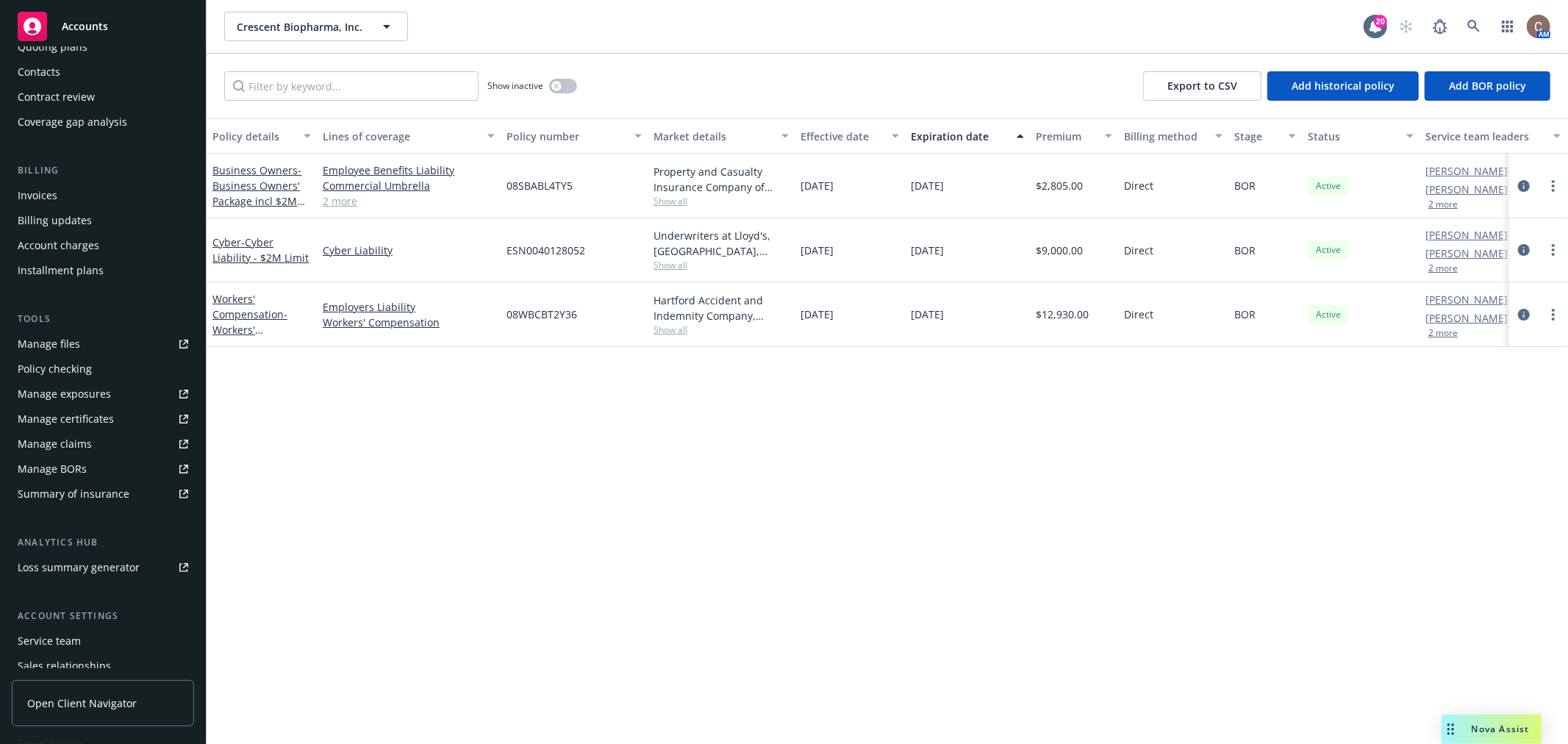
scroll to position [163, 0]
drag, startPoint x: 131, startPoint y: 362, endPoint x: 111, endPoint y: 368, distance: 20.9
click at [131, 362] on div "Policy checking" at bounding box center [103, 360] width 171 height 24
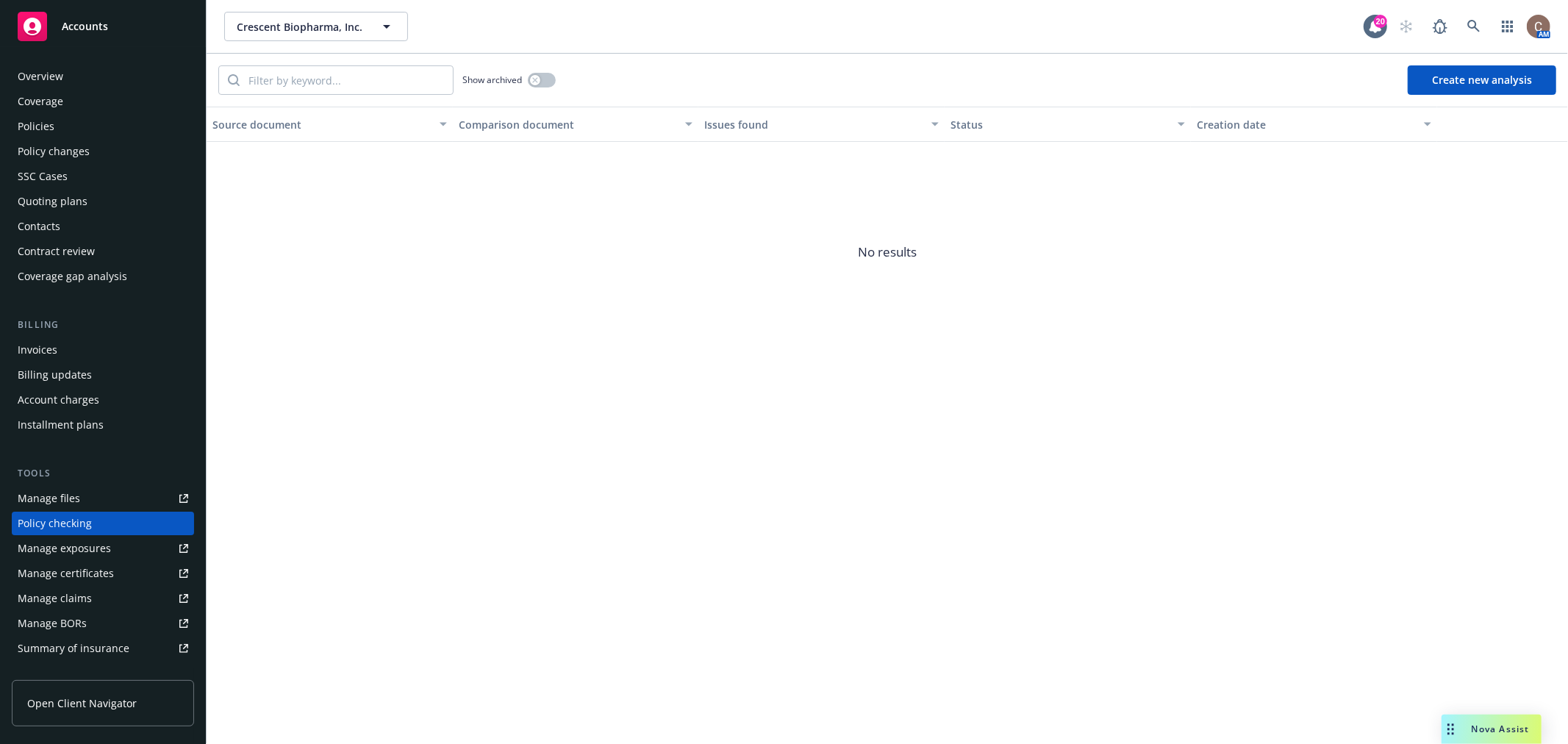
click at [82, 122] on div "Policies" at bounding box center [103, 126] width 171 height 24
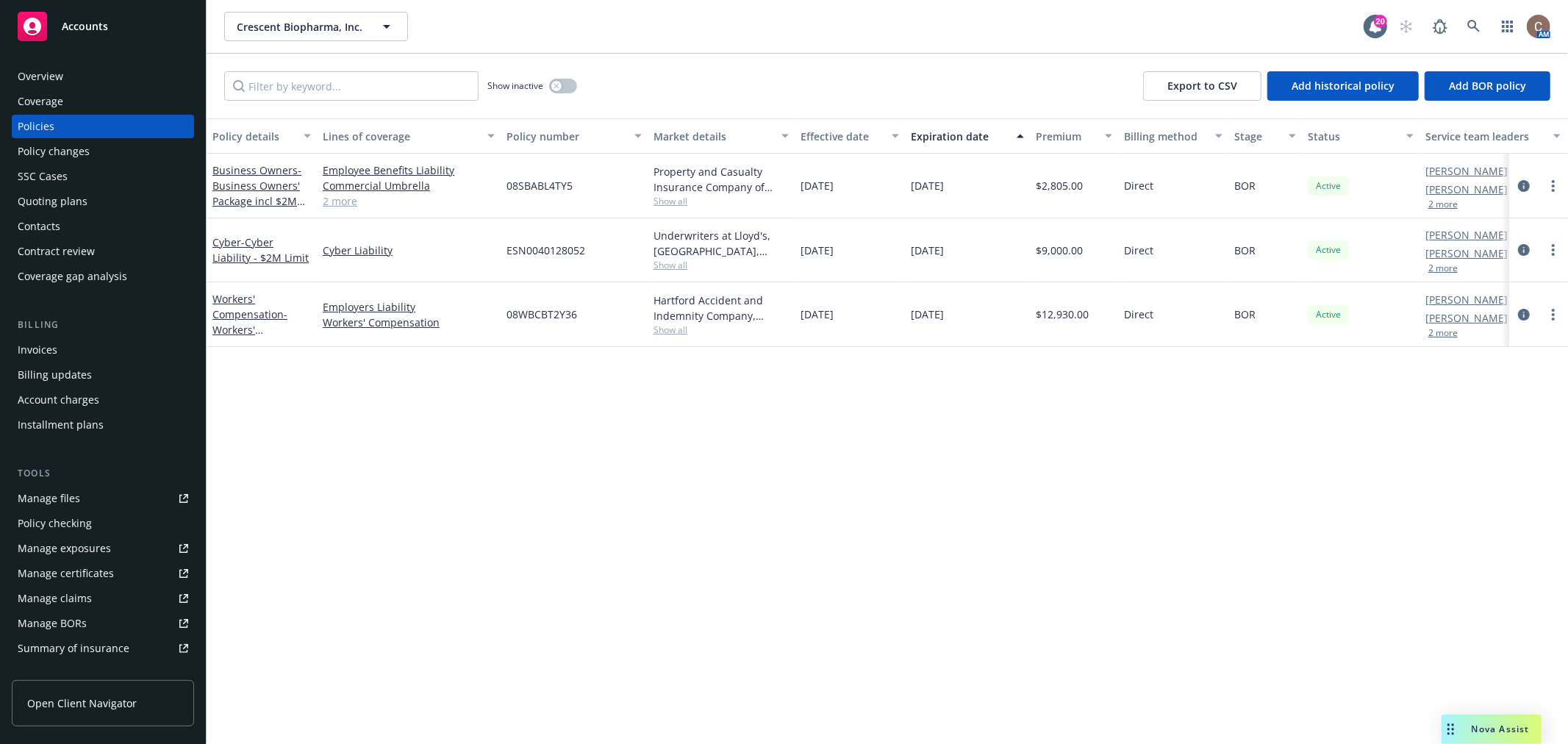
click at [416, 438] on div "Policy details Lines of coverage Policy number Market details Effective date Ex…" at bounding box center [887, 431] width 1362 height 626
drag, startPoint x: 578, startPoint y: 189, endPoint x: 507, endPoint y: 187, distance: 71.0
click at [507, 187] on div "08SBABL4TY5" at bounding box center [574, 186] width 147 height 64
copy span "08SBABL4TY5"
click at [63, 64] on div "Overview" at bounding box center [103, 76] width 171 height 24
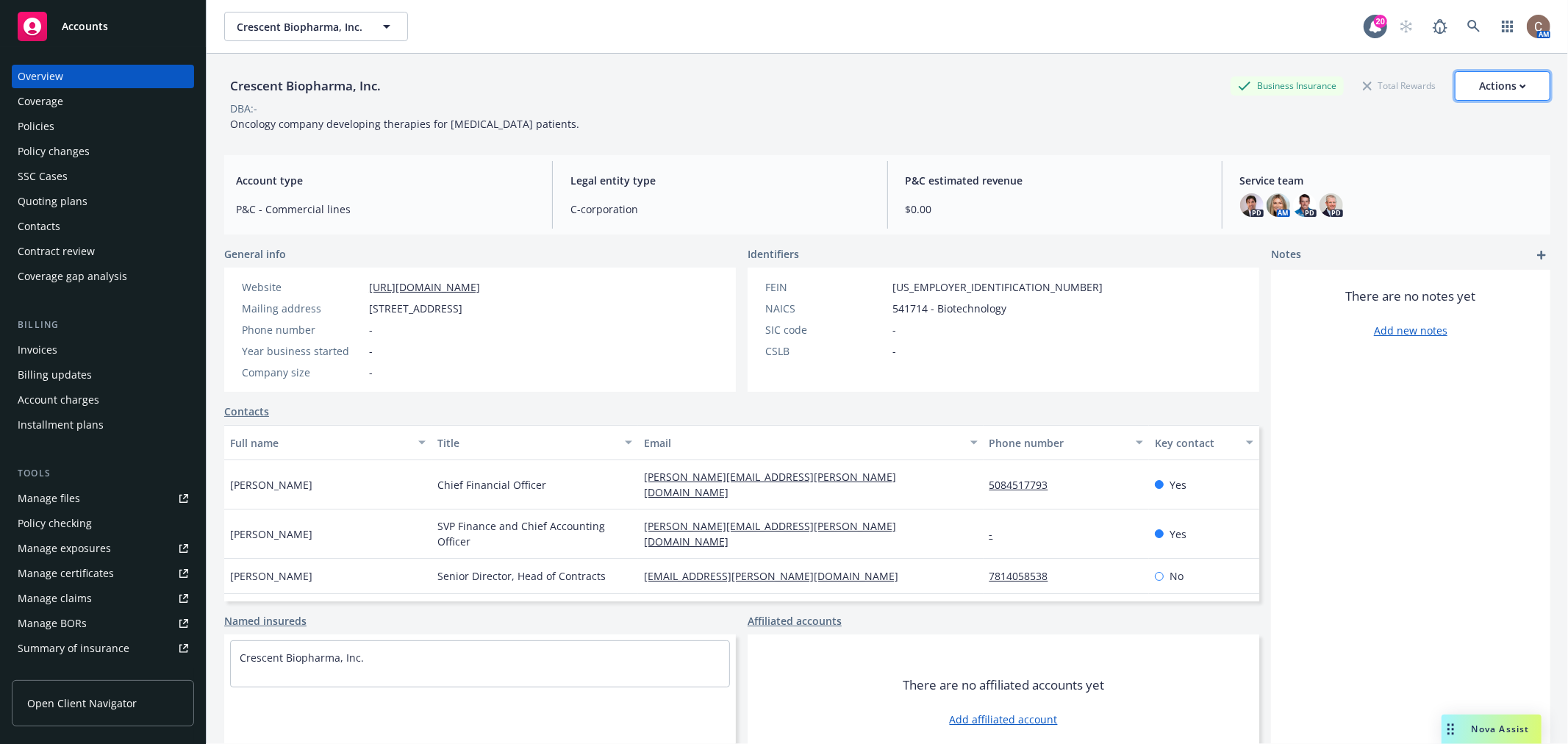
click at [1498, 85] on div "Actions" at bounding box center [1502, 86] width 47 height 28
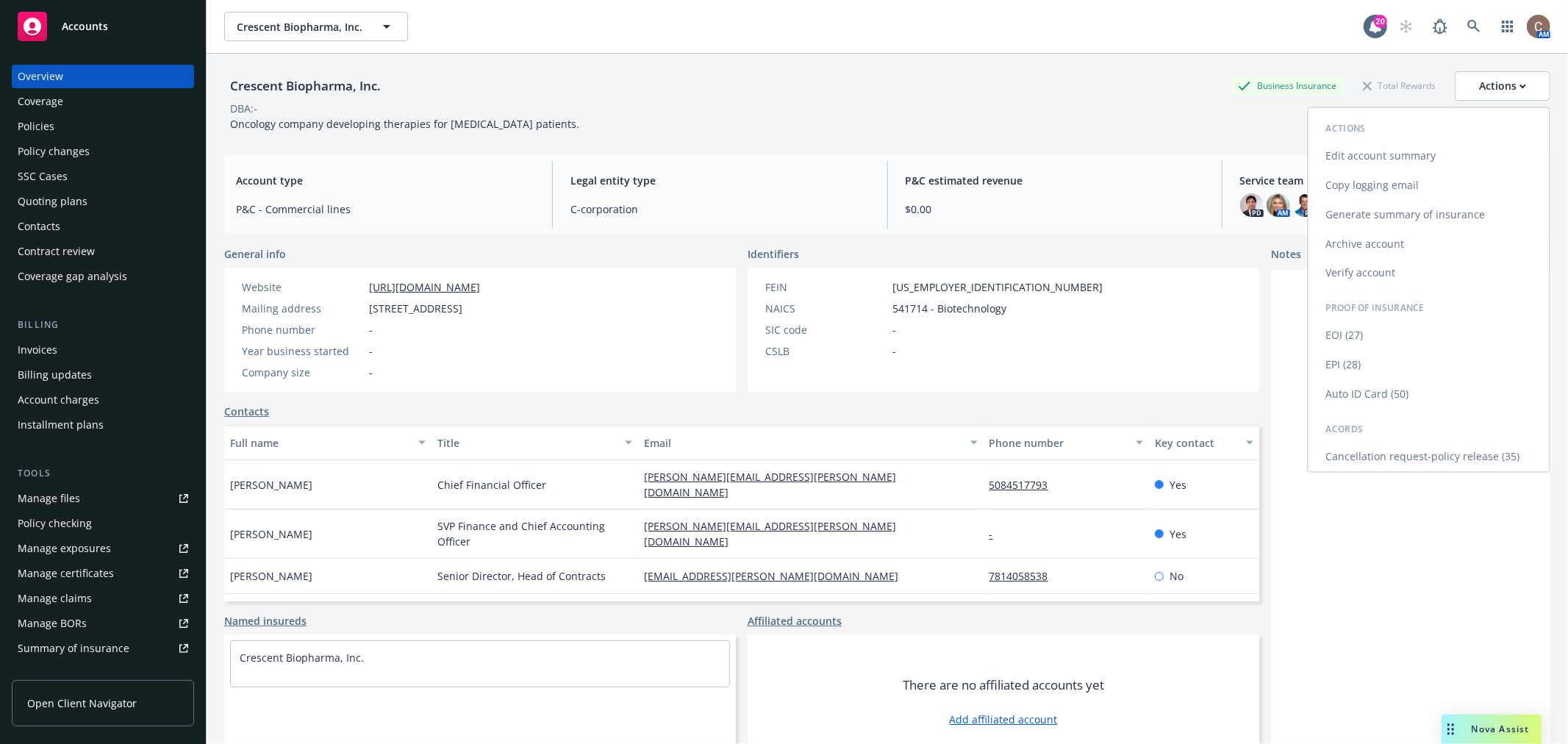
click at [1386, 156] on link "Edit account summary" at bounding box center [1430, 155] width 241 height 29
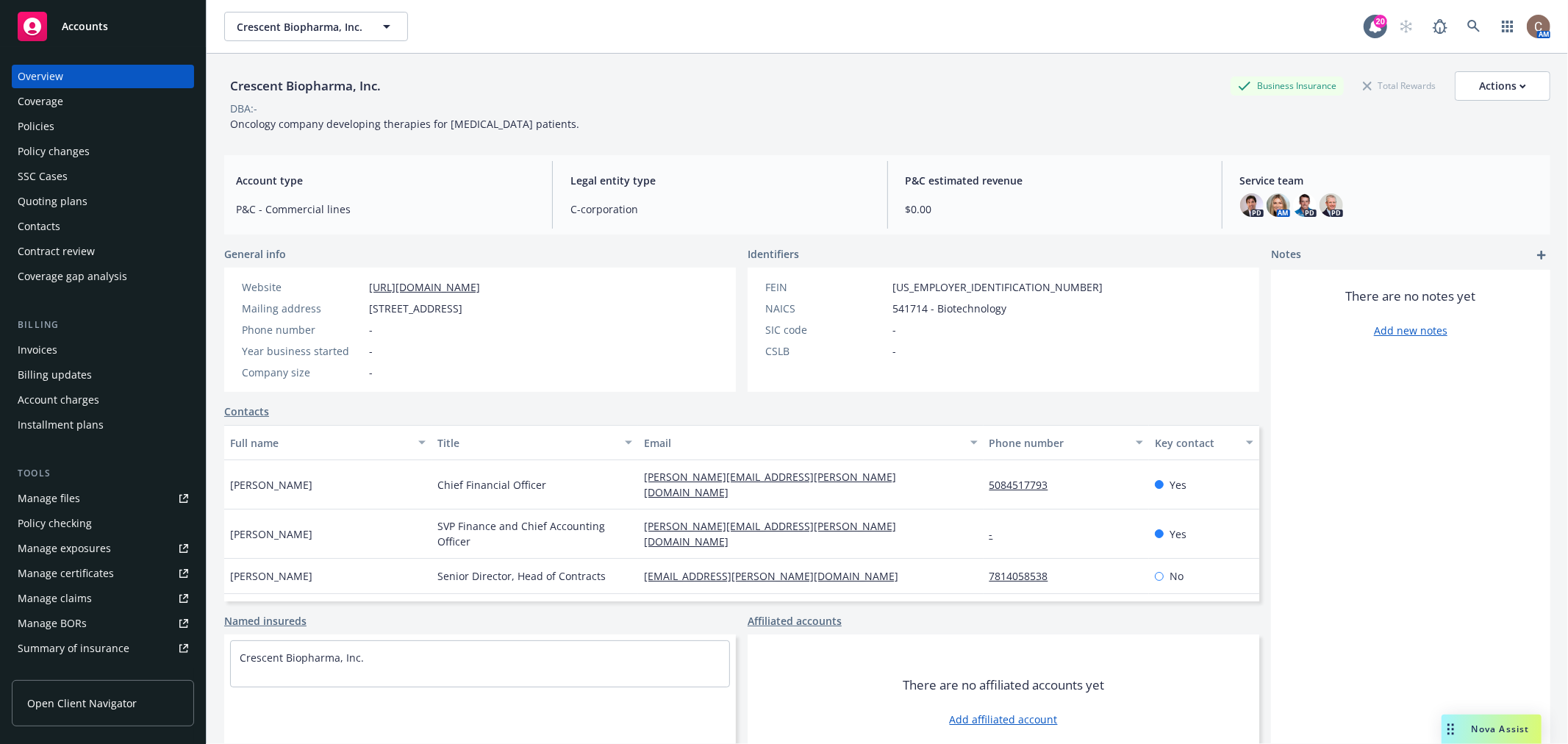
select select "US"
select select "C-corporation"
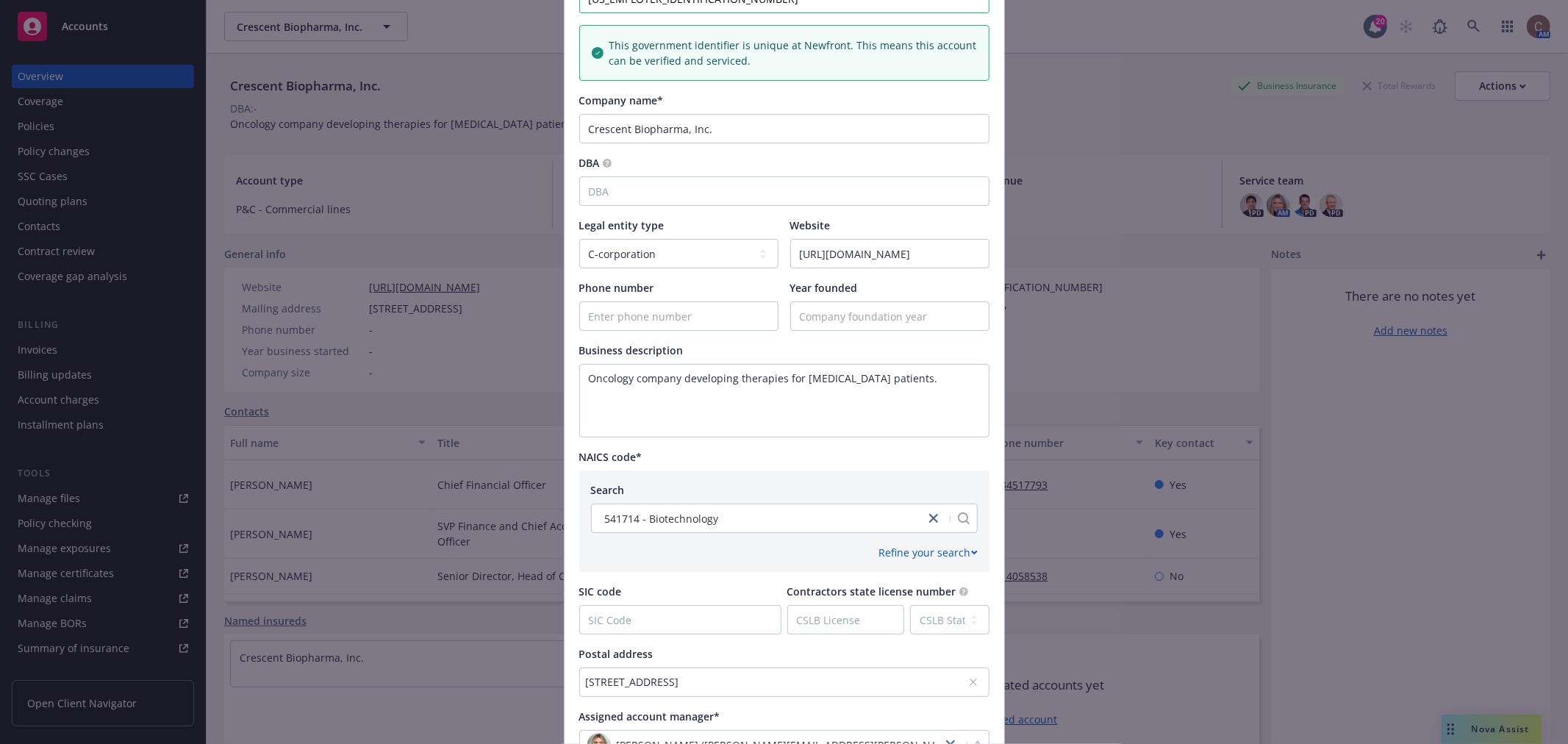
scroll to position [409, 0]
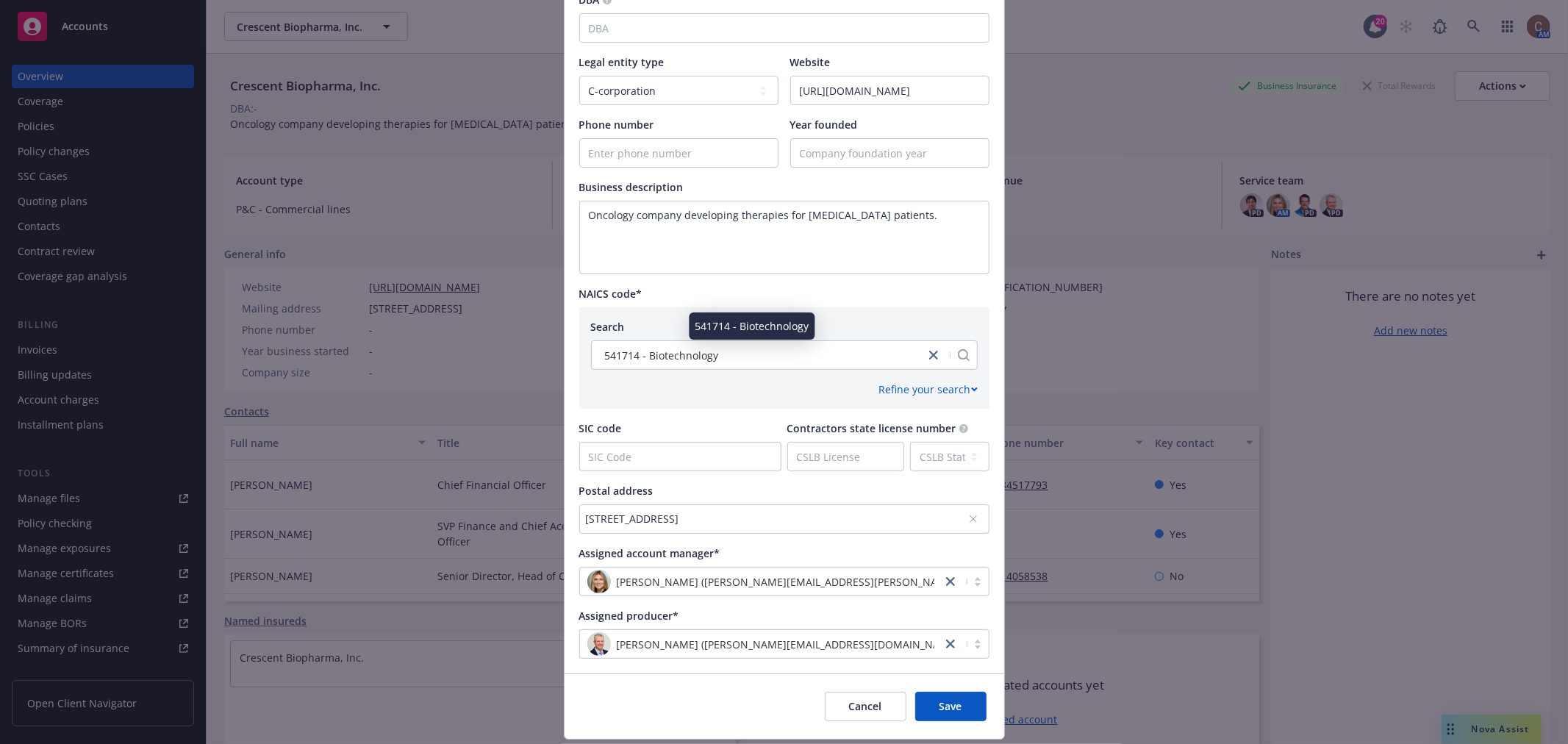
click at [794, 353] on div "541714 - Biotechnology" at bounding box center [759, 356] width 319 height 16
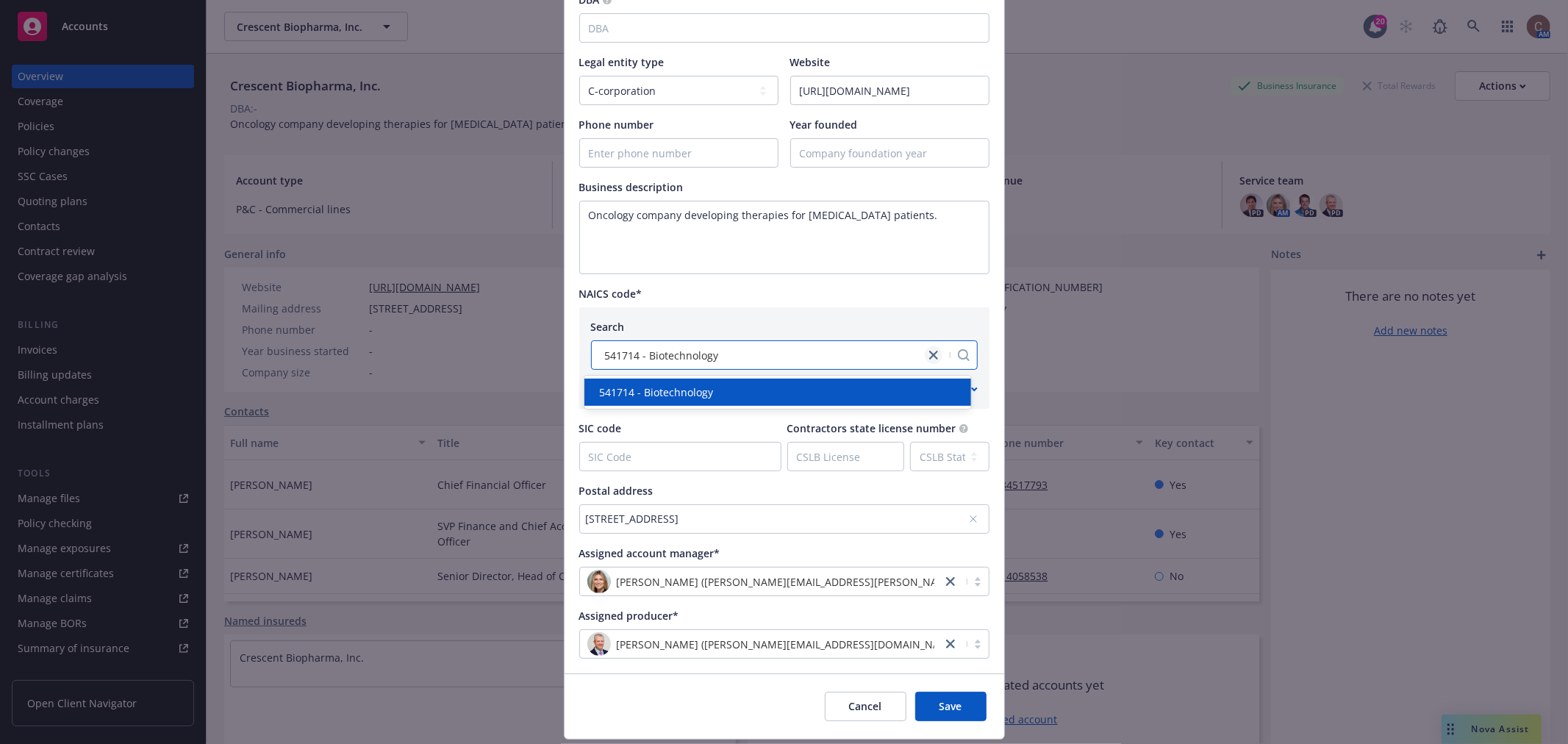
click at [925, 349] on link "close" at bounding box center [934, 355] width 18 height 18
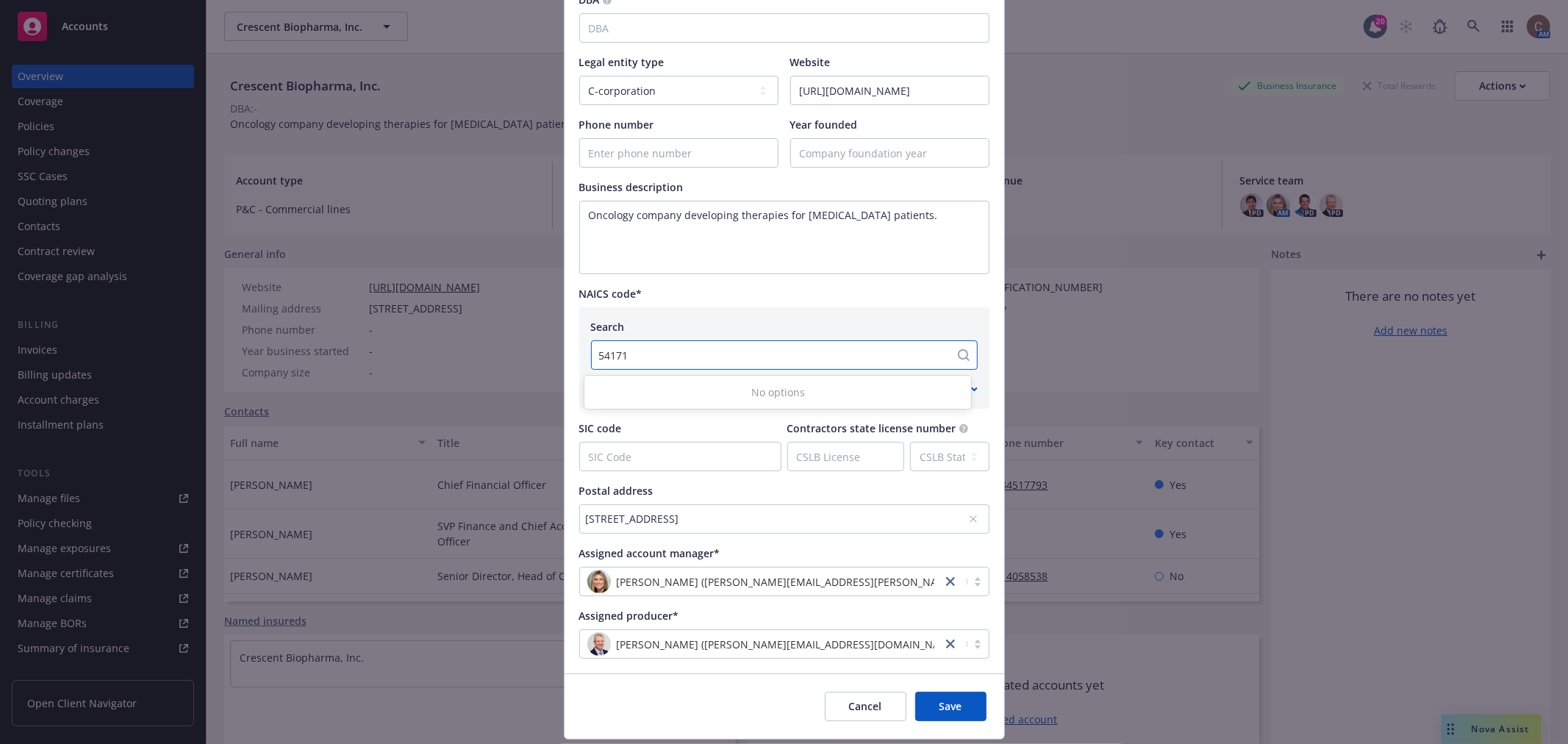
type input "541714"
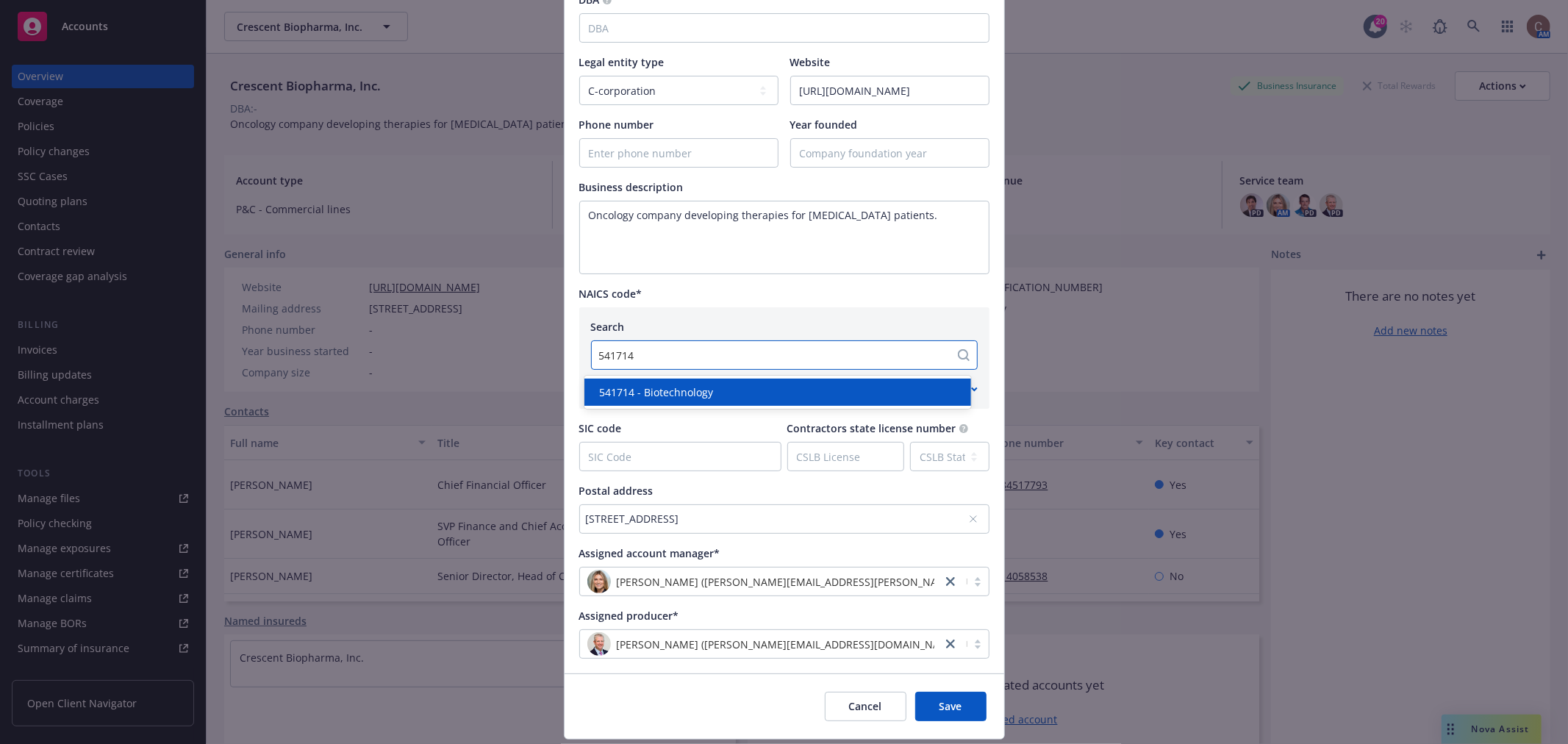
click at [699, 381] on div "541714 - Biotechnology" at bounding box center [777, 392] width 386 height 27
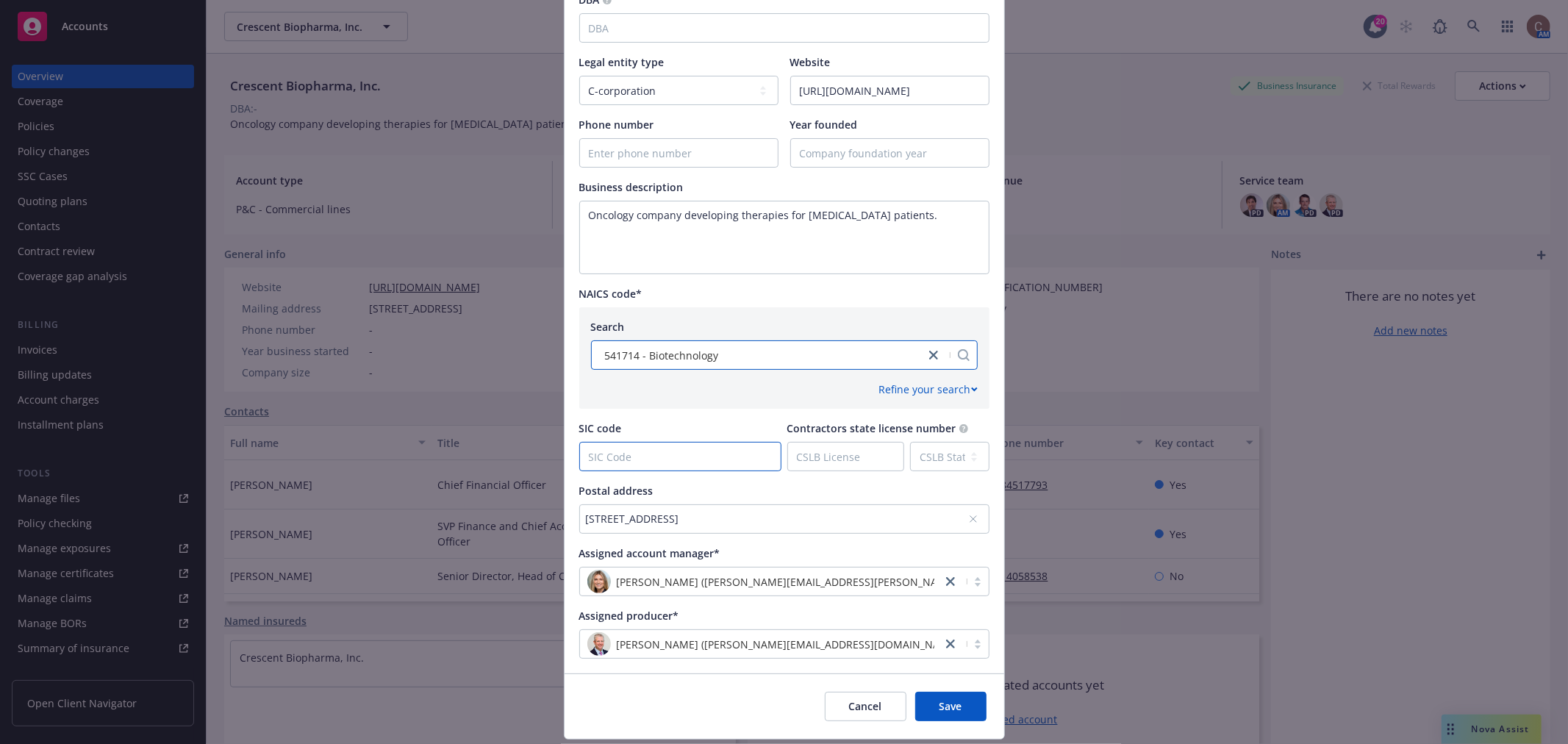
click at [696, 453] on input "SIC code" at bounding box center [681, 457] width 201 height 28
type input "8731"
click at [738, 394] on div "Refine your search" at bounding box center [784, 389] width 386 height 16
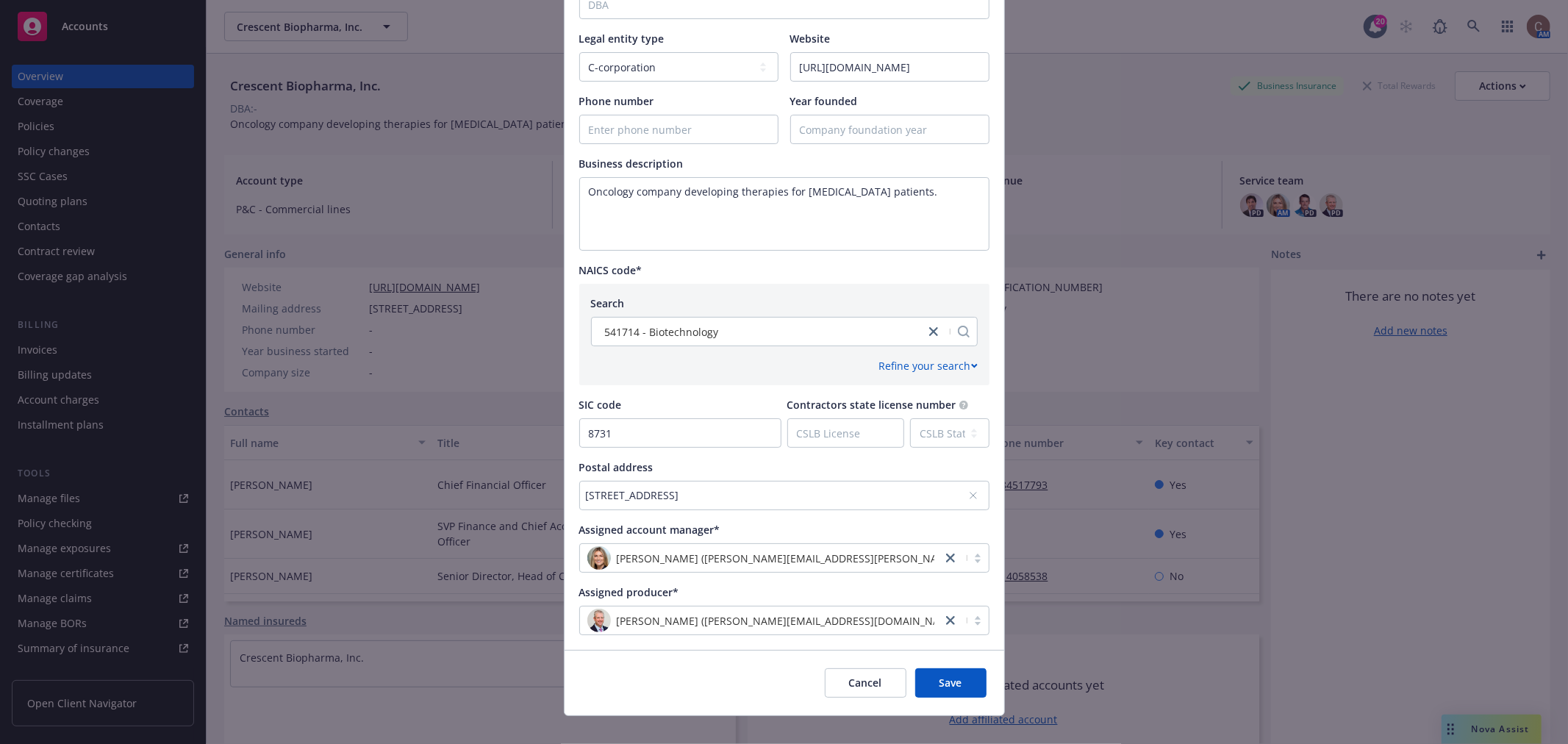
scroll to position [451, 0]
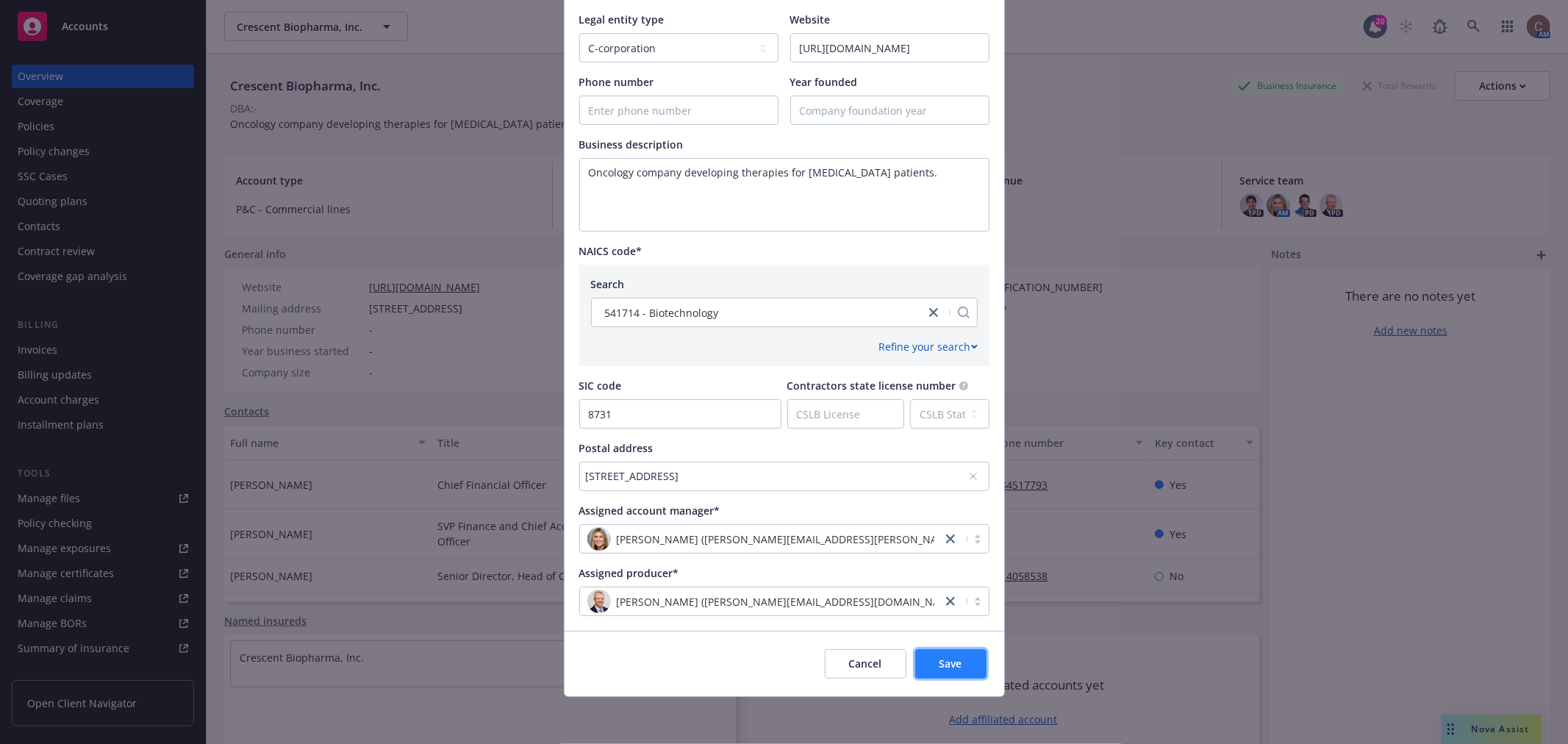
click at [953, 663] on span "Save" at bounding box center [951, 664] width 23 height 14
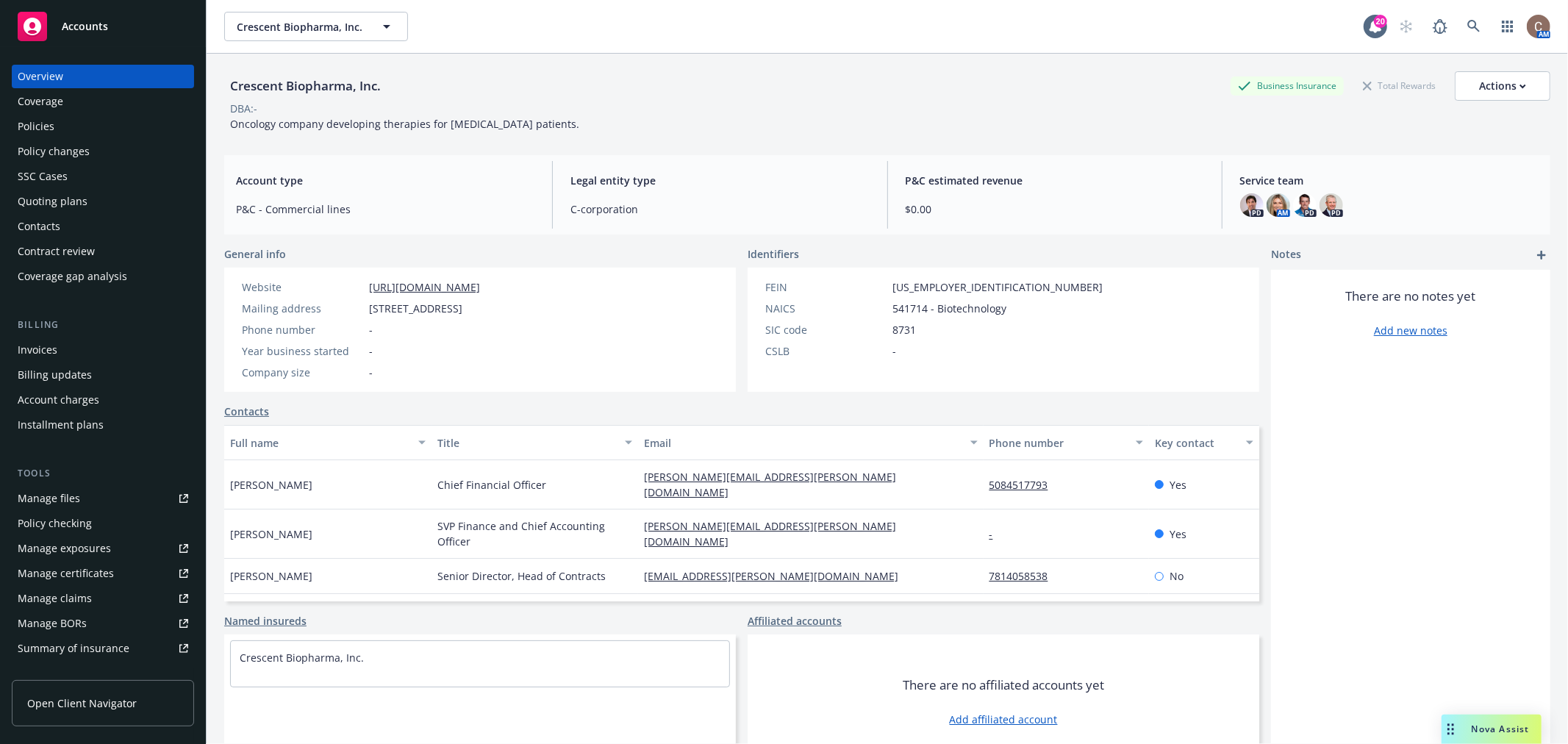
click at [75, 122] on div "Policies" at bounding box center [103, 126] width 171 height 24
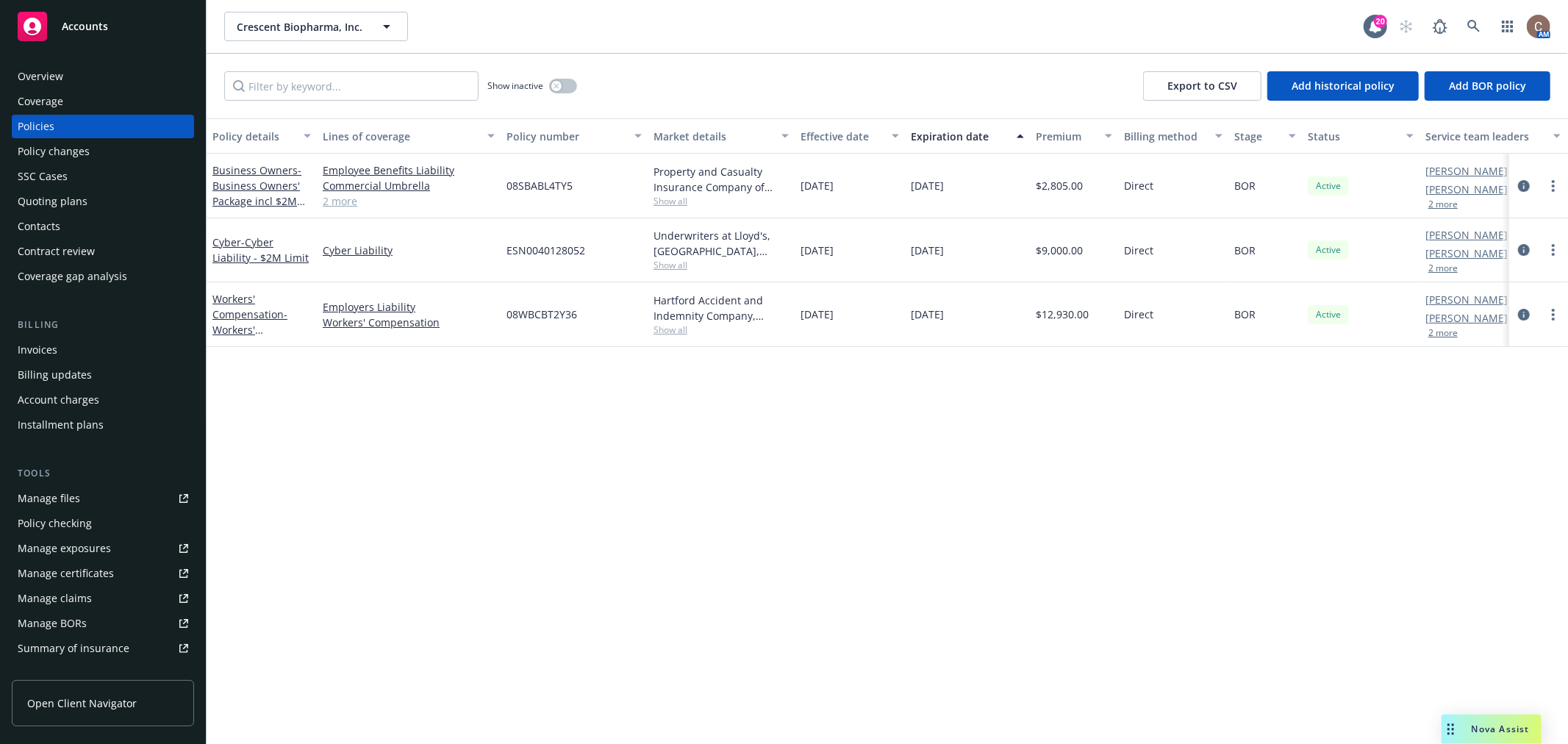
click at [76, 76] on div "Overview" at bounding box center [103, 76] width 171 height 24
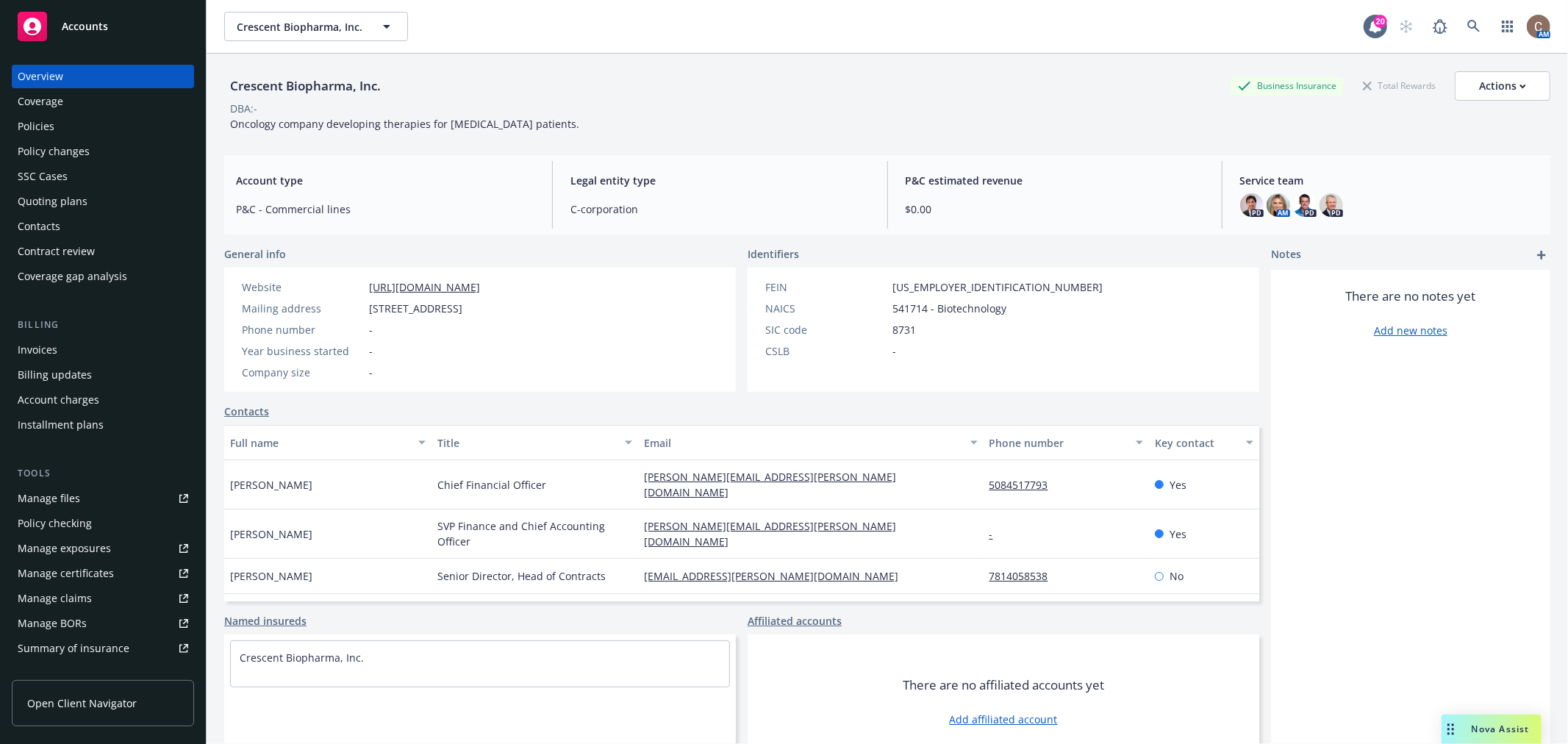
drag, startPoint x: 561, startPoint y: 284, endPoint x: 350, endPoint y: 277, distance: 211.1
click at [350, 277] on div "Website https://www.crescentbiopharma.com/ Mailing address 300 5th Ave, Waltham…" at bounding box center [361, 329] width 274 height 124
copy div "https://www.crescentbiopharma.com/"
click at [64, 25] on span "Accounts" at bounding box center [85, 26] width 47 height 11
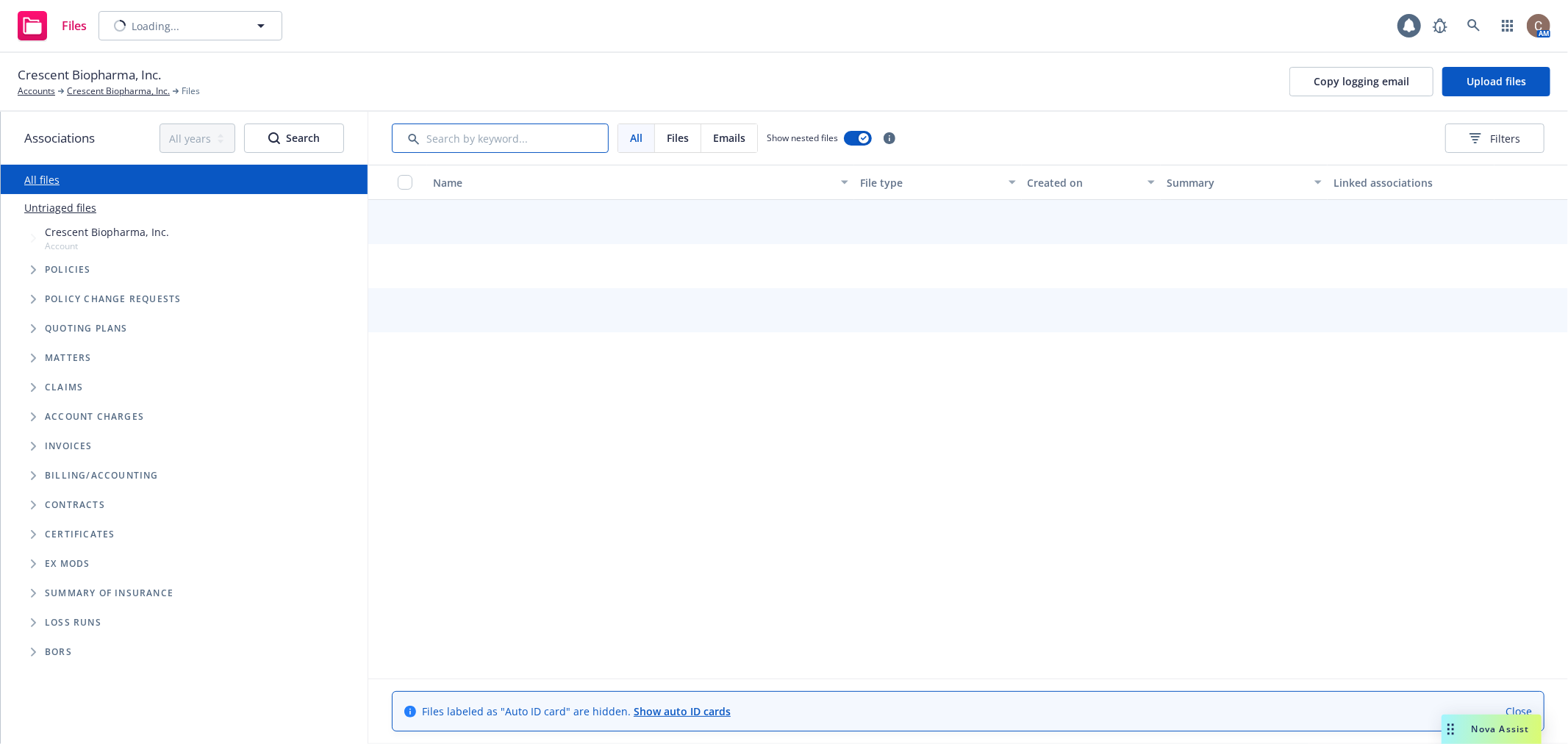
click at [461, 129] on input "Search by keyword..." at bounding box center [500, 137] width 217 height 29
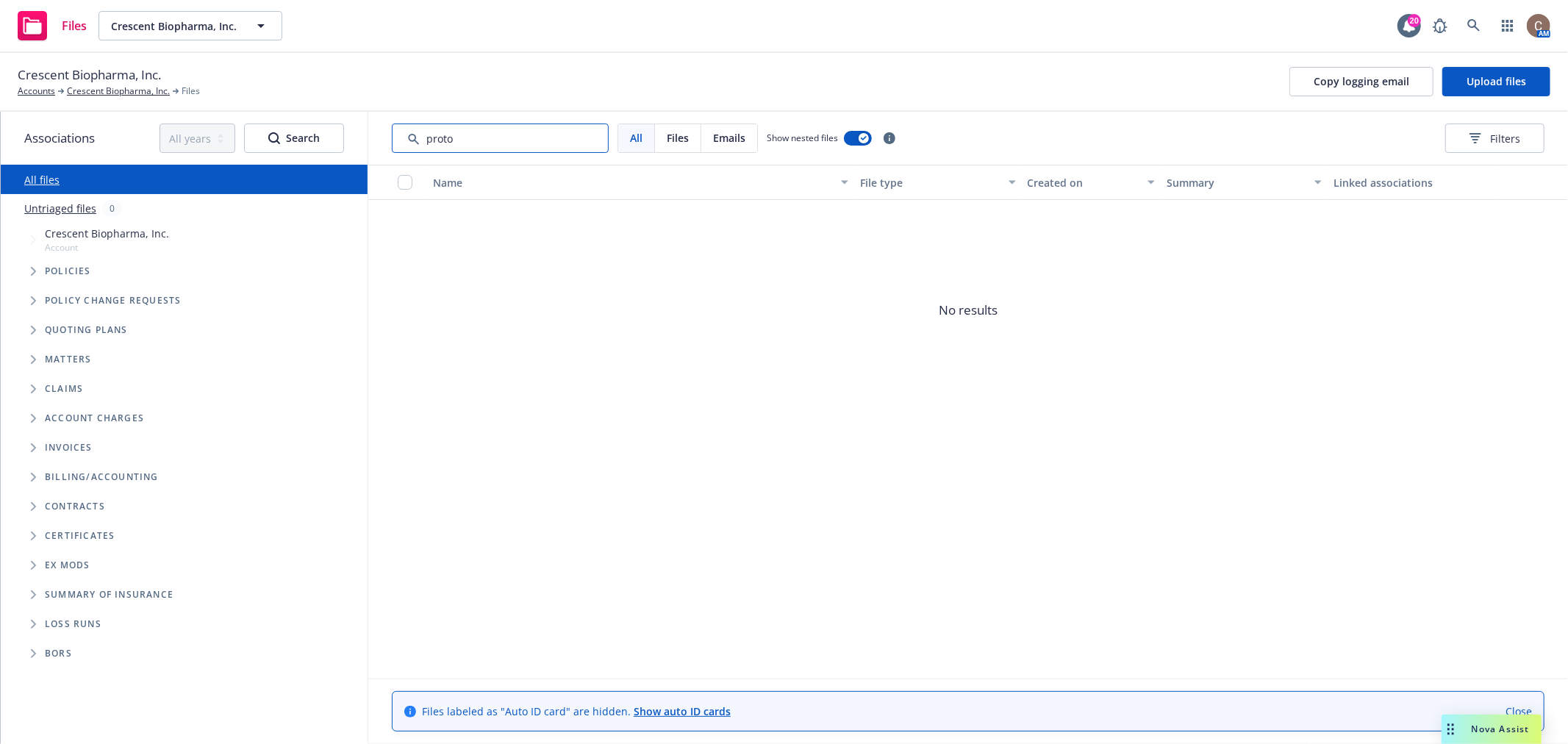
type input "proto"
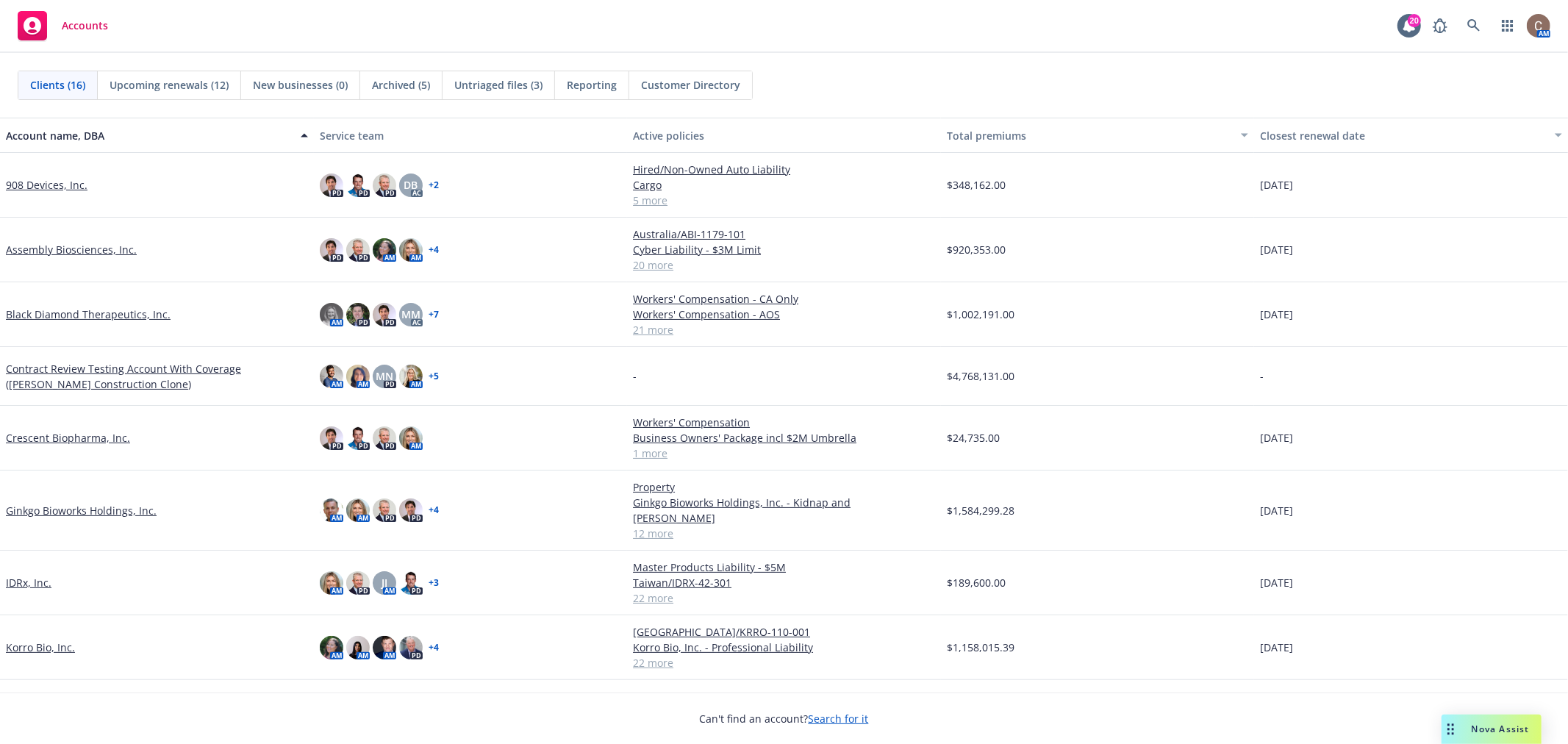
click at [696, 38] on div "Accounts 20 AM" at bounding box center [784, 26] width 1568 height 53
click at [731, 11] on div "Accounts 20 AM" at bounding box center [784, 26] width 1568 height 53
click at [307, 40] on div "Accounts 20 AM" at bounding box center [784, 26] width 1568 height 53
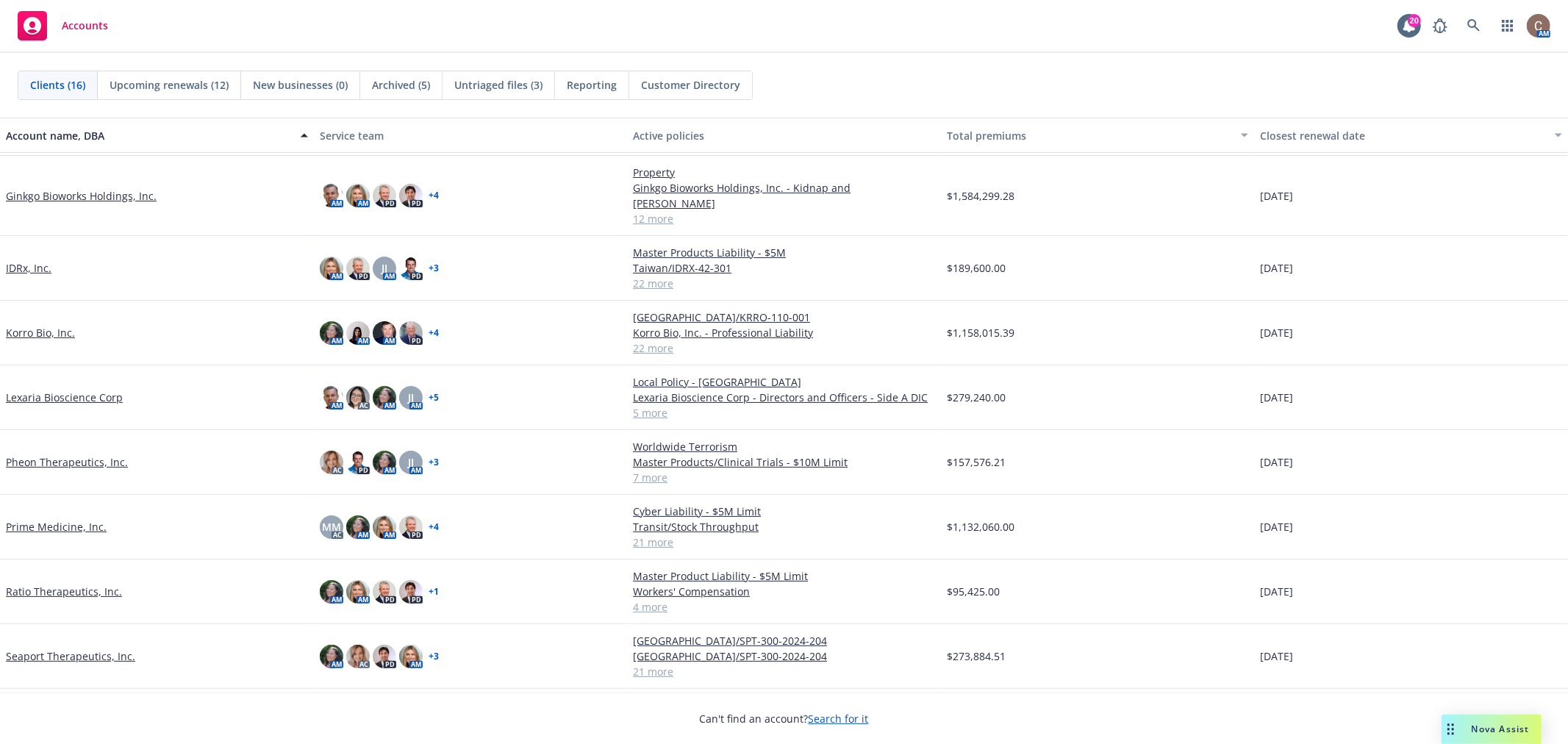
scroll to position [460, 0]
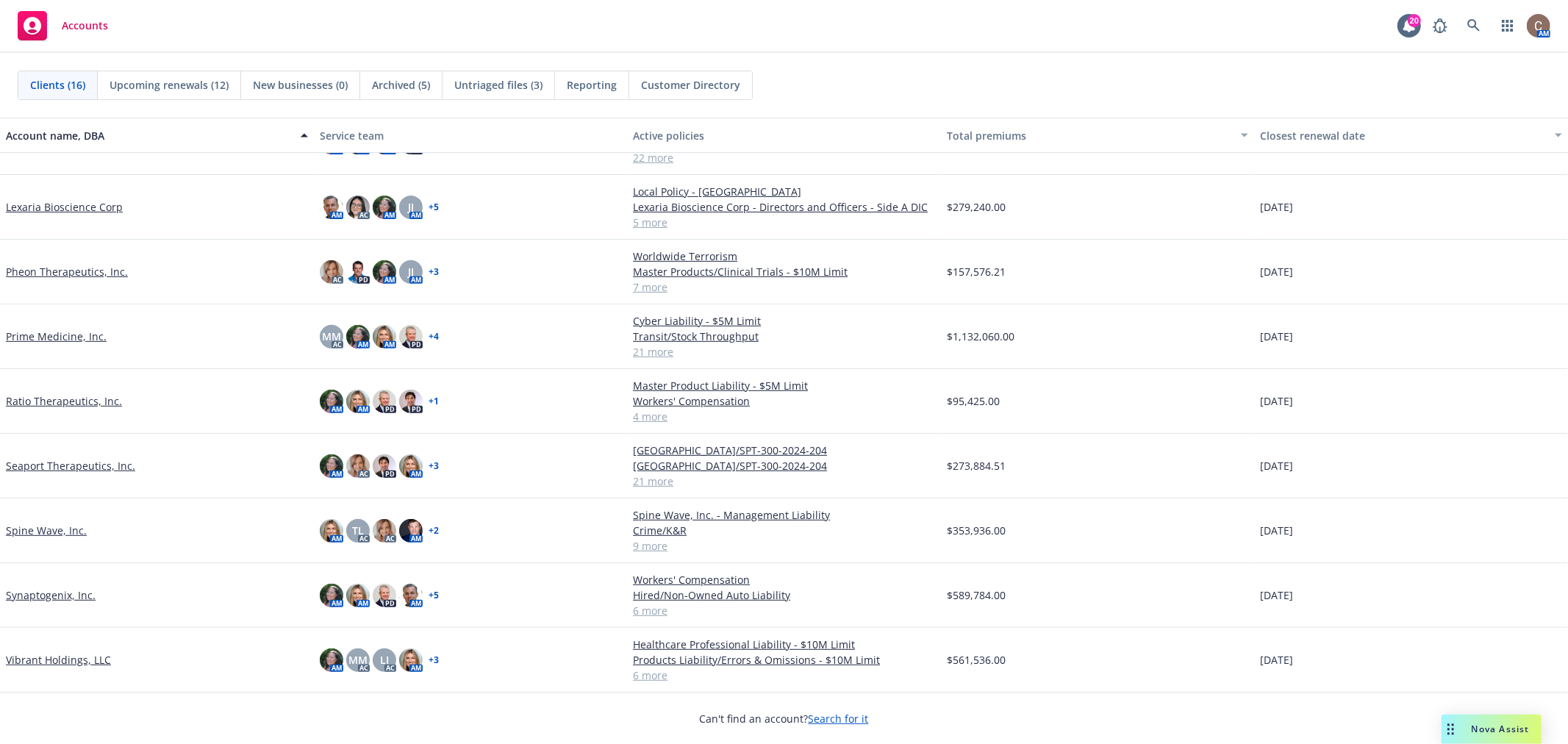
click at [63, 594] on link "Synaptogenix, Inc." at bounding box center [51, 595] width 90 height 16
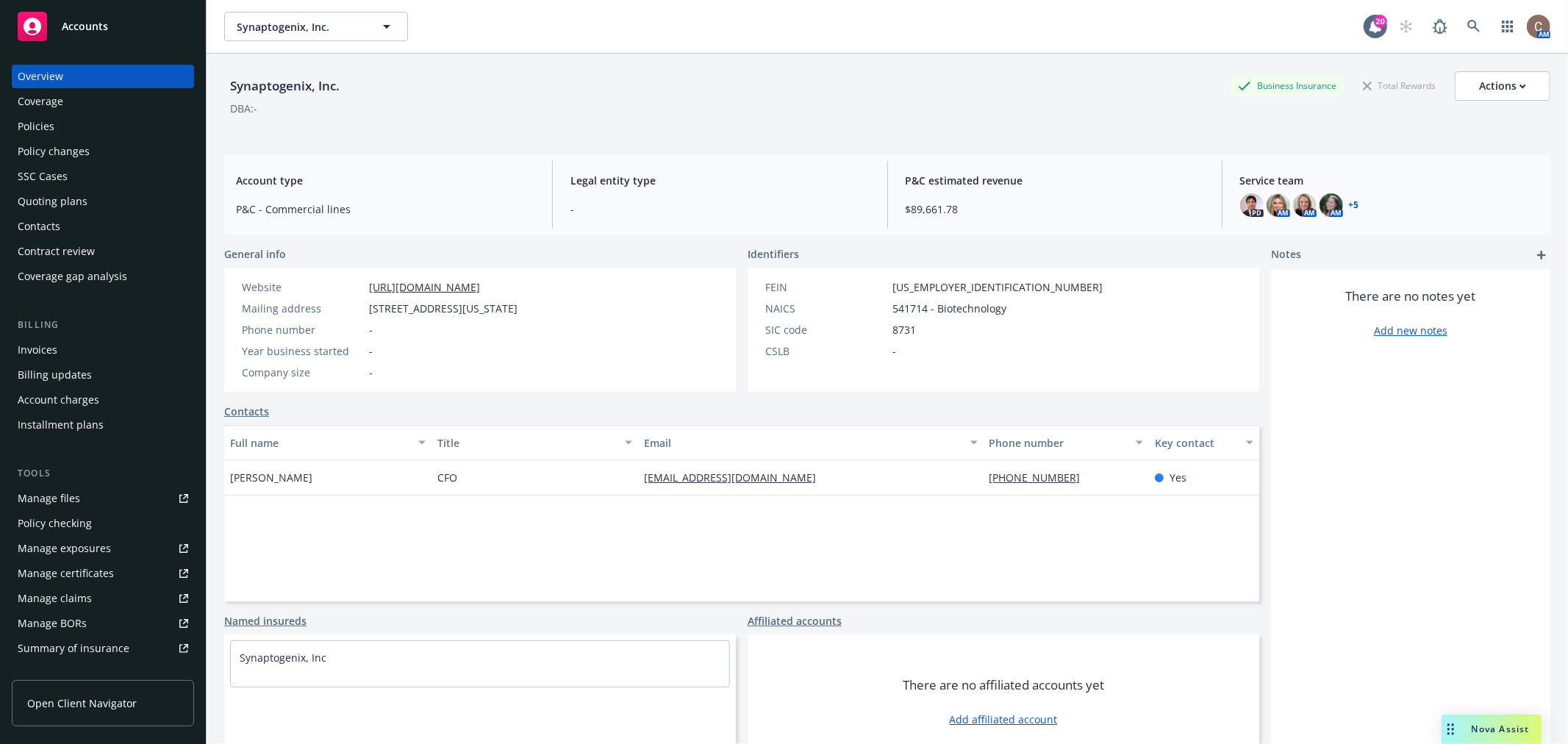
click at [38, 120] on div "Policies" at bounding box center [36, 126] width 37 height 24
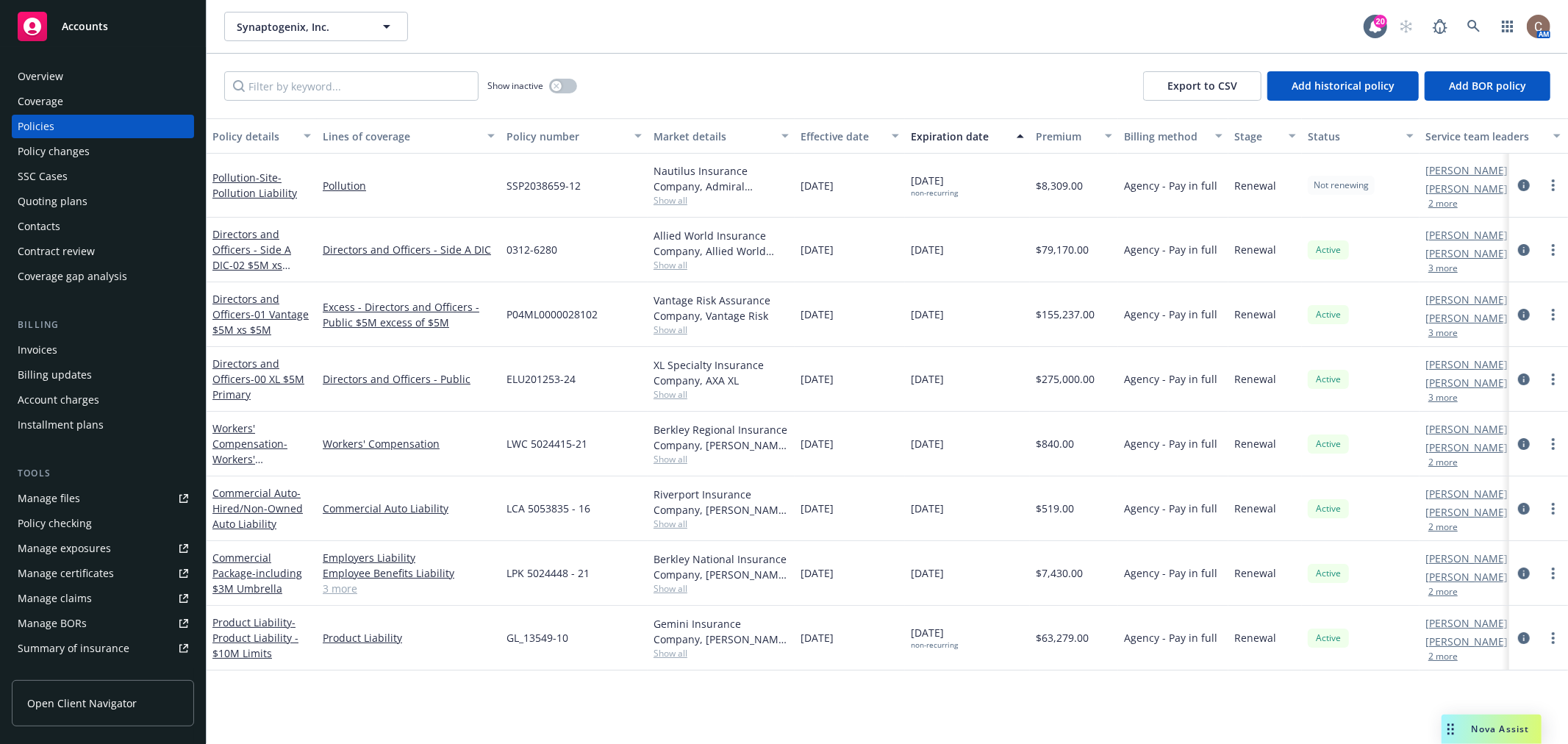
click at [91, 33] on div "Accounts" at bounding box center [103, 26] width 171 height 29
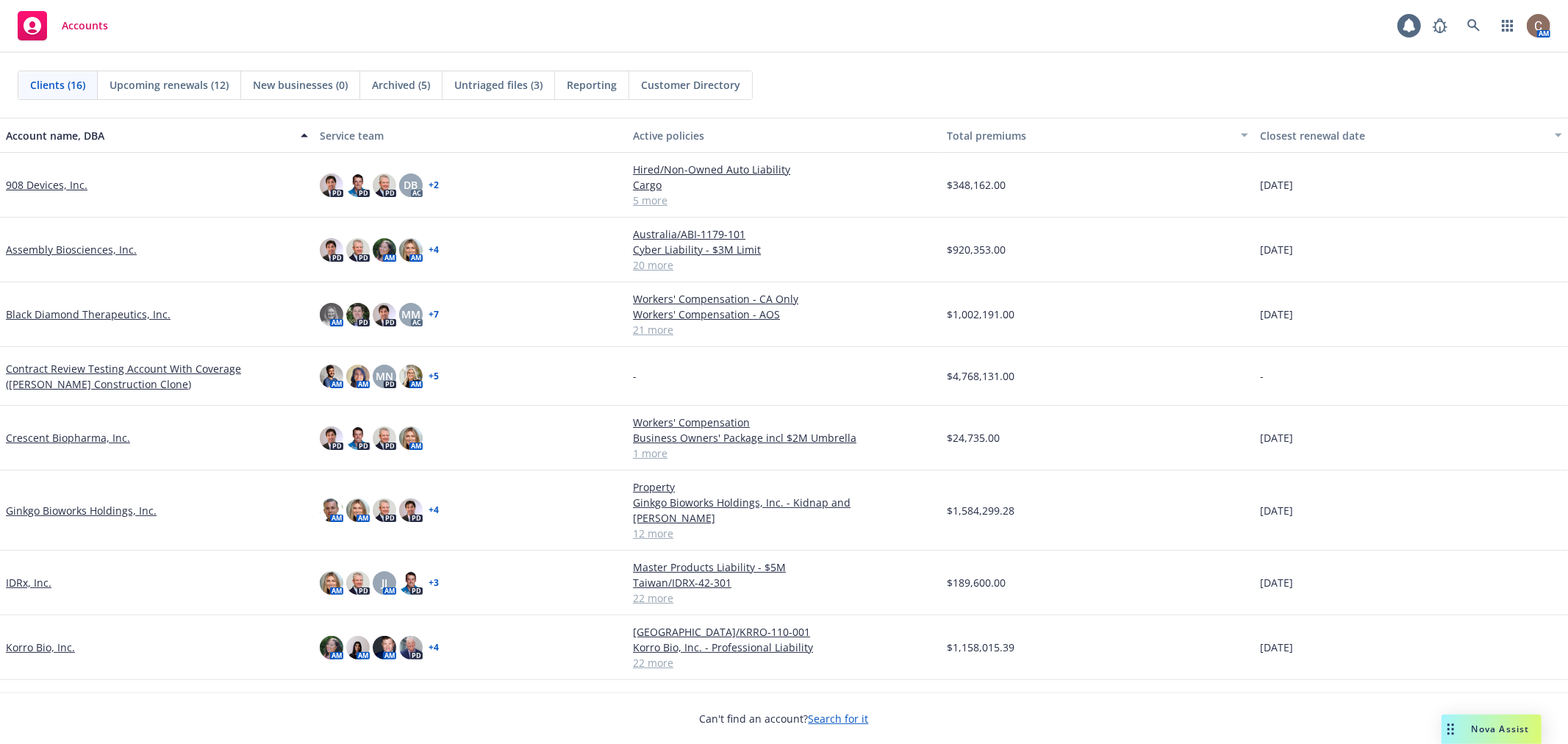
click at [651, 33] on div "Accounts AM" at bounding box center [784, 26] width 1568 height 53
click at [1487, 24] on link at bounding box center [1474, 26] width 29 height 29
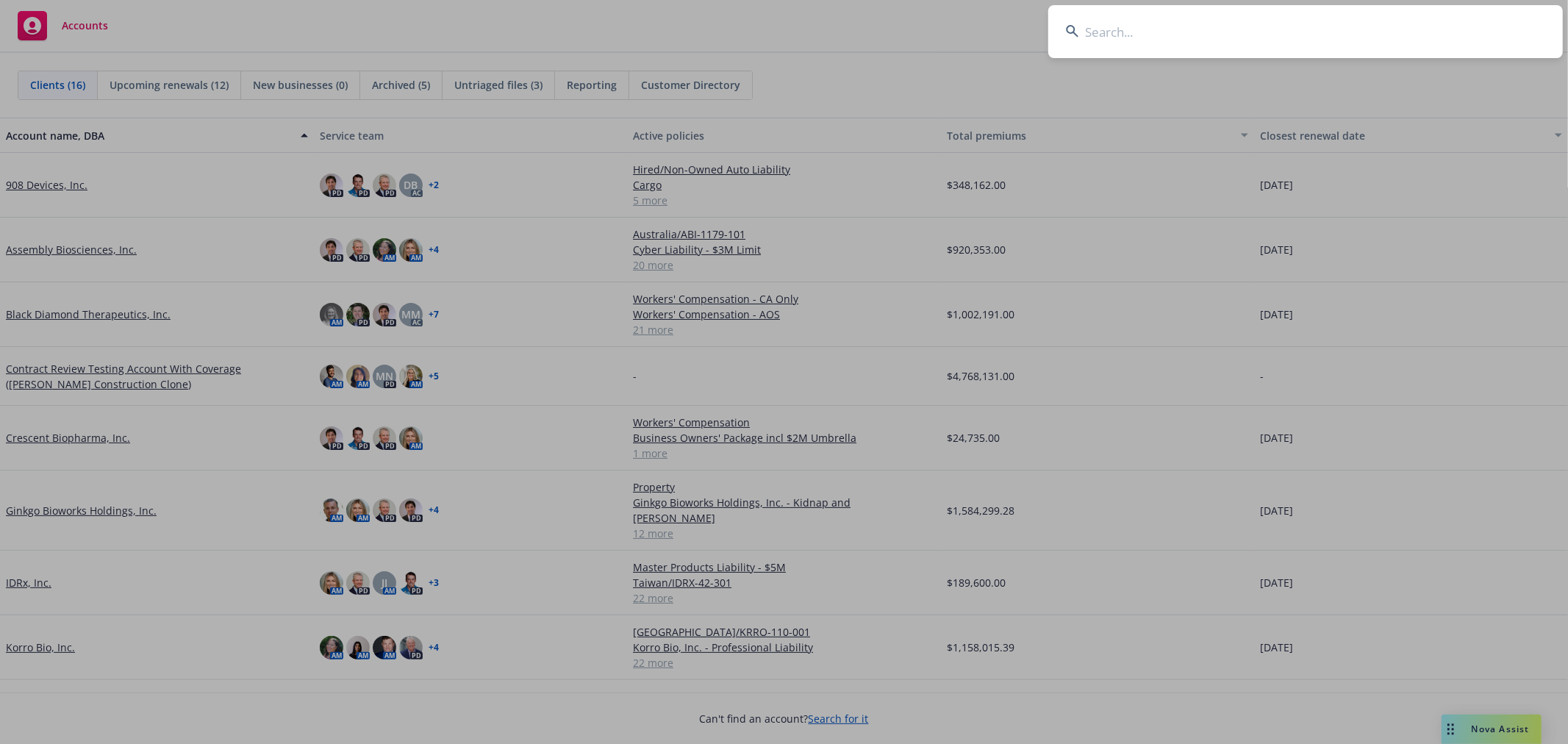
drag, startPoint x: 1409, startPoint y: 37, endPoint x: 1508, endPoint y: 209, distance: 198.5
click at [1408, 38] on input at bounding box center [1306, 32] width 515 height 53
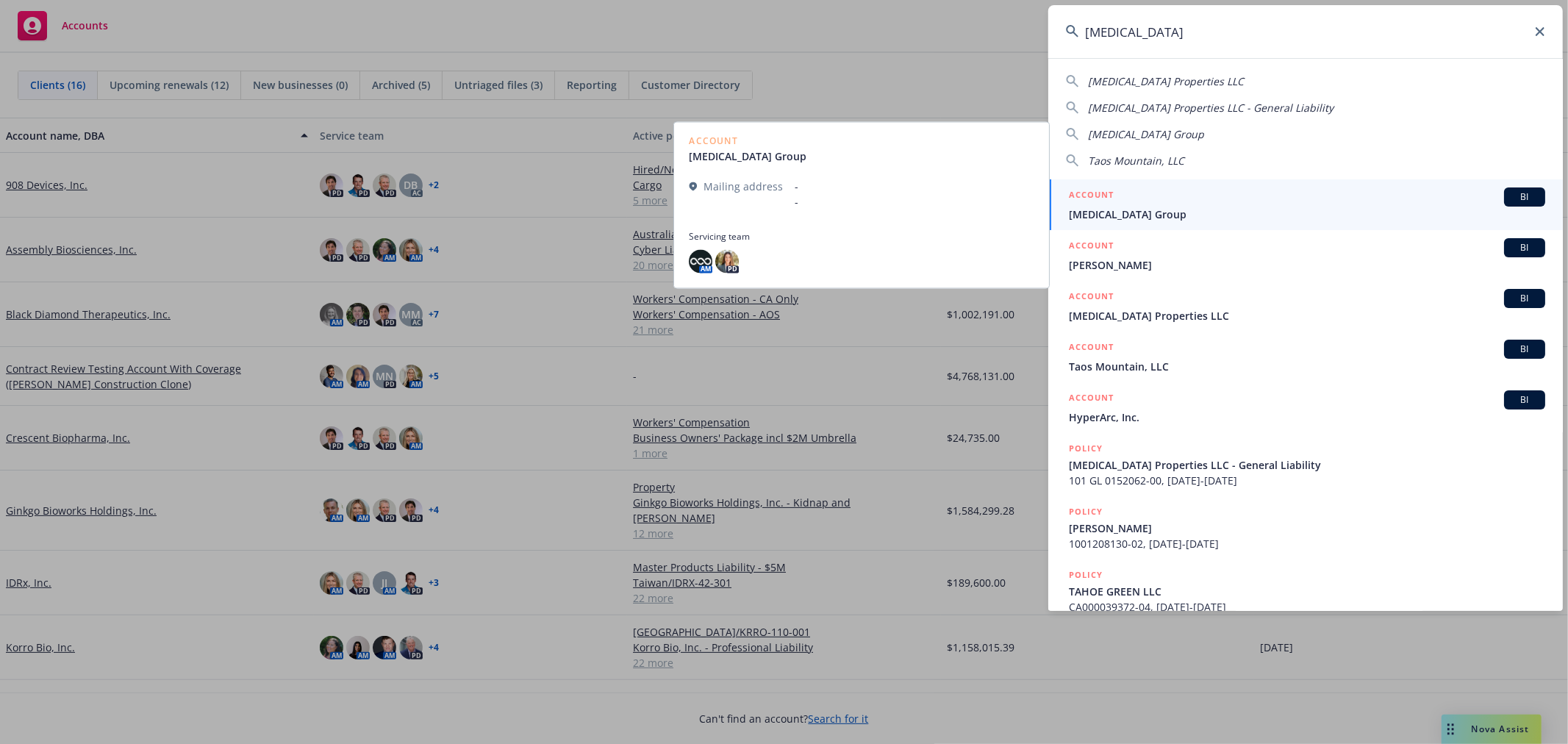
type input "[MEDICAL_DATA]"
